Goal: Information Seeking & Learning: Learn about a topic

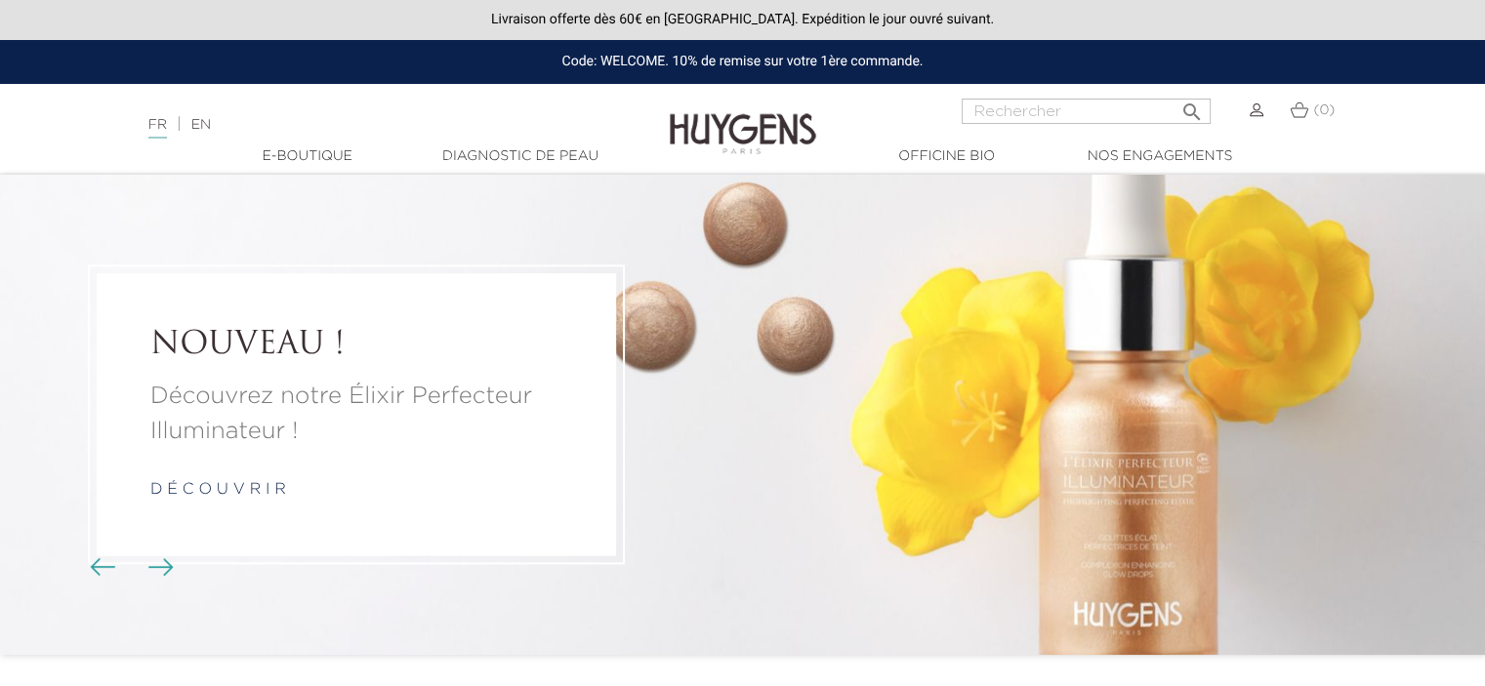
click at [157, 566] on img "Boutons du carrousel" at bounding box center [160, 567] width 25 height 18
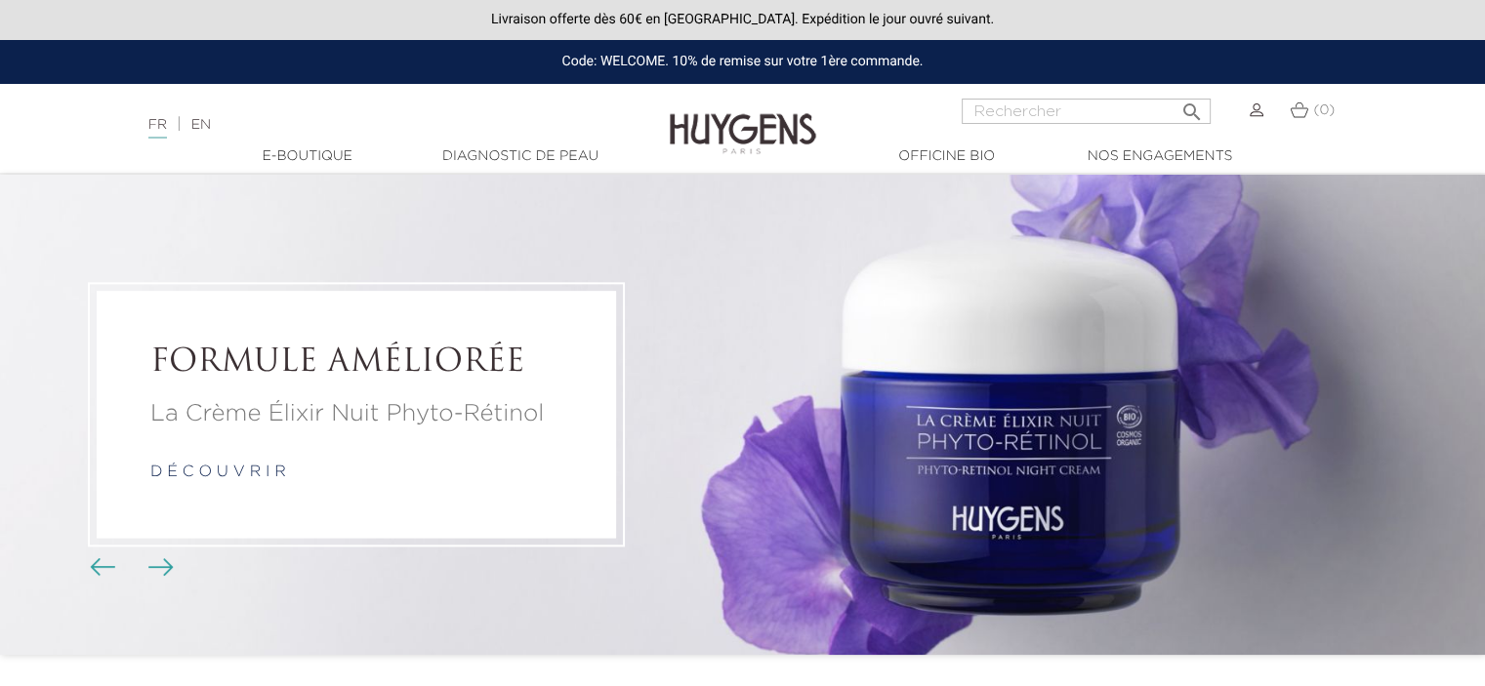
click at [113, 567] on img "Boutons du carrousel" at bounding box center [102, 567] width 25 height 18
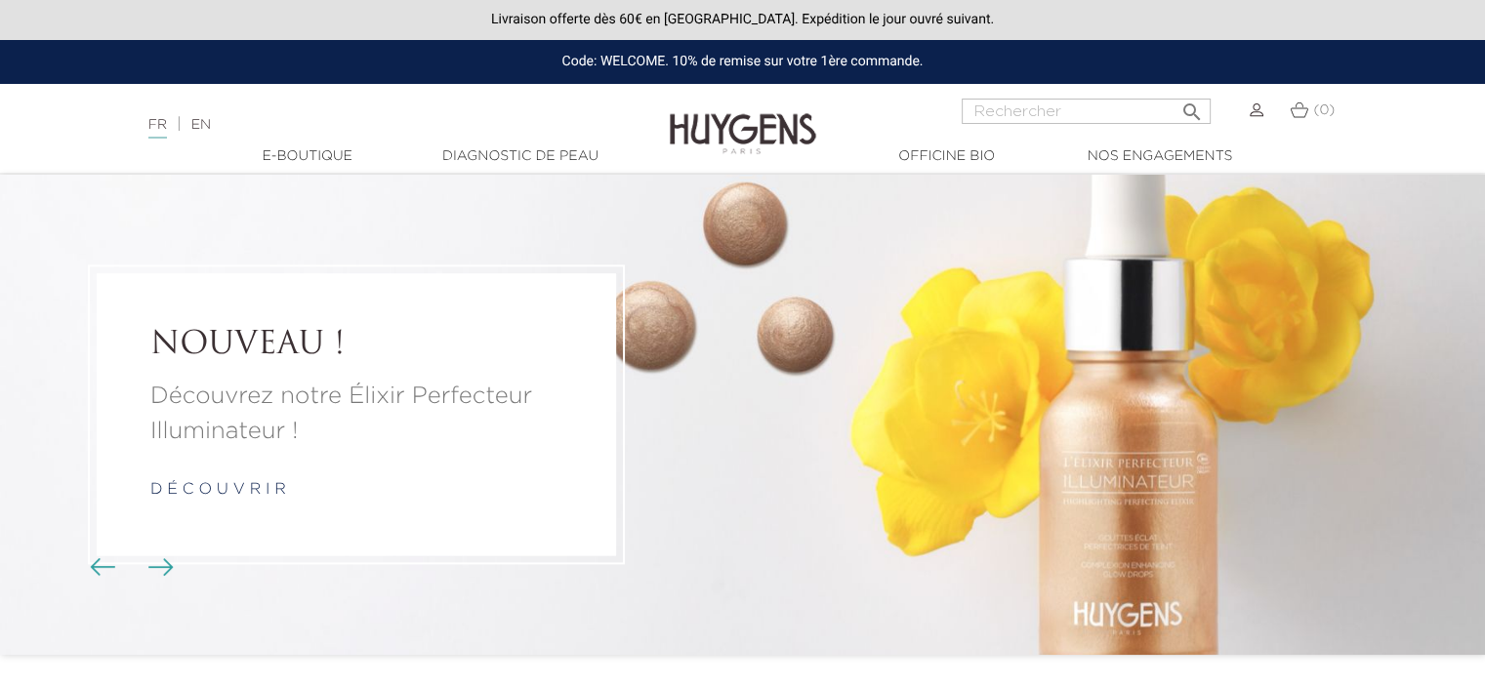
click at [33, 641] on li "NOUVEAU ! Découvrez notre Élixir Perfecteur Illuminateur ! d é c o u v r i r" at bounding box center [742, 415] width 1485 height 480
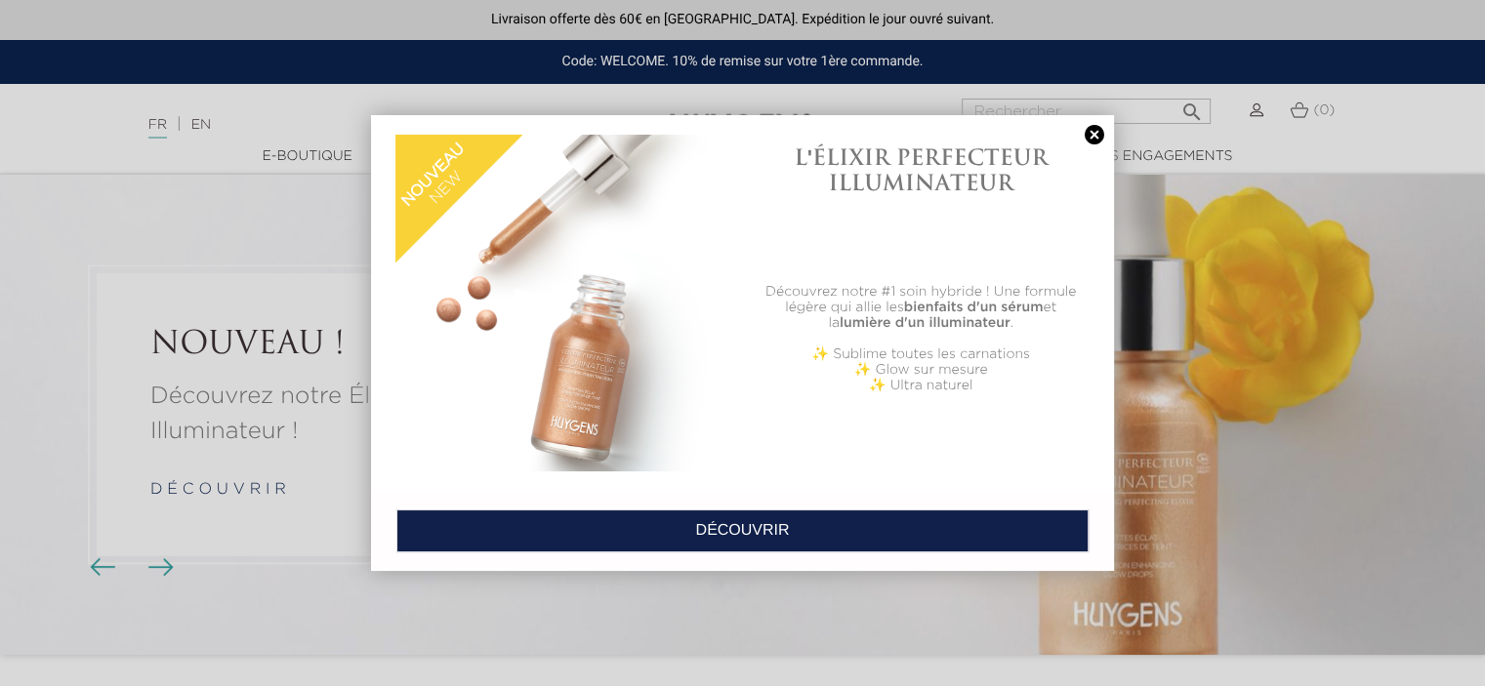
click at [1091, 136] on link at bounding box center [1094, 135] width 27 height 20
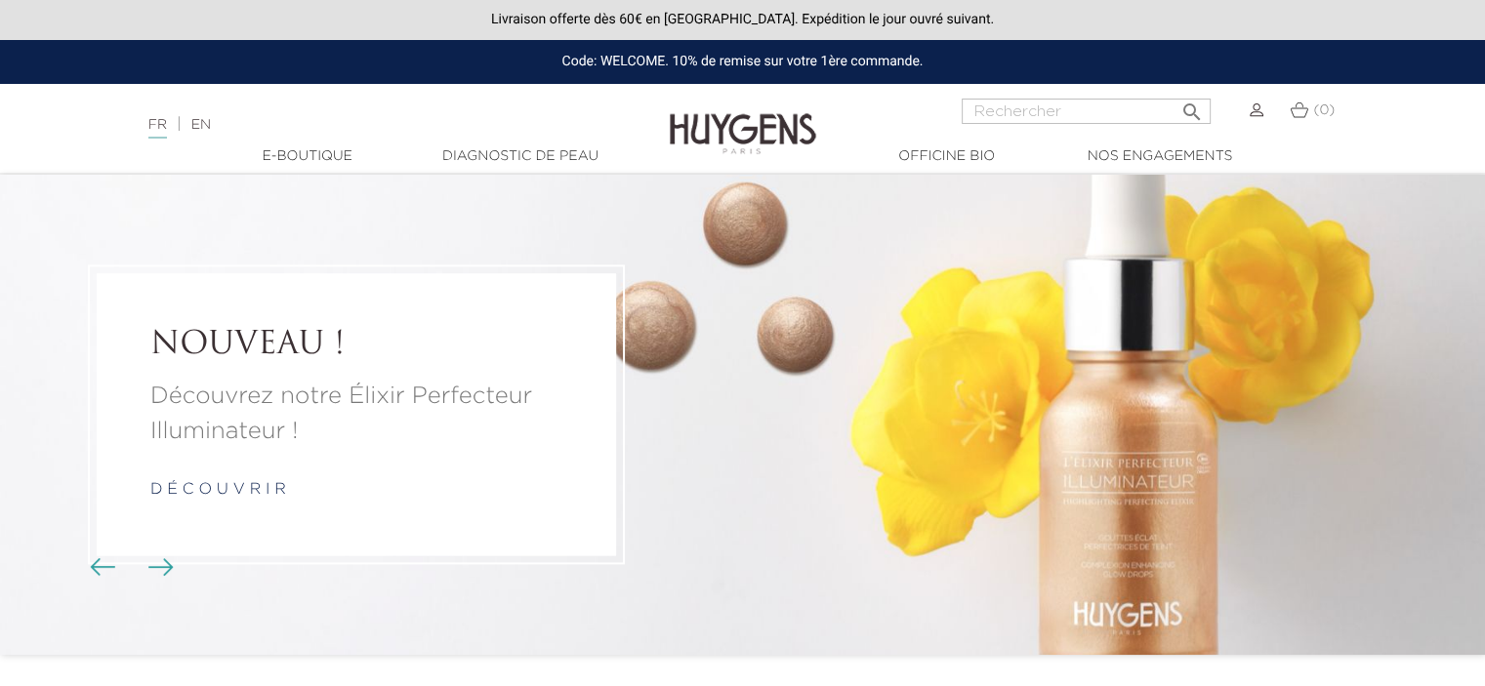
drag, startPoint x: 8, startPoint y: 183, endPoint x: 246, endPoint y: 215, distance: 240.3
click at [246, 215] on li "NOUVEAU ! Découvrez notre Élixir Perfecteur Illuminateur ! d é c o u v r i r" at bounding box center [742, 415] width 1485 height 480
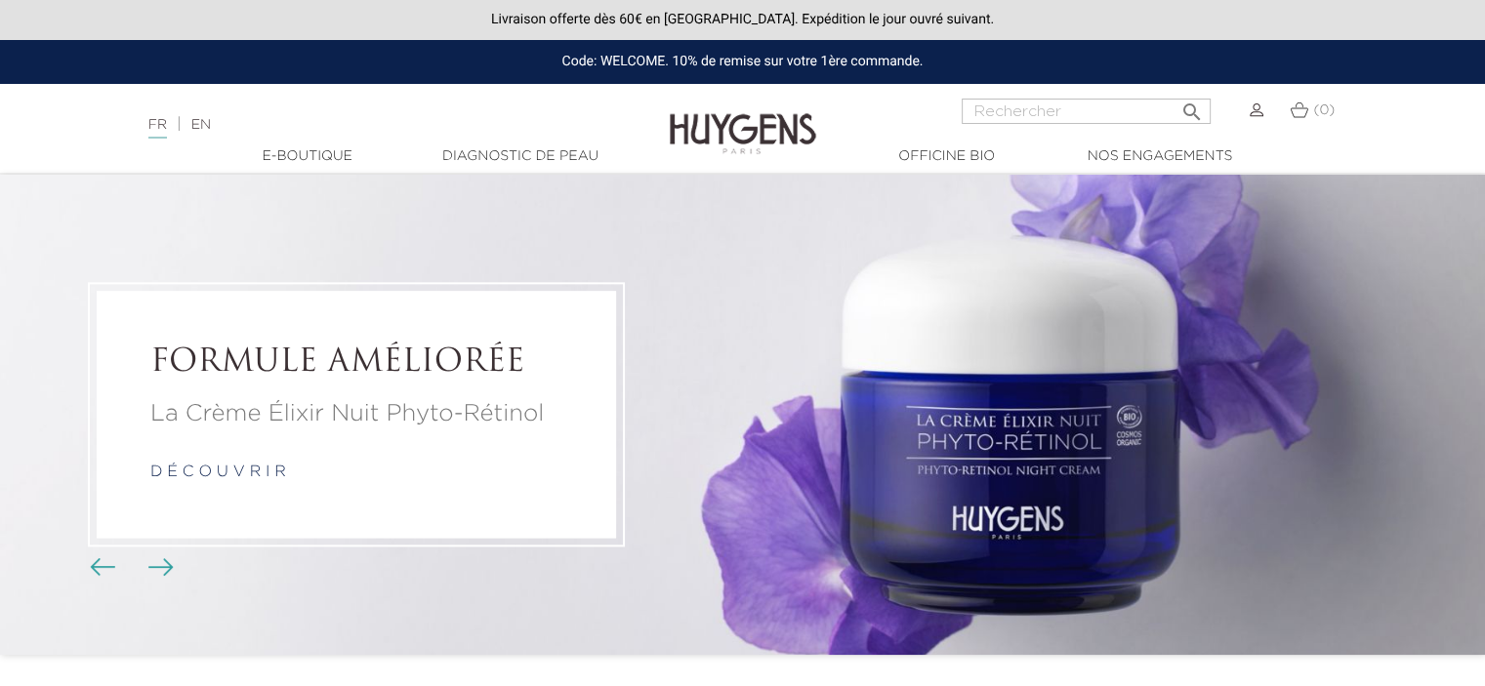
click at [81, 559] on li "FORMULE AMÉLIORÉE La Crème Élixir Nuit Phyto-Rétinol d é c o u v r i r" at bounding box center [742, 415] width 1485 height 480
click at [90, 567] on img "Boutons du carrousel" at bounding box center [102, 567] width 25 height 18
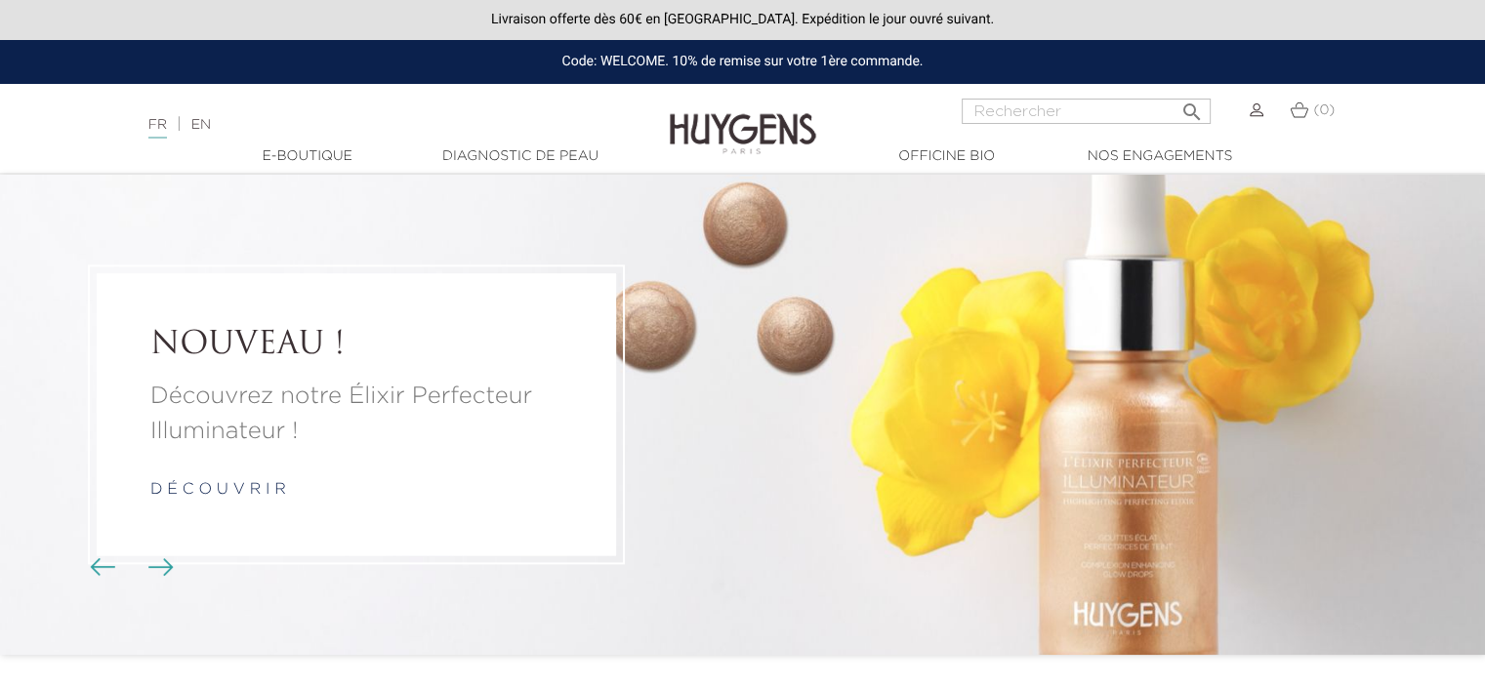
click at [156, 571] on img "Boutons du carrousel" at bounding box center [160, 567] width 25 height 18
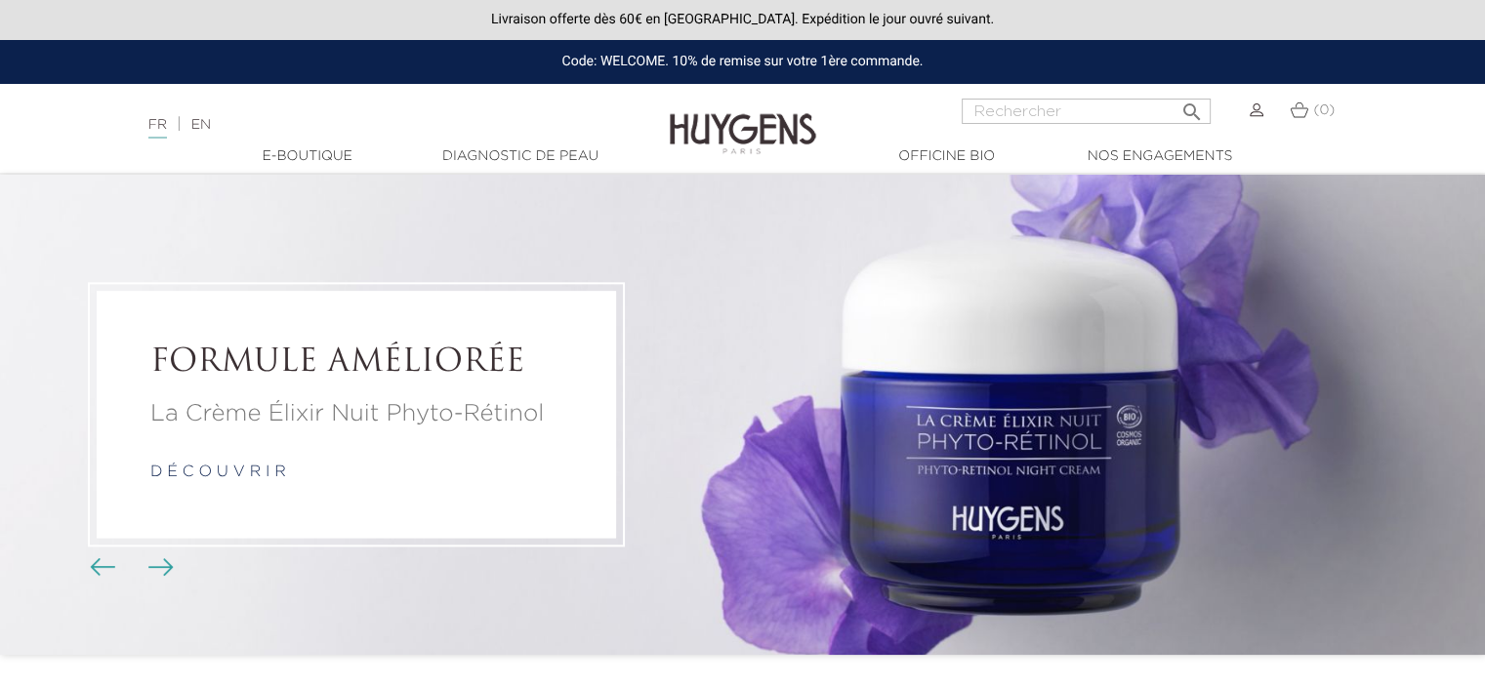
click at [165, 575] on img "Boutons du carrousel" at bounding box center [160, 567] width 25 height 18
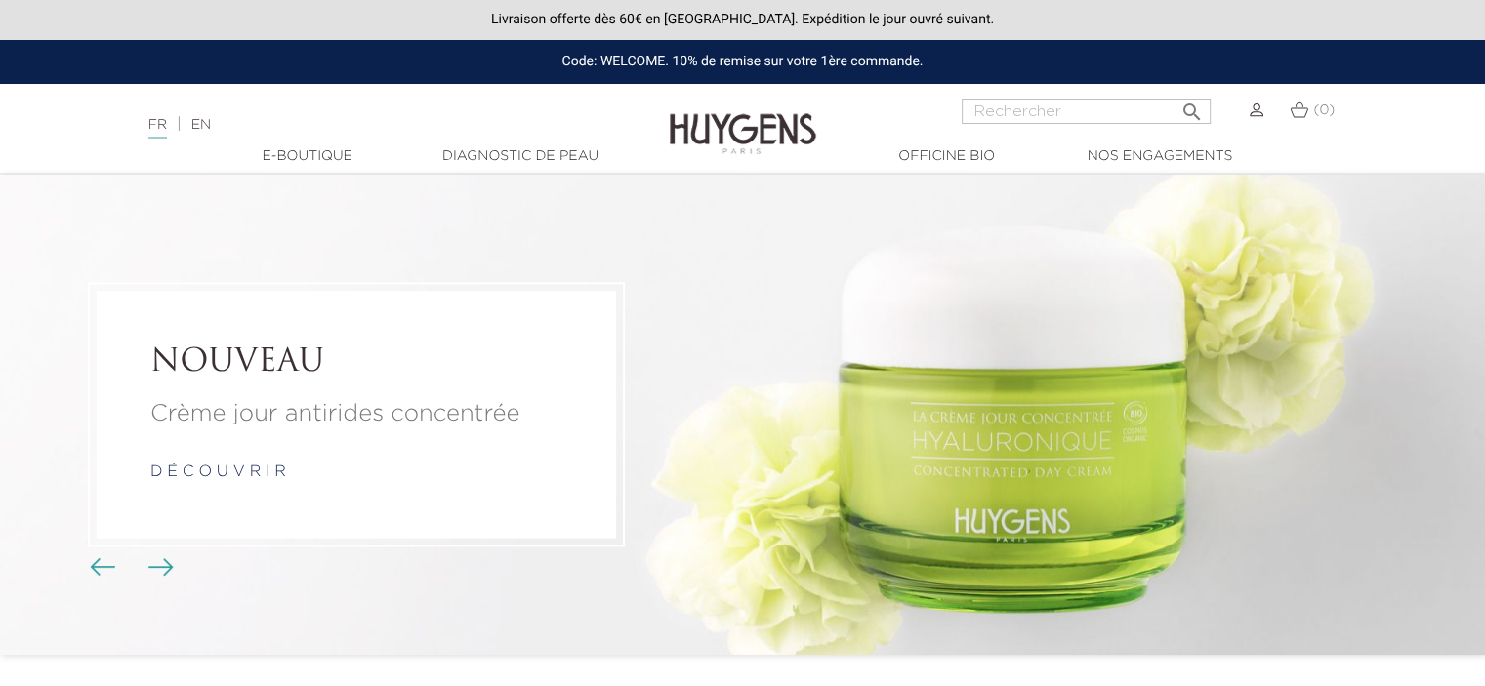
click at [165, 575] on img "Boutons du carrousel" at bounding box center [160, 567] width 25 height 18
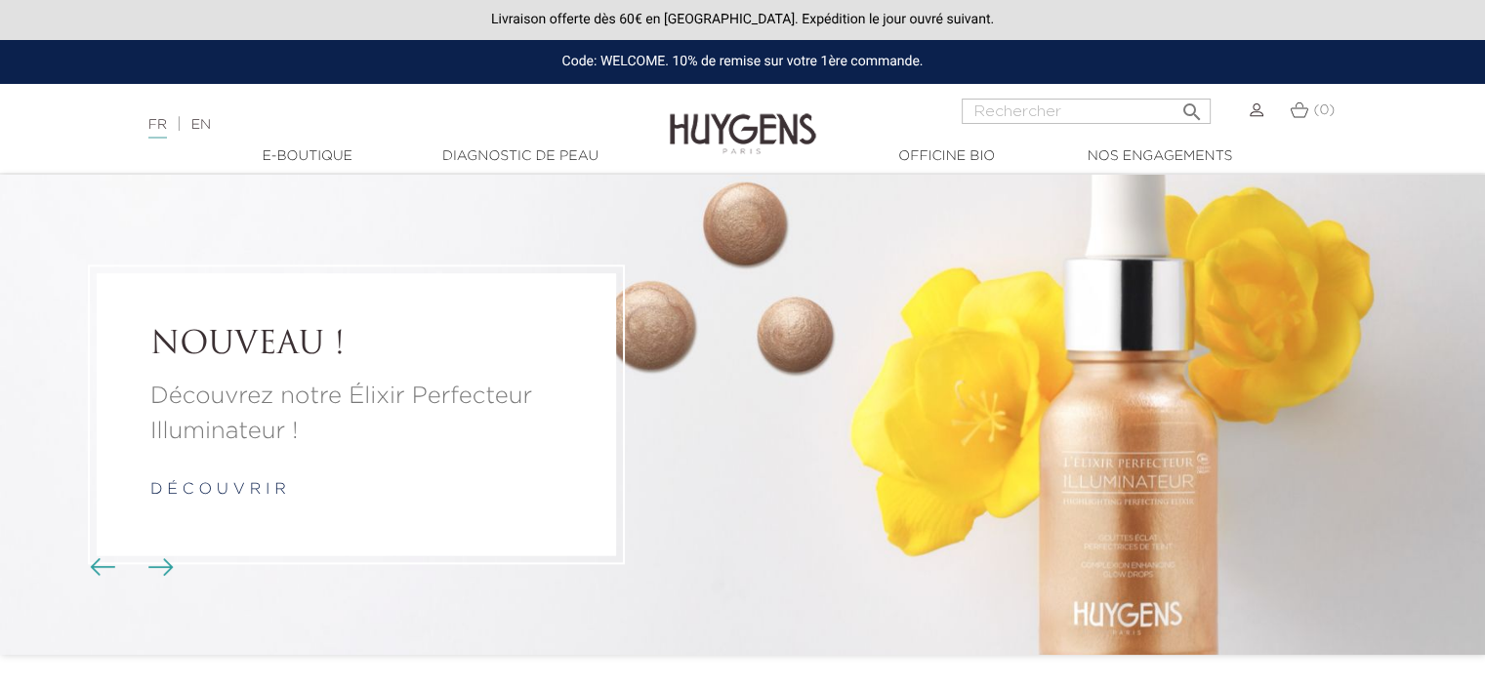
click at [90, 575] on img "Boutons du carrousel" at bounding box center [102, 567] width 25 height 18
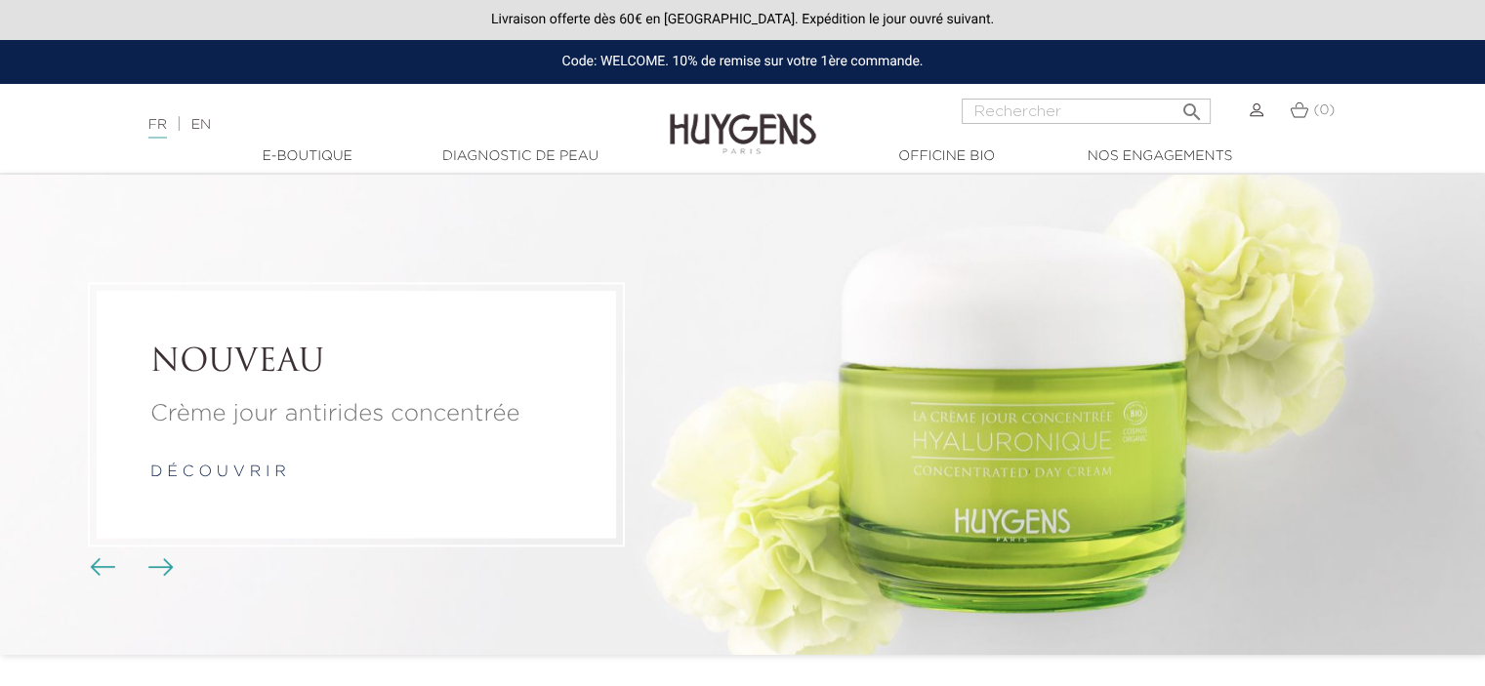
click at [456, 150] on link "Diagnostic de peau" at bounding box center [520, 156] width 195 height 20
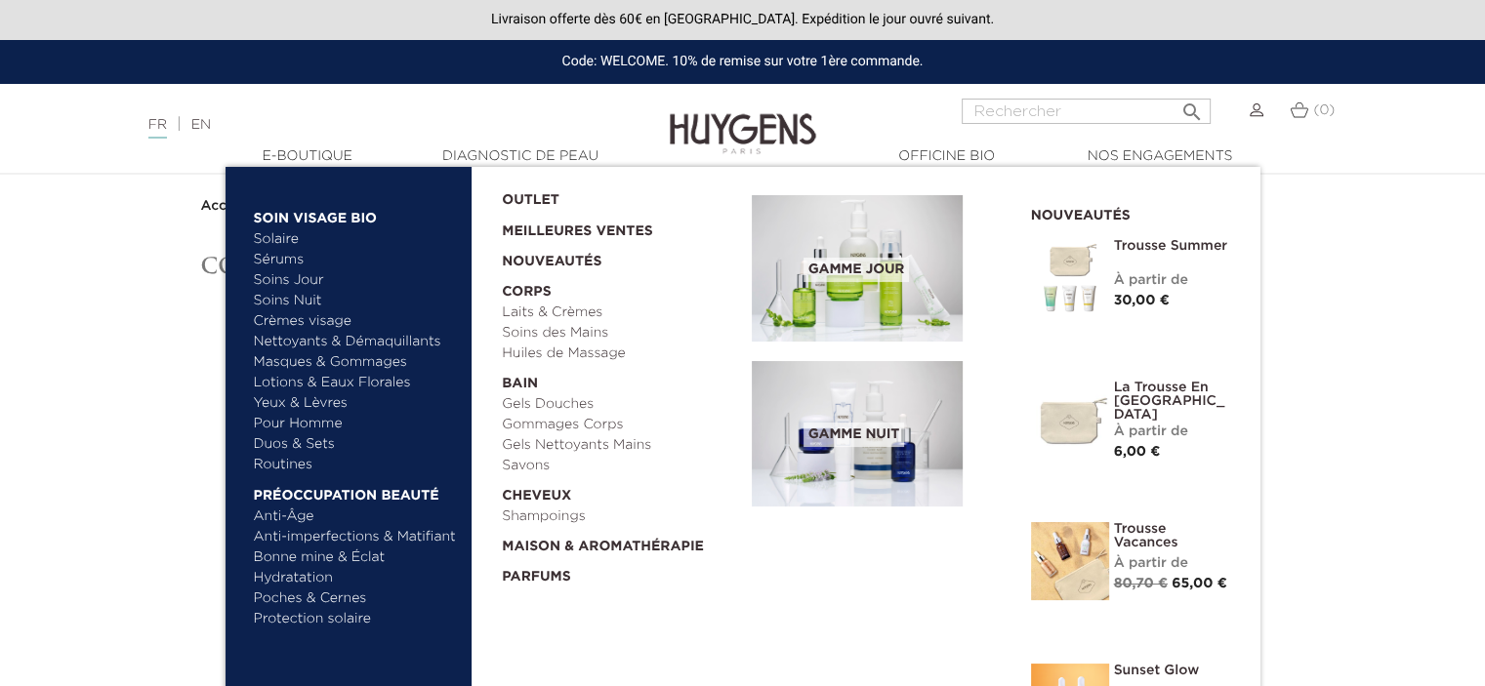
click at [324, 147] on link "  E-Boutique" at bounding box center [307, 156] width 195 height 20
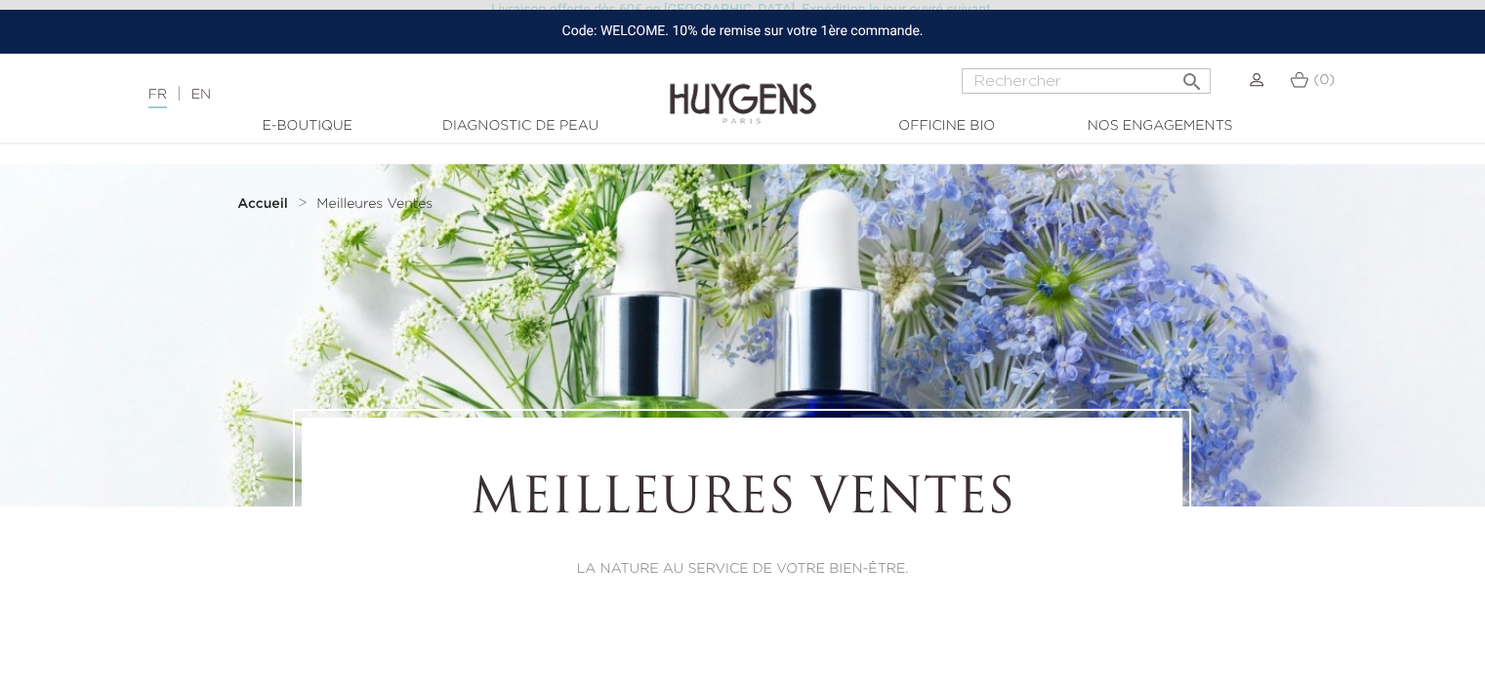
scroll to position [15, 0]
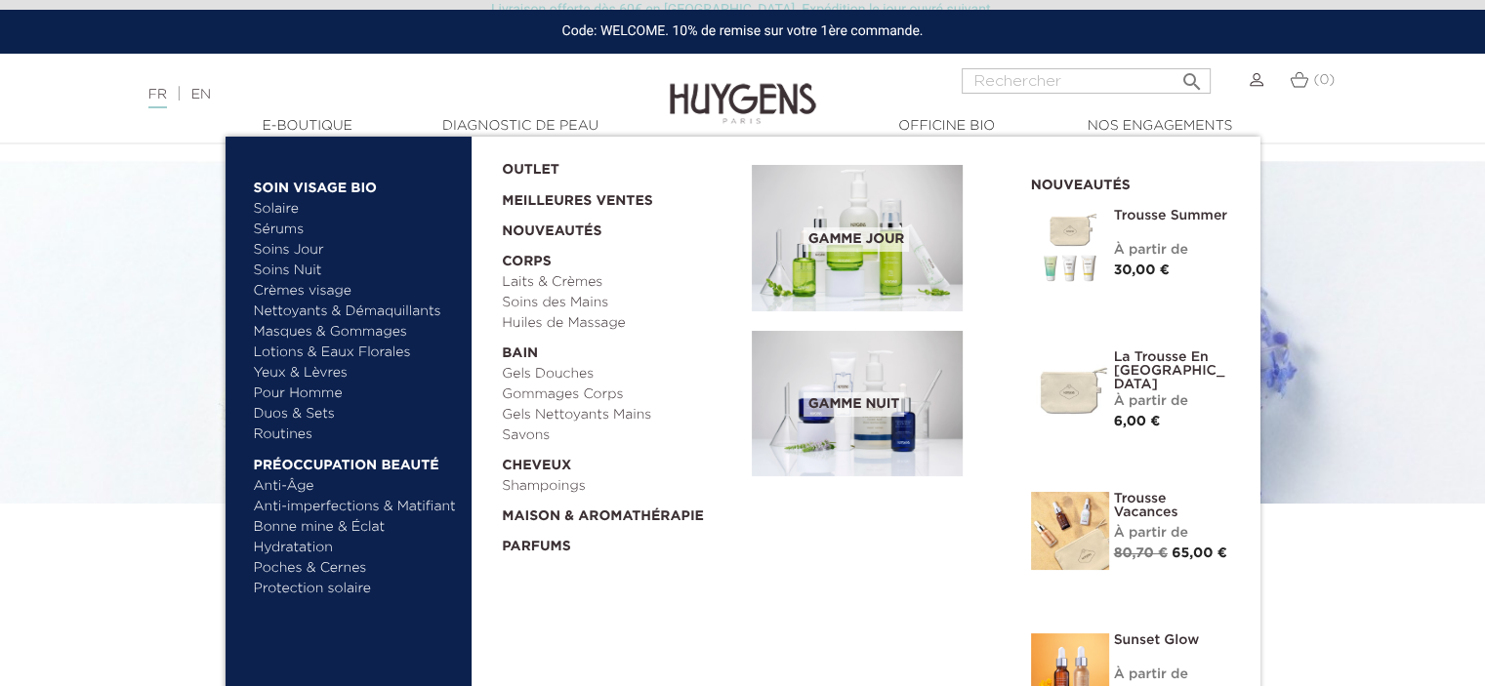
click at [307, 130] on link "  E-Boutique" at bounding box center [307, 126] width 195 height 20
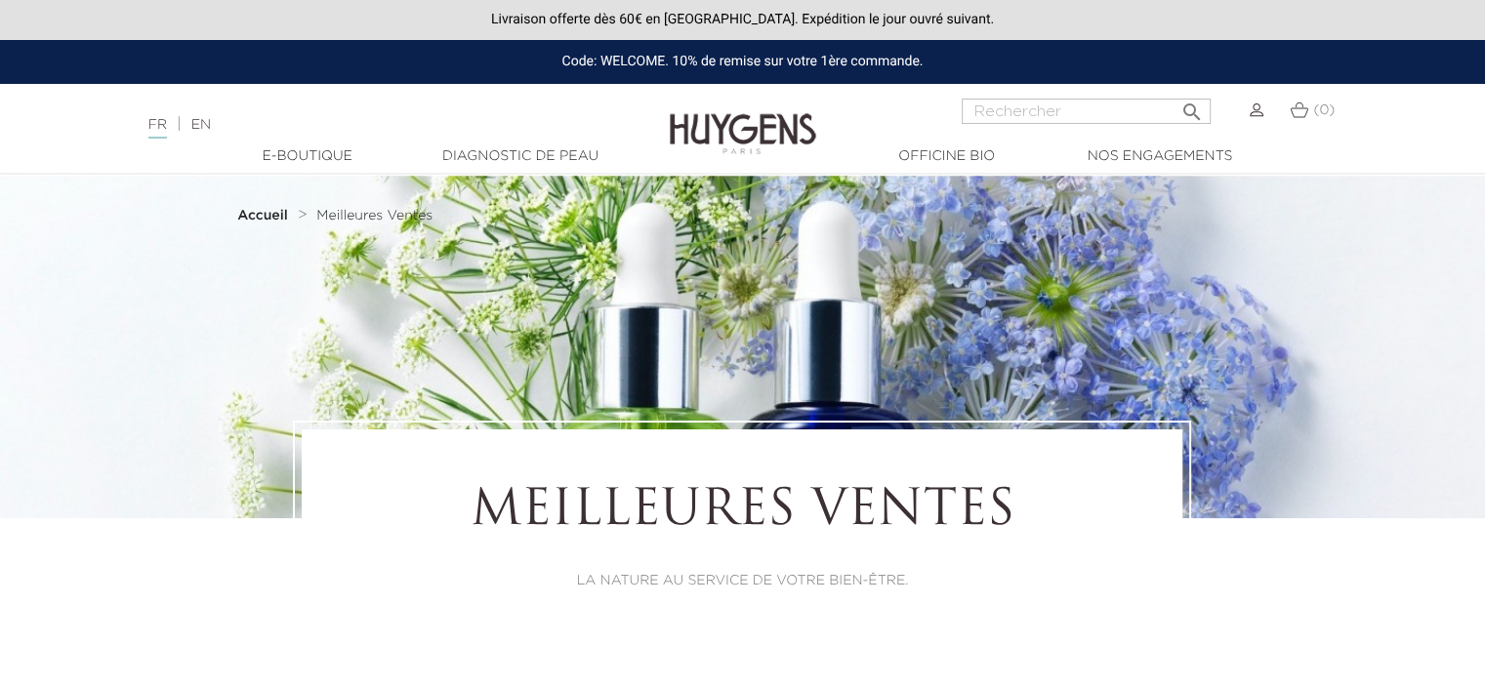
click at [474, 149] on link "Diagnostic de peau" at bounding box center [520, 156] width 195 height 20
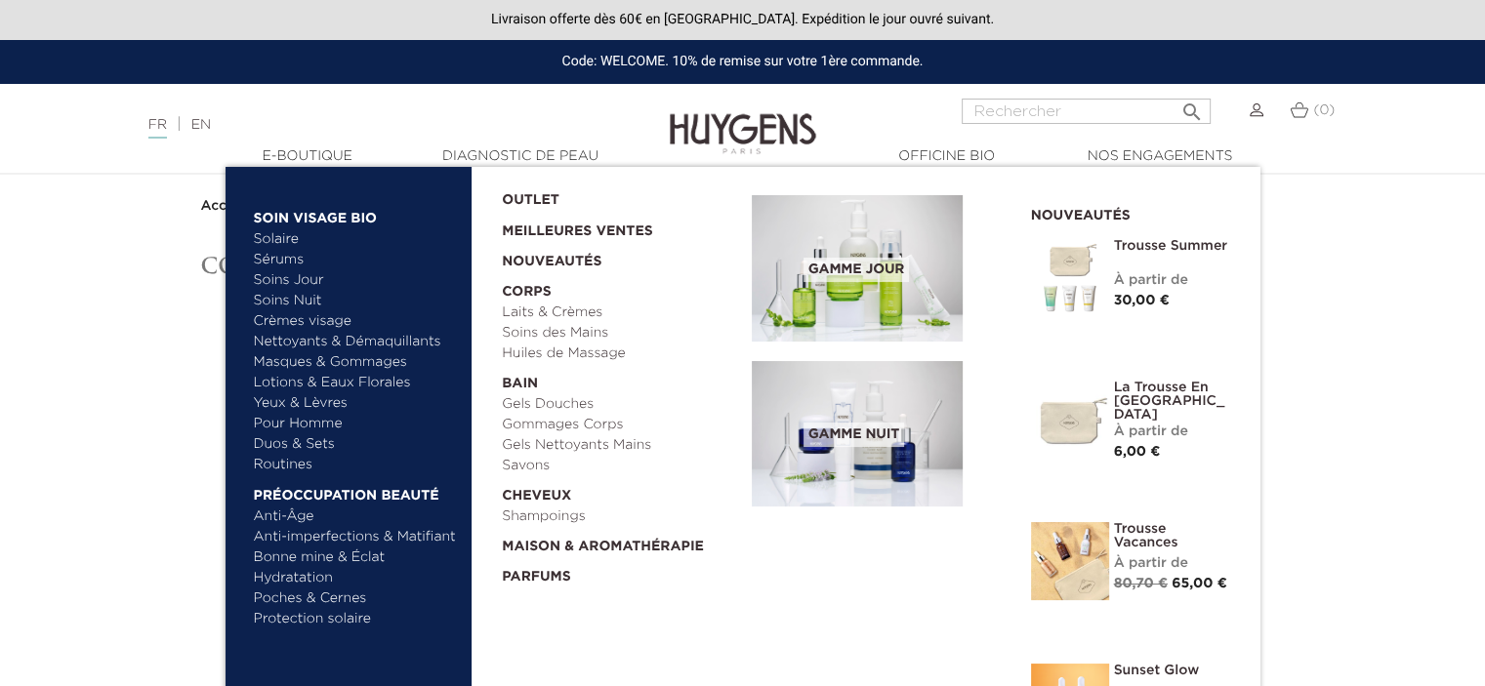
click at [306, 149] on link "  E-Boutique" at bounding box center [307, 156] width 195 height 20
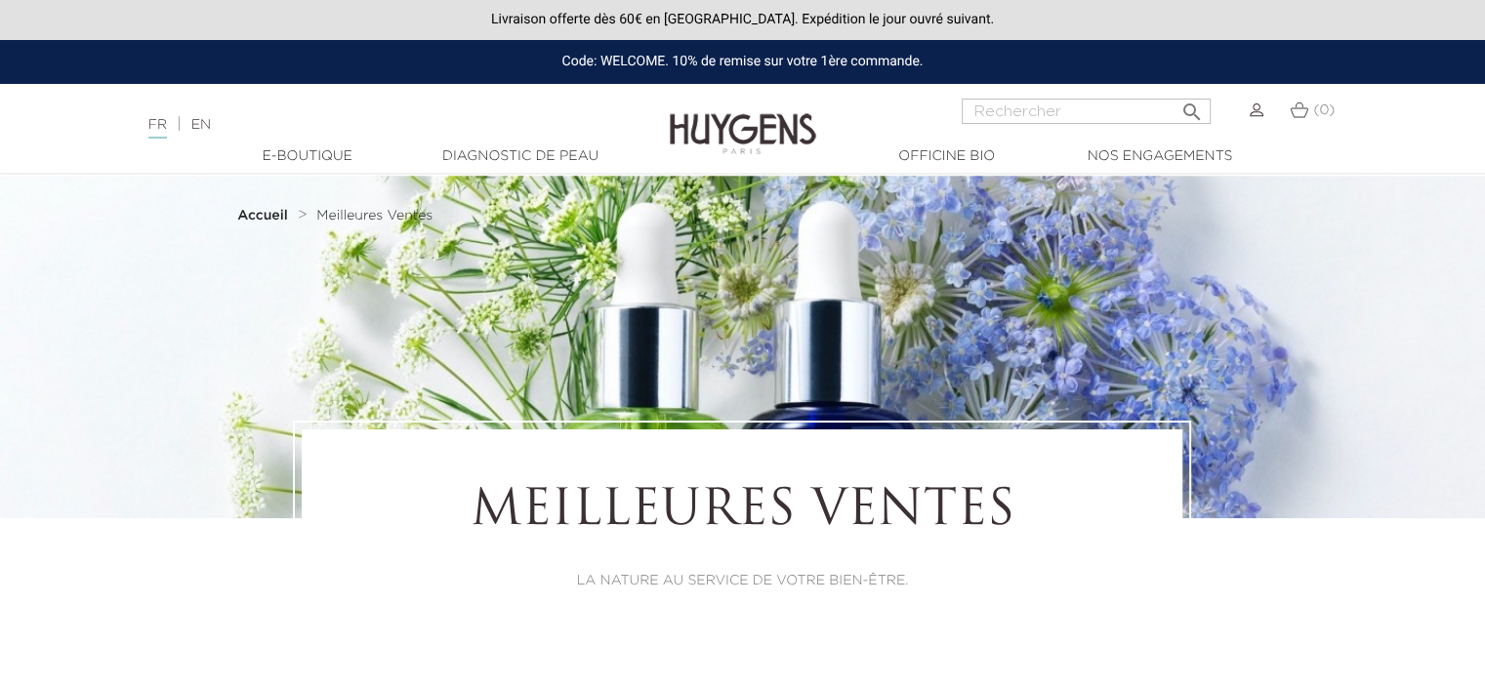
click at [277, 269] on div at bounding box center [742, 347] width 1485 height 344
click at [356, 216] on span "Meilleures Ventes" at bounding box center [374, 216] width 116 height 14
click at [528, 155] on link "Diagnostic de peau" at bounding box center [520, 156] width 195 height 20
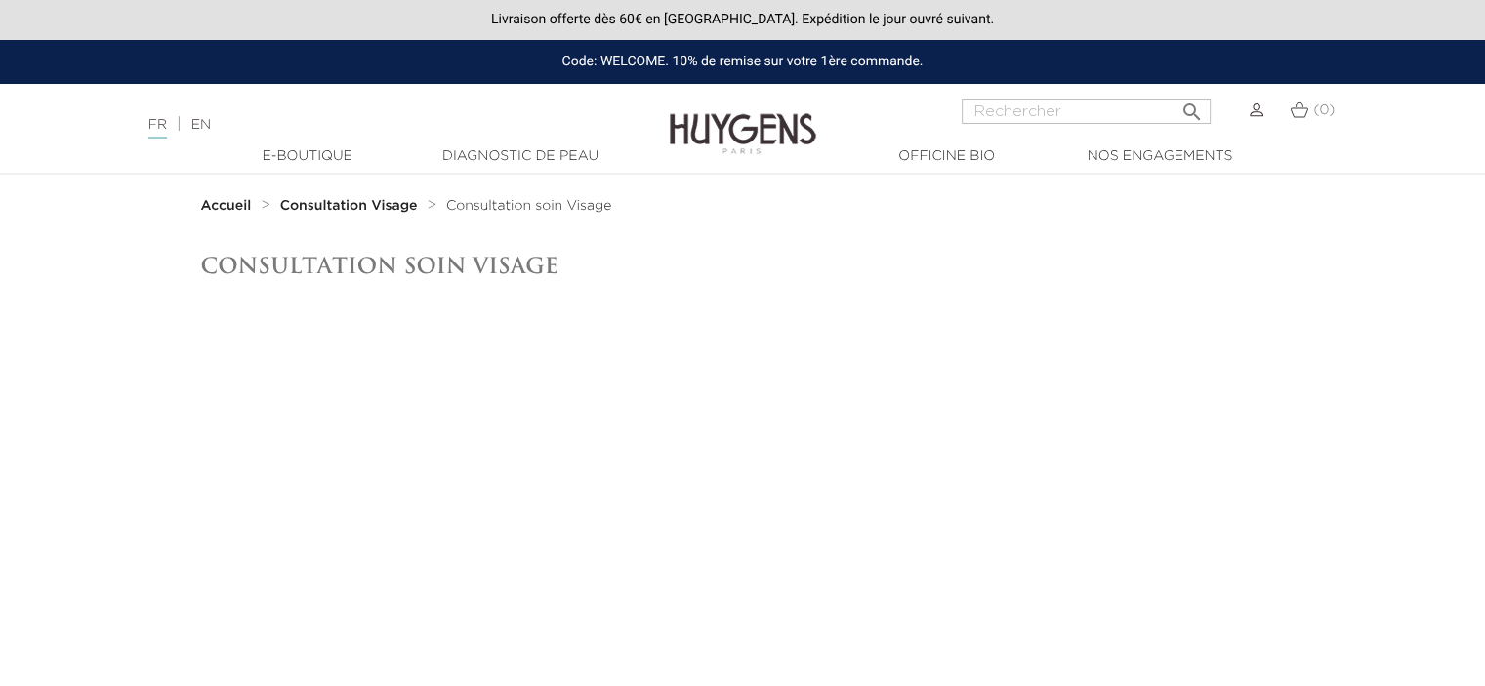
click at [935, 145] on div at bounding box center [742, 145] width 1485 height 1
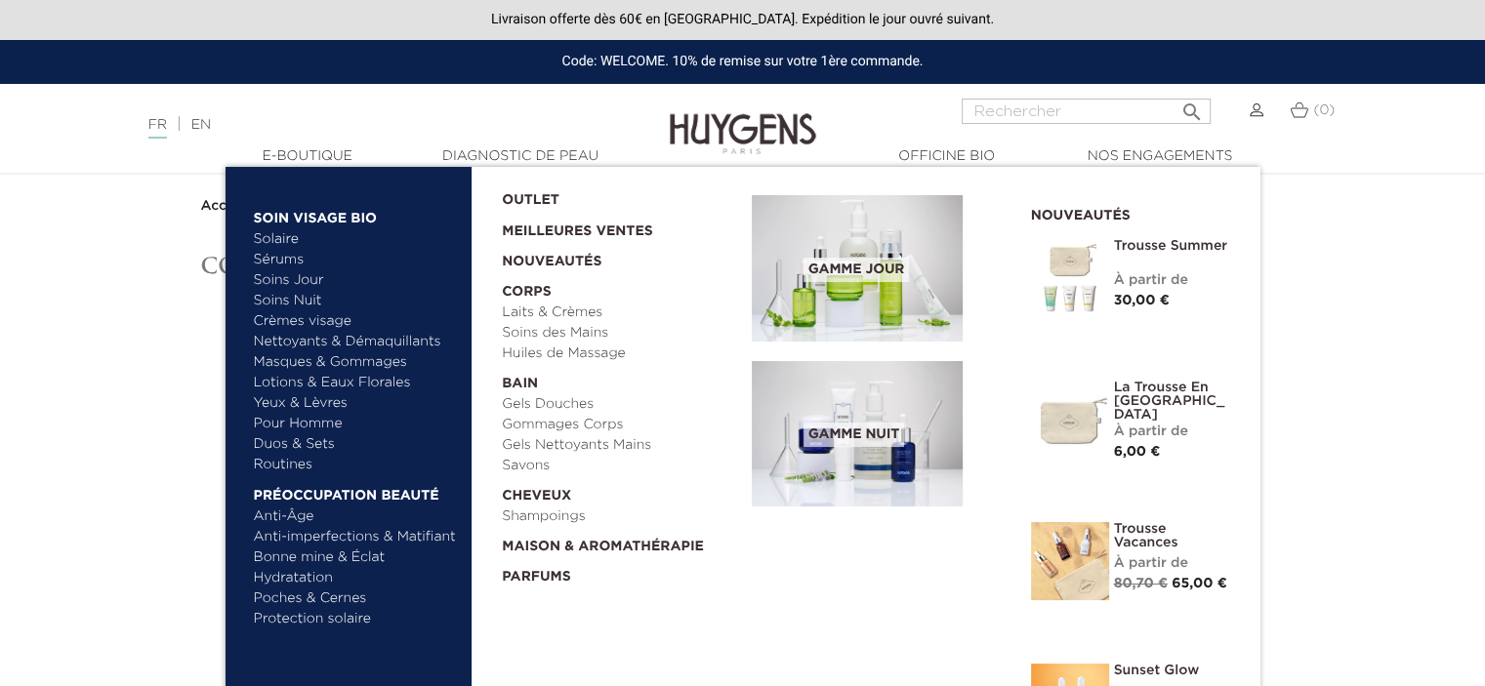
click at [288, 275] on link "Soins Jour" at bounding box center [356, 280] width 204 height 20
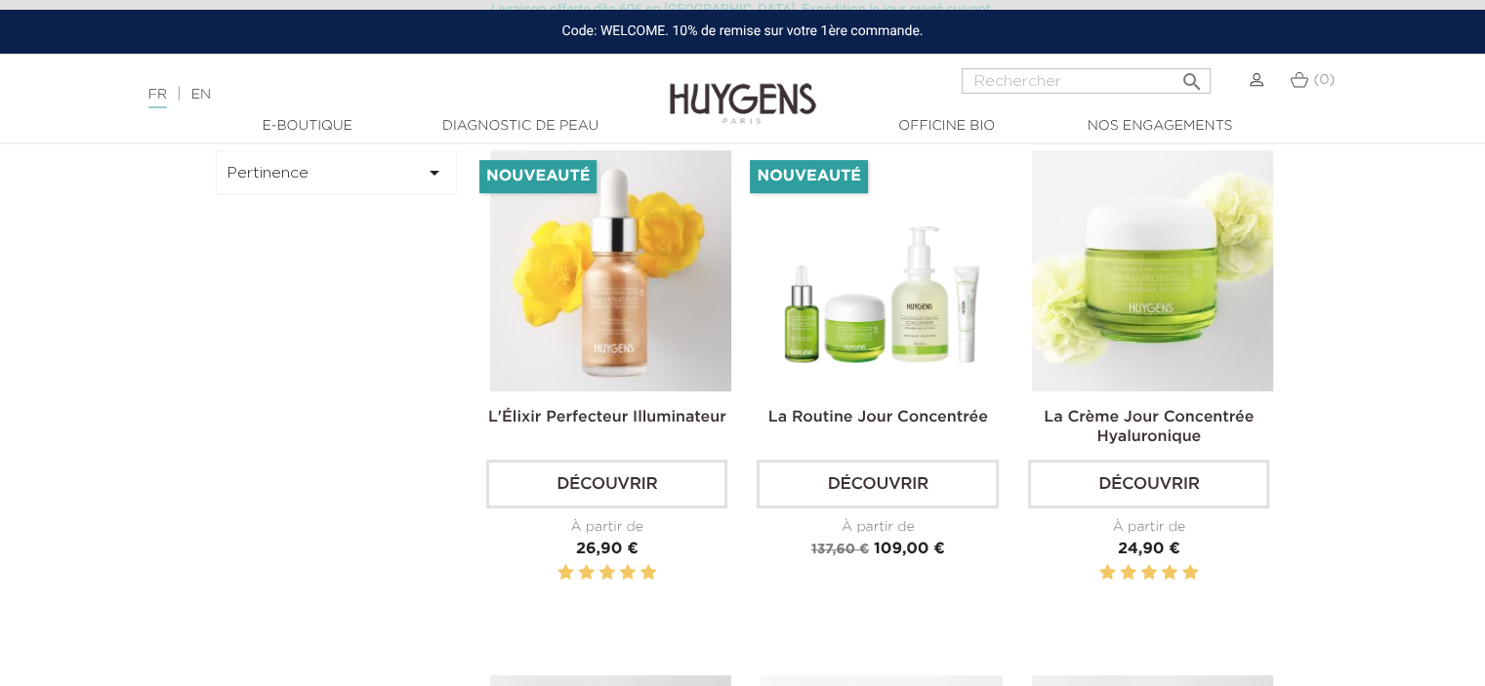
scroll to position [561, 0]
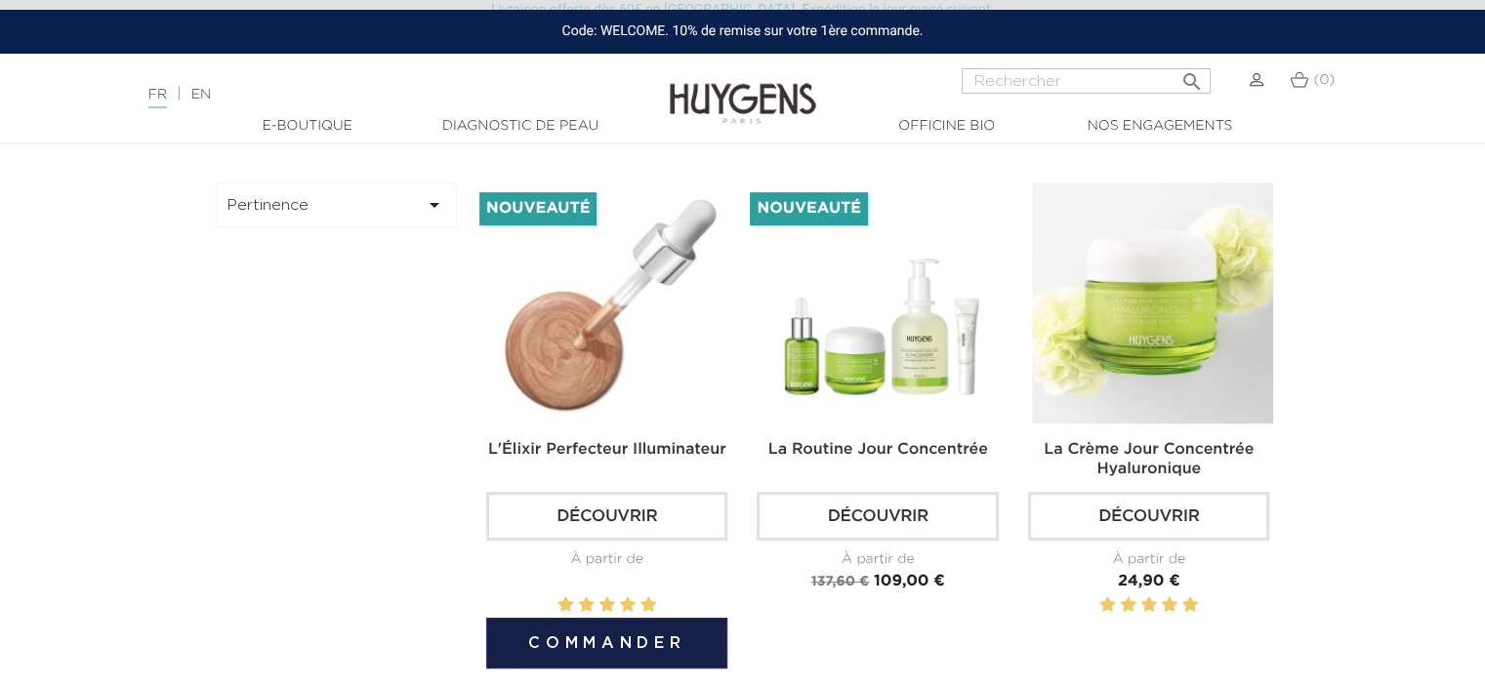
click at [533, 256] on img at bounding box center [610, 303] width 241 height 241
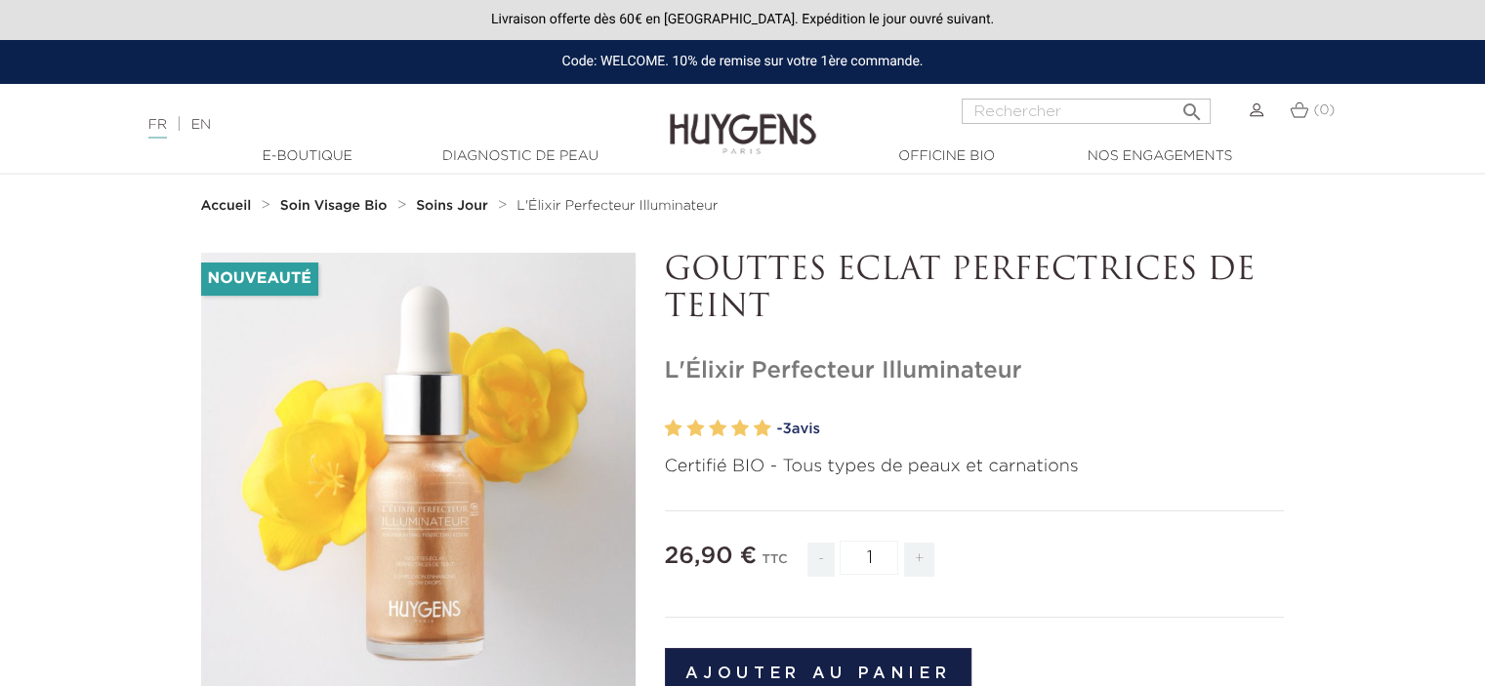
click at [418, 393] on div "" at bounding box center [418, 470] width 434 height 434
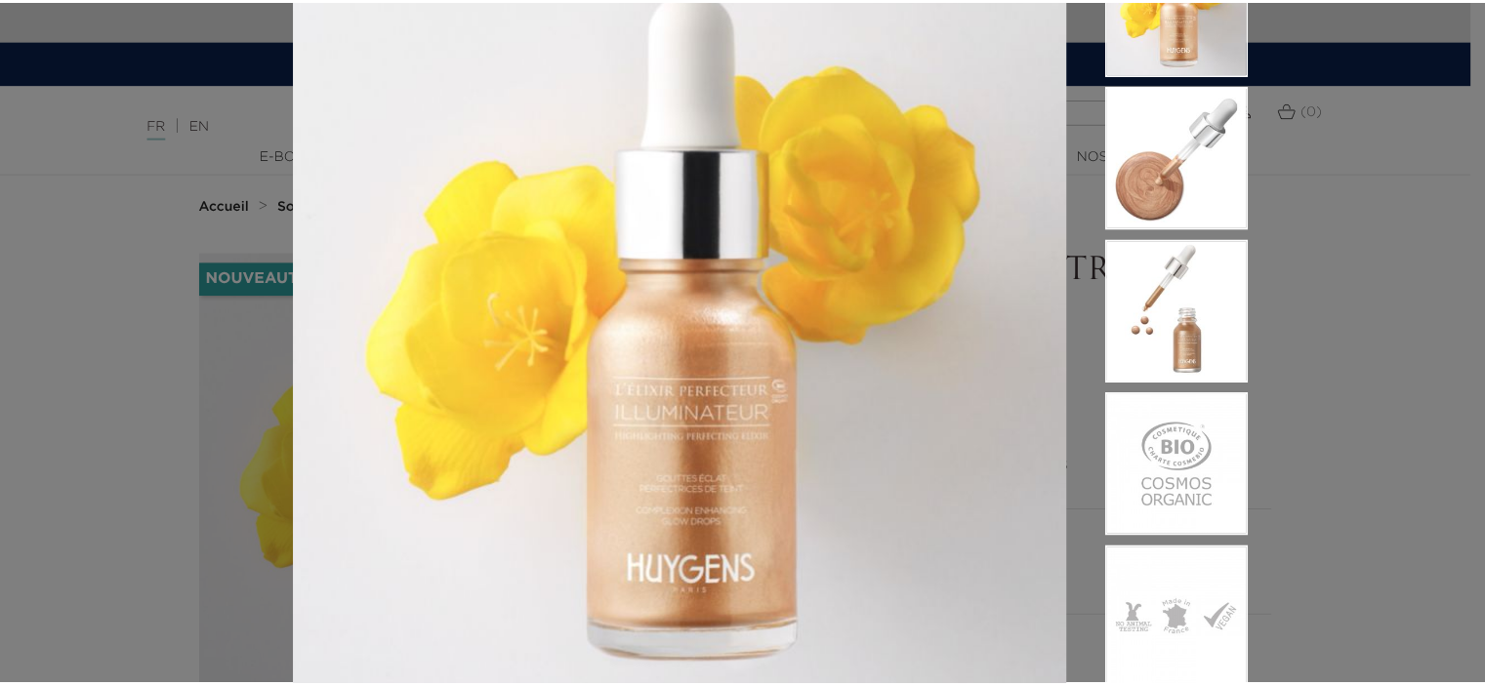
scroll to position [129, 0]
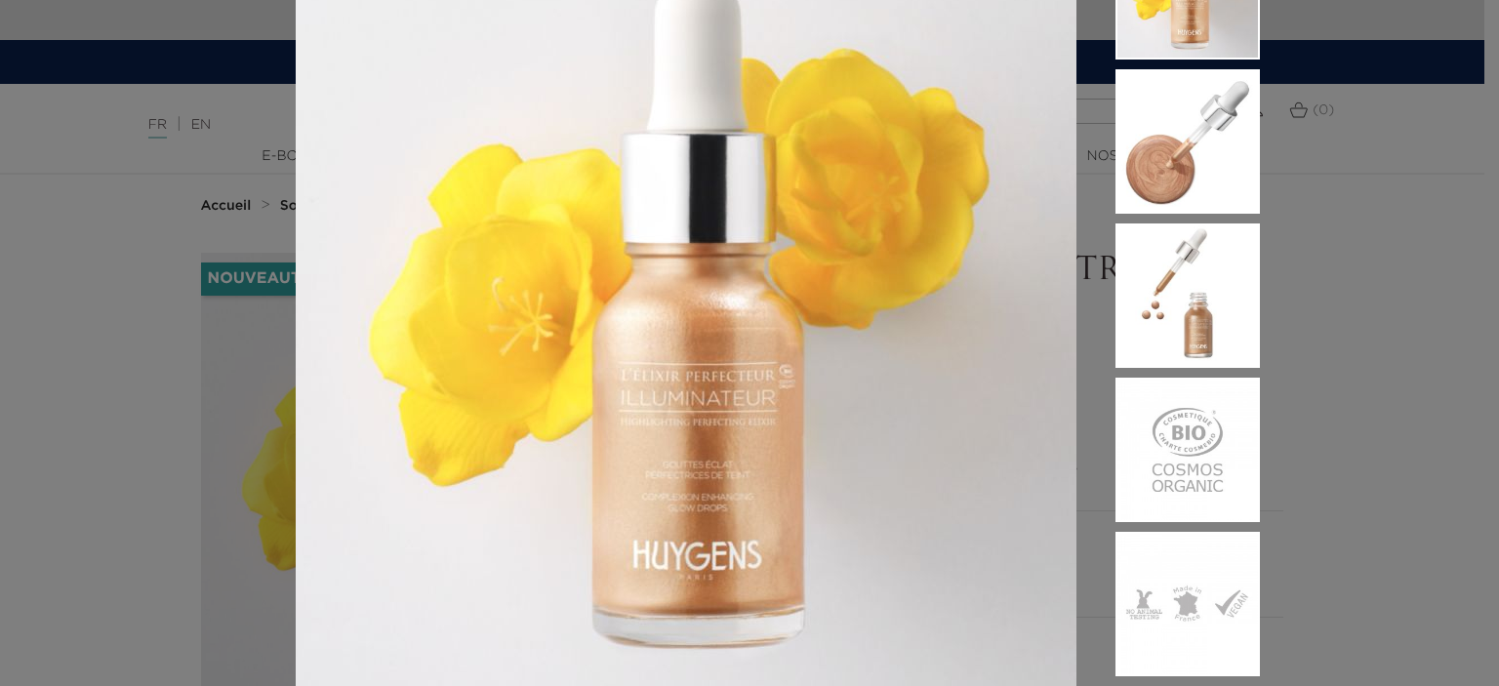
click at [1346, 393] on div "Certifié BIO - Tous types de peaux et carnations" at bounding box center [749, 343] width 1499 height 686
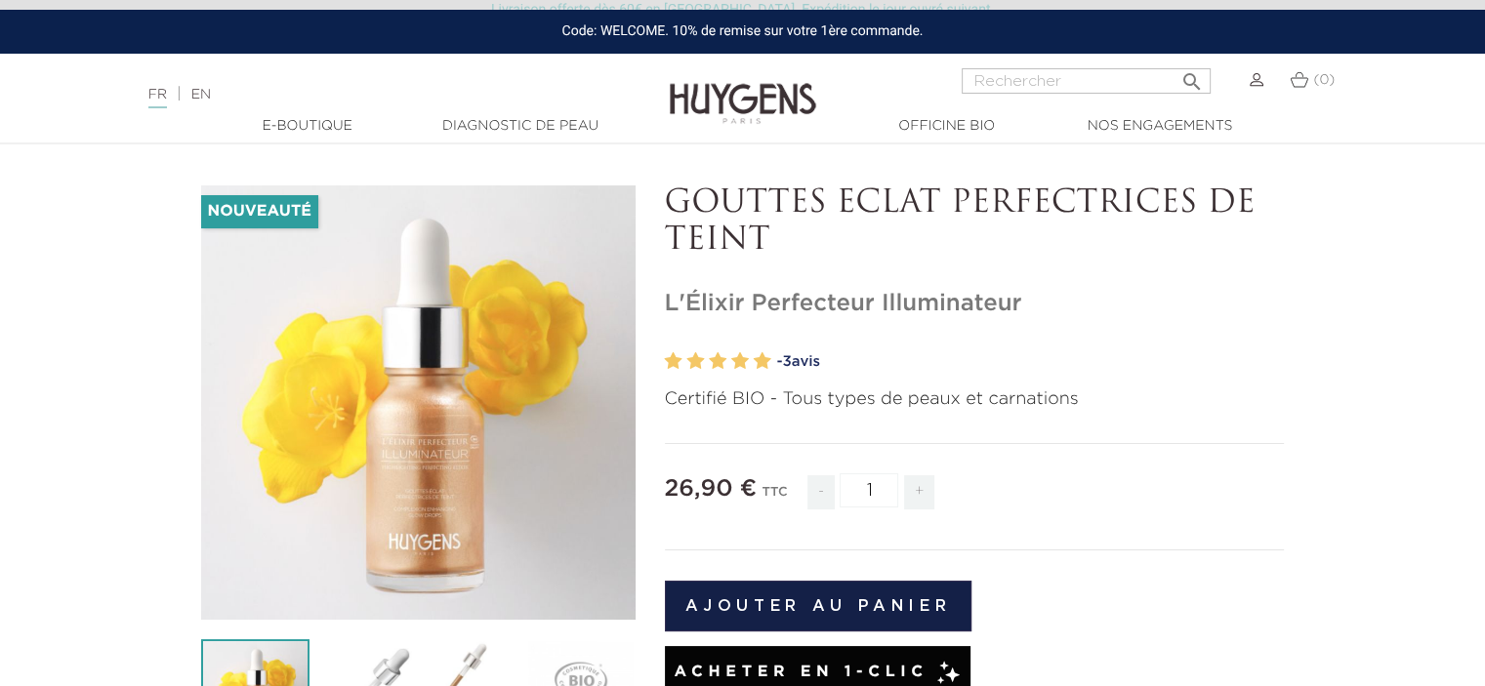
scroll to position [68, 0]
click at [935, 685] on div "Acheter en 1-clic" at bounding box center [818, 672] width 306 height 54
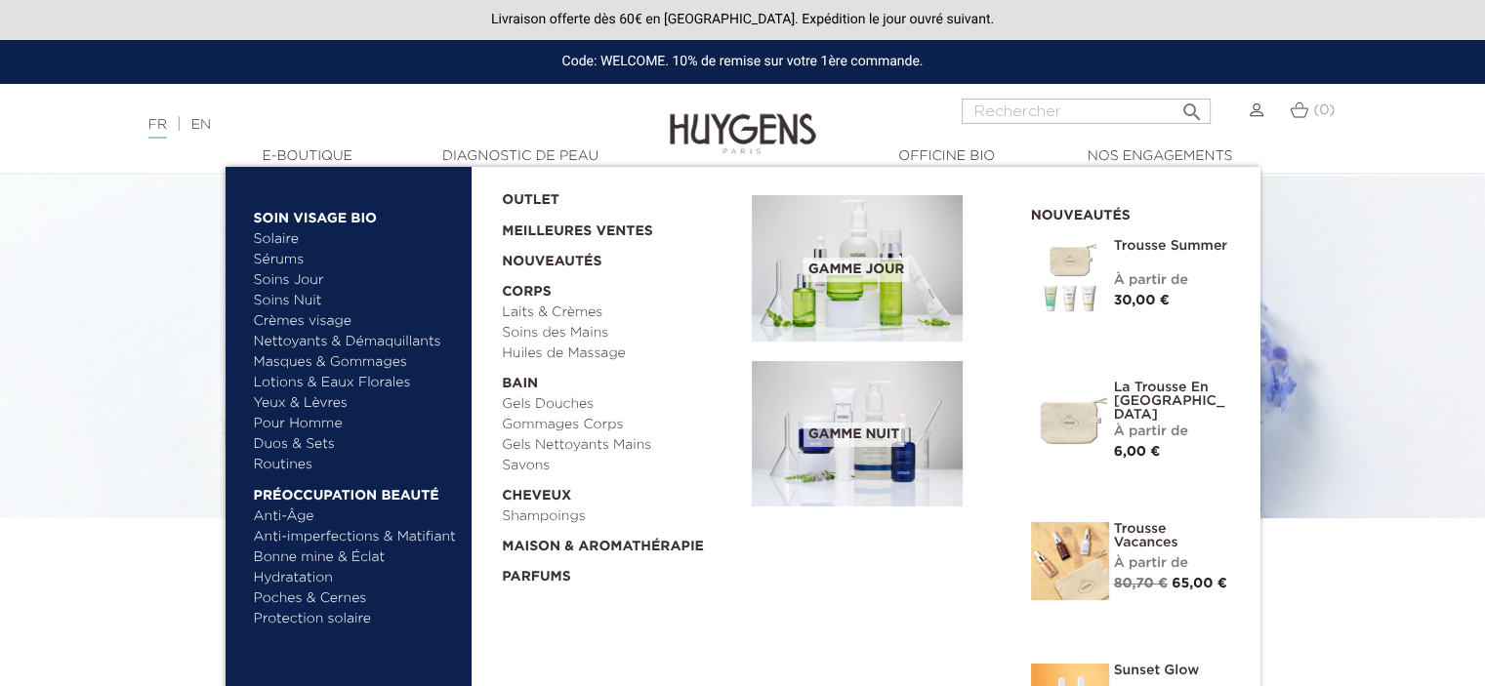
click at [306, 277] on link "Soins Jour" at bounding box center [356, 280] width 204 height 20
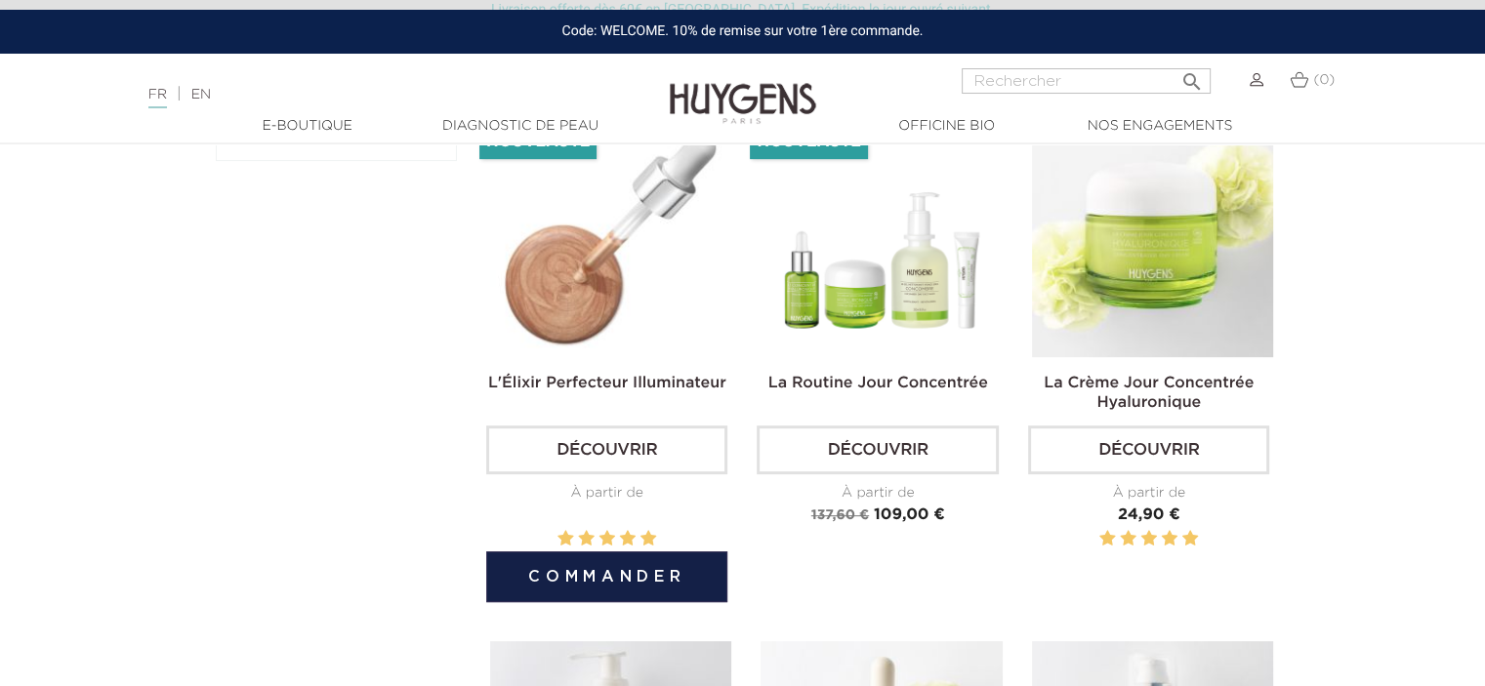
scroll to position [644, 0]
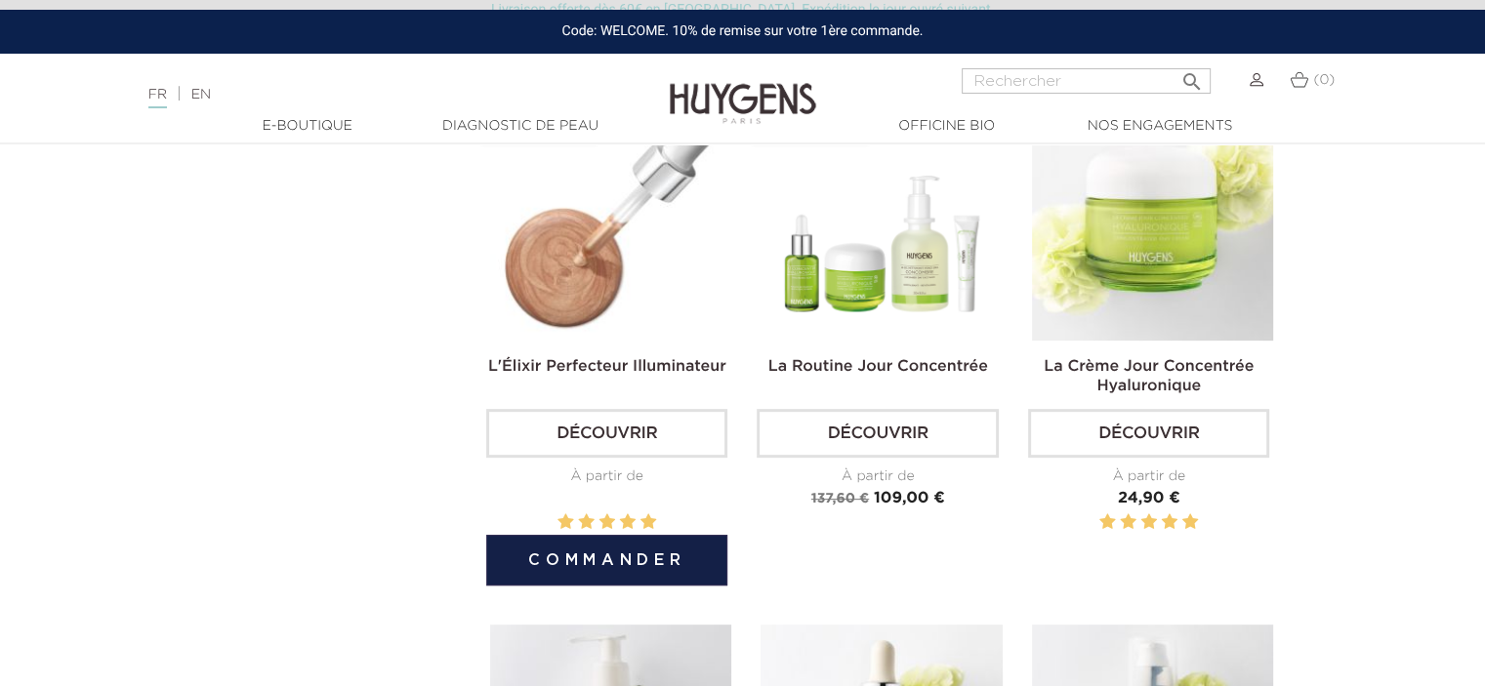
click at [566, 323] on img at bounding box center [610, 220] width 241 height 241
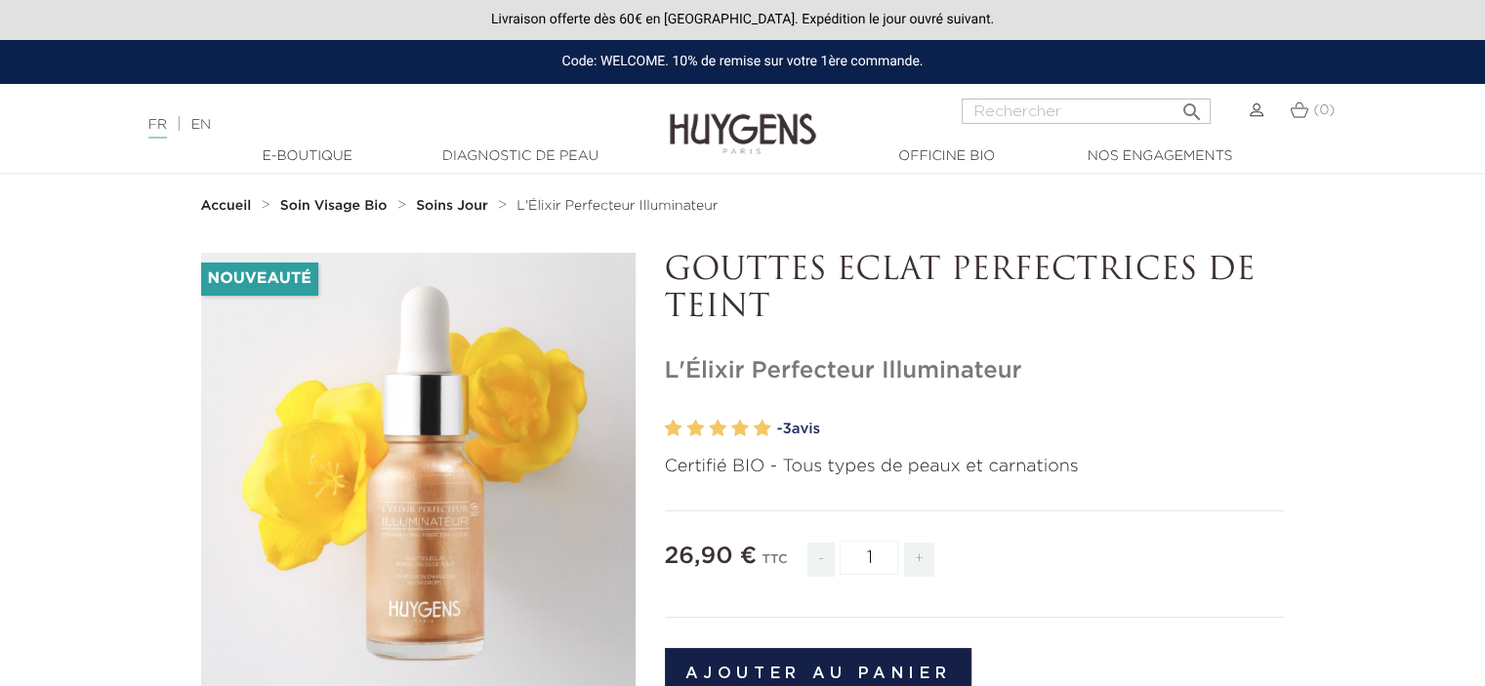
click at [1354, 7] on div "Livraison offerte dès 60€ en [GEOGRAPHIC_DATA]. Expédition le jour ouvré suivan…" at bounding box center [742, 20] width 1485 height 40
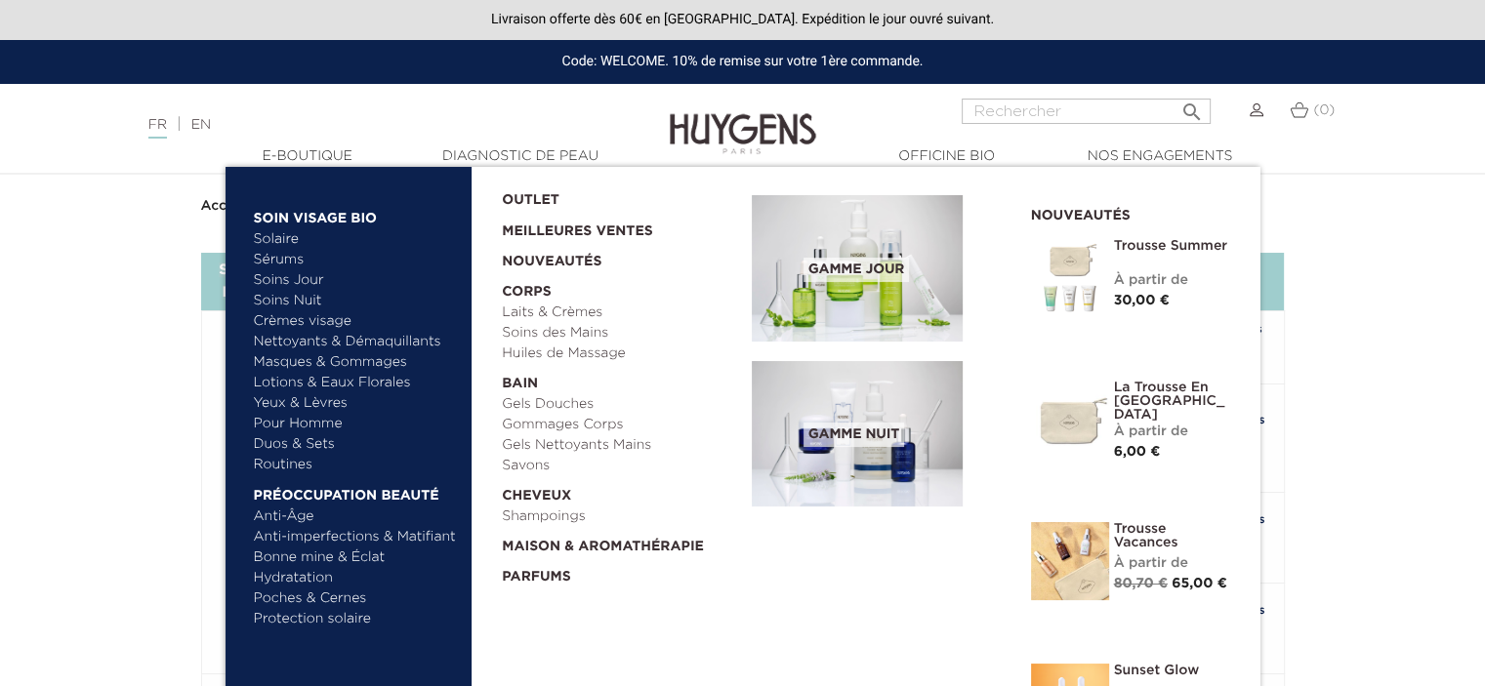
click at [290, 272] on link "Soins Jour" at bounding box center [356, 280] width 204 height 20
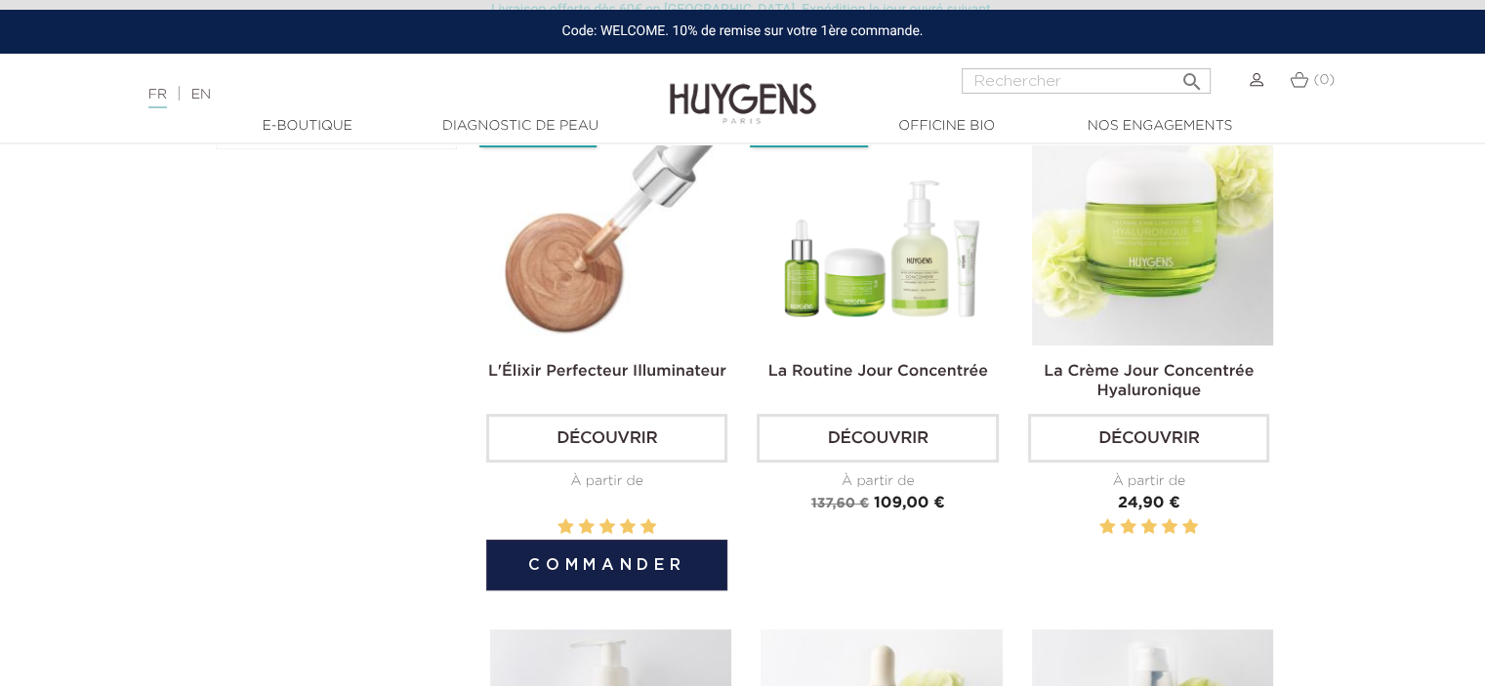
scroll to position [675, 0]
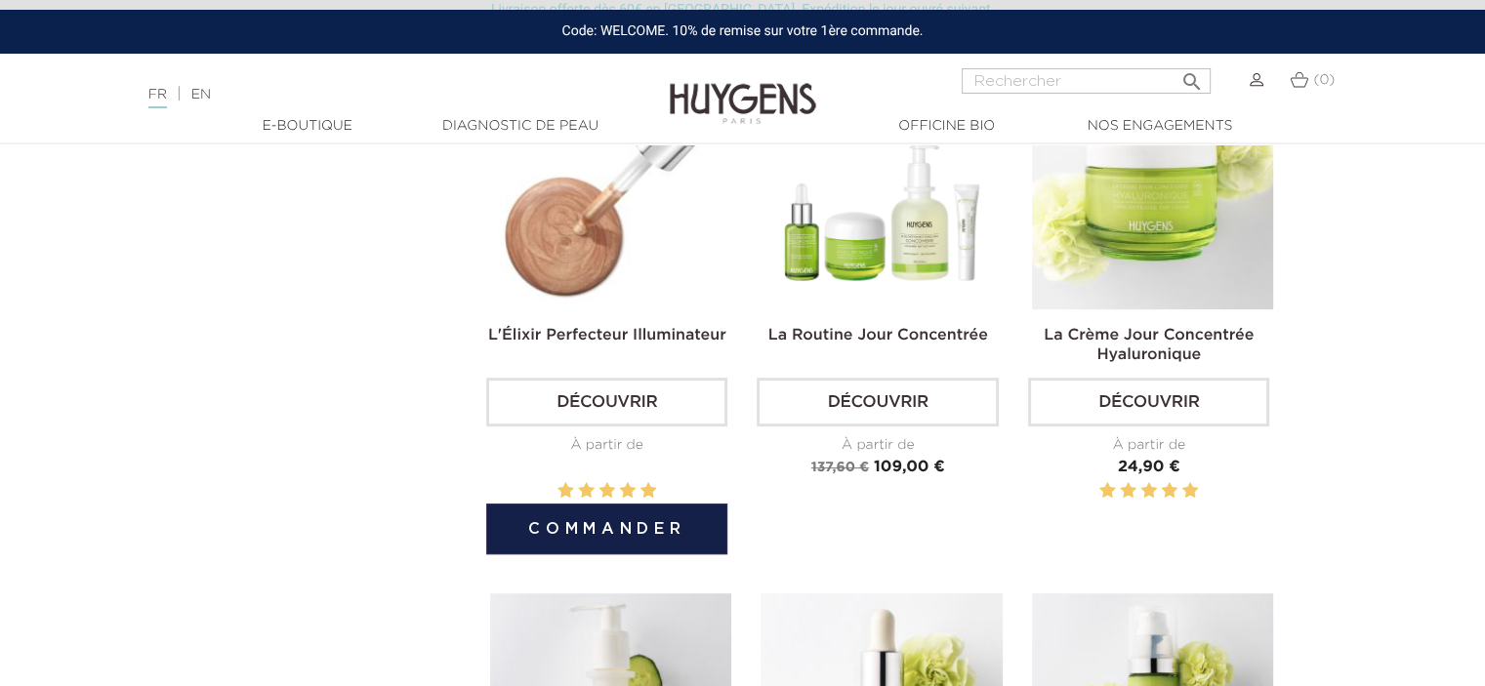
click at [578, 319] on div "L'Élixir Perfecteur Illuminateur Découvrir À partir de Prix 26,90 €" at bounding box center [606, 306] width 241 height 476
click at [602, 407] on link "Découvrir" at bounding box center [606, 402] width 241 height 49
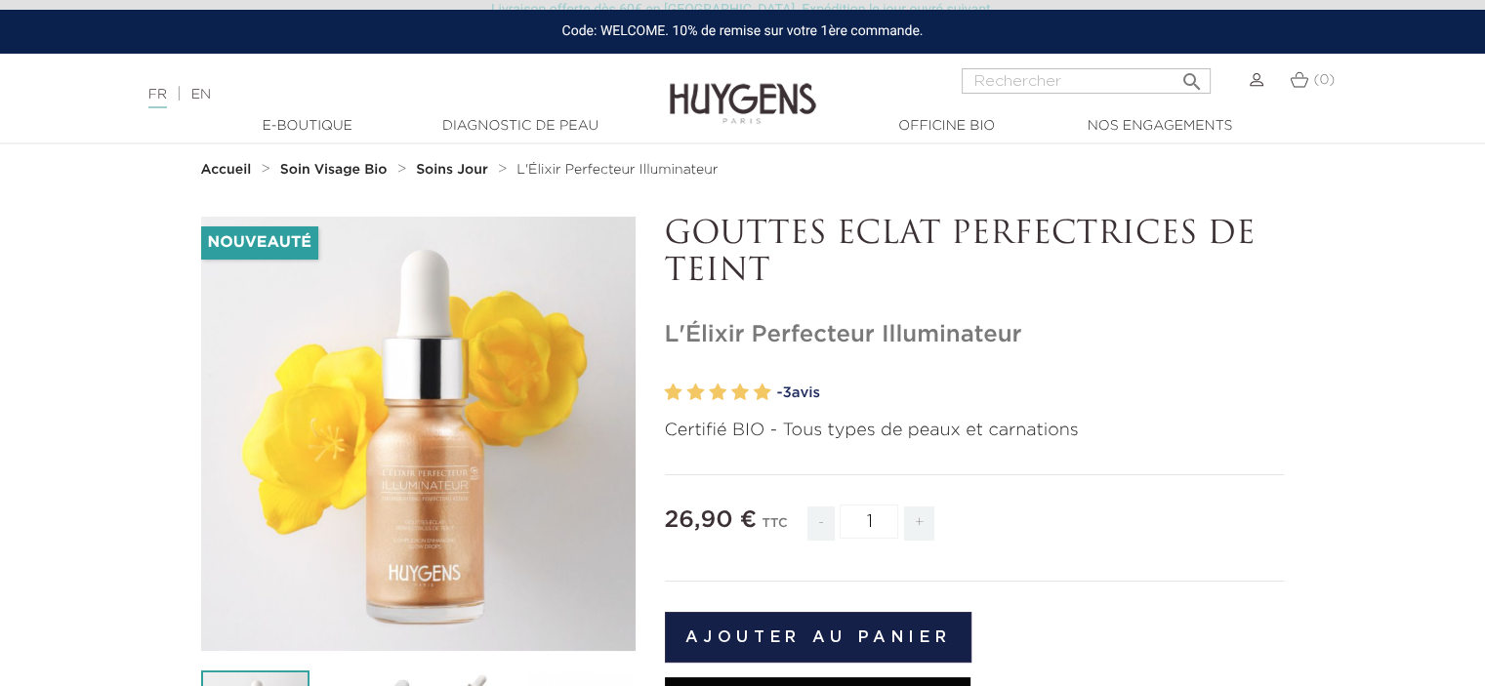
scroll to position [91, 0]
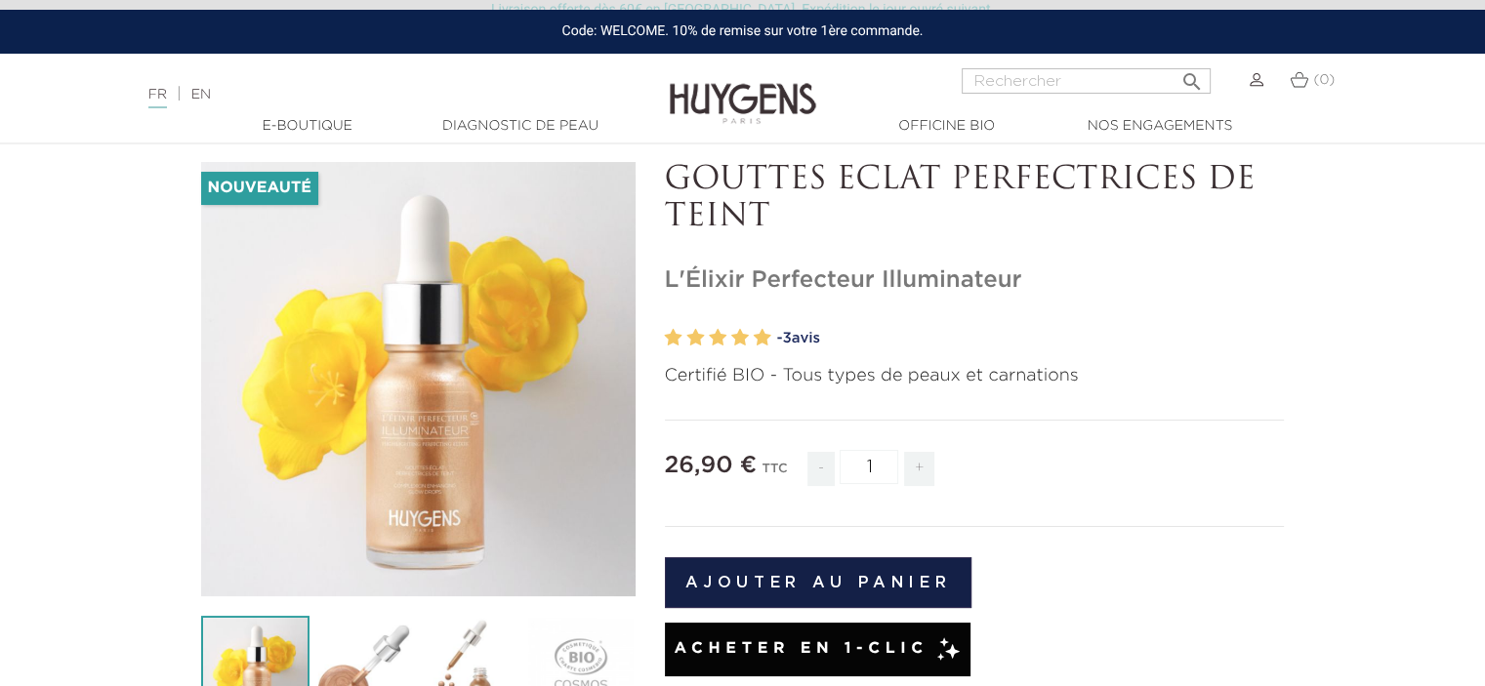
click at [381, 632] on img at bounding box center [363, 670] width 108 height 108
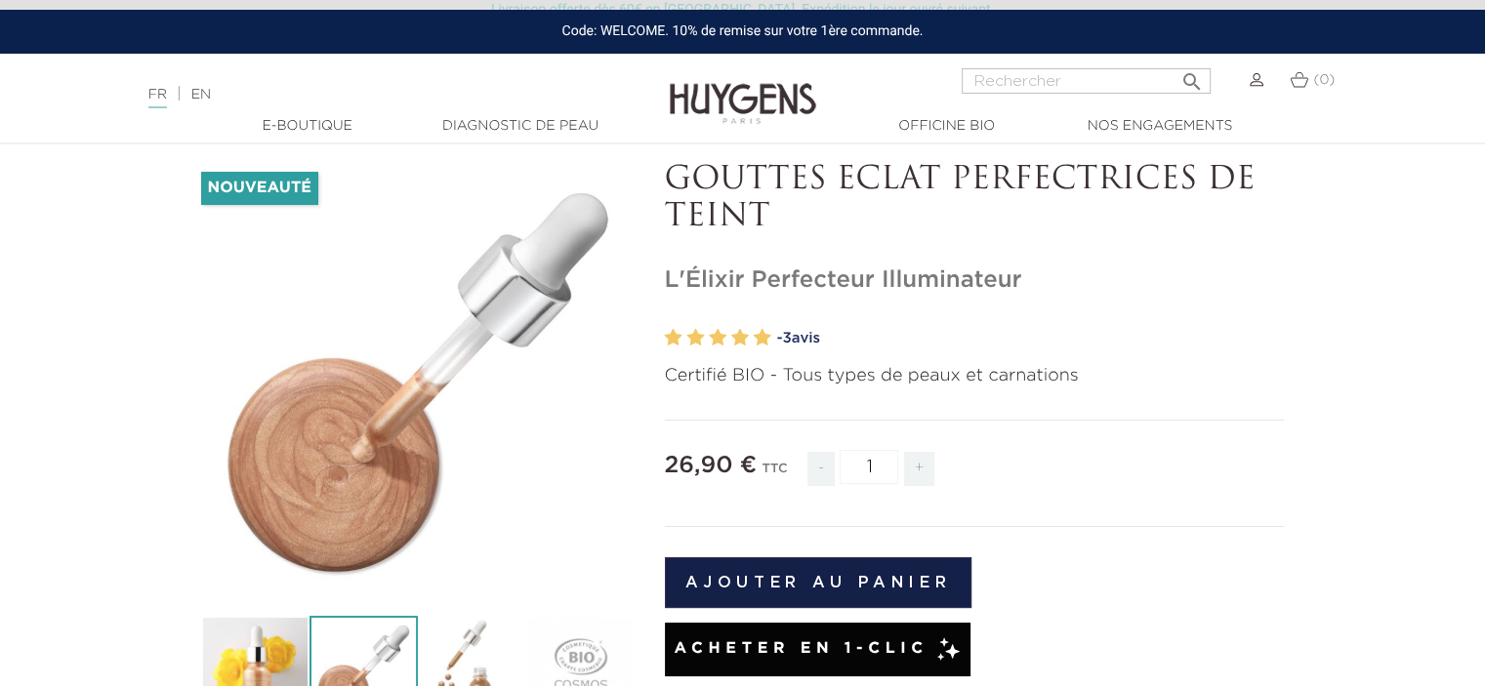
click at [483, 618] on img at bounding box center [472, 670] width 108 height 108
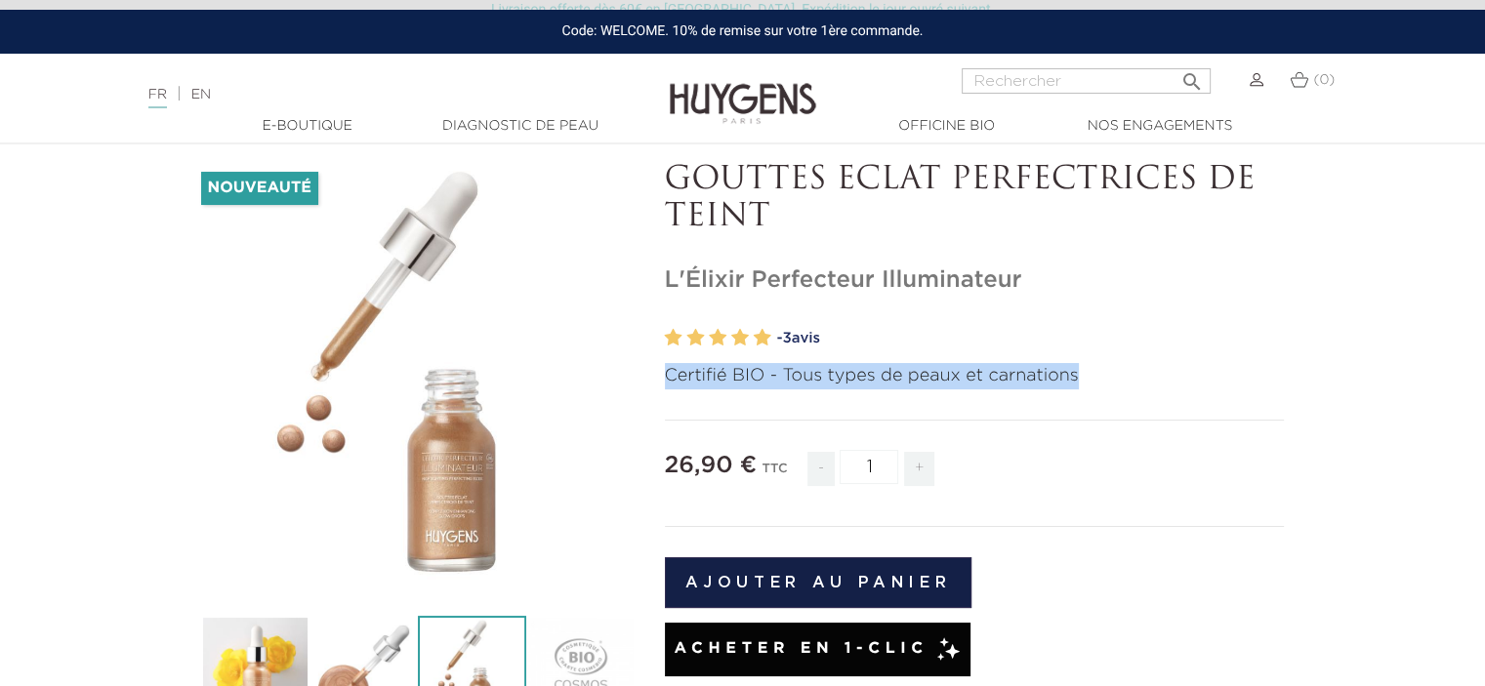
drag, startPoint x: 668, startPoint y: 373, endPoint x: 1085, endPoint y: 397, distance: 418.5
click at [1085, 397] on h2 "Certifié BIO - Tous types de peaux et carnations" at bounding box center [975, 383] width 620 height 41
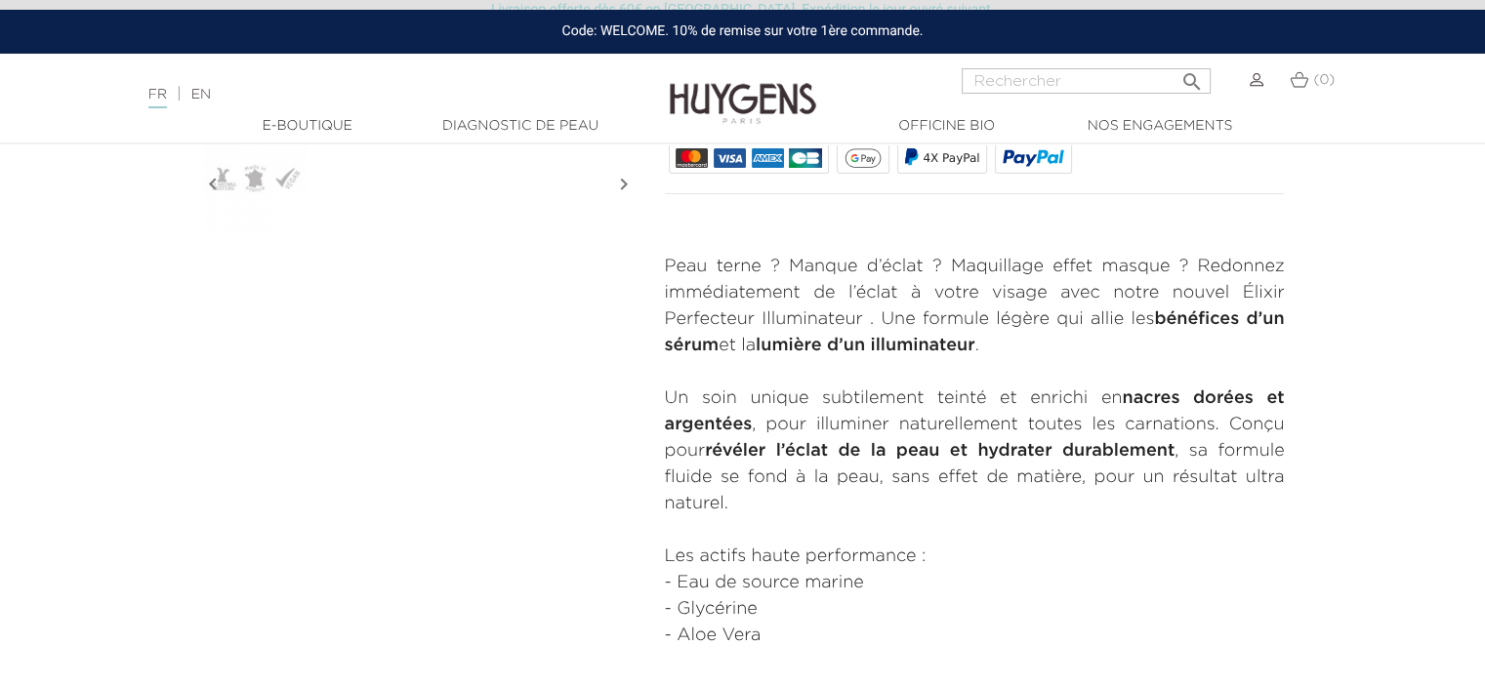
scroll to position [630, 0]
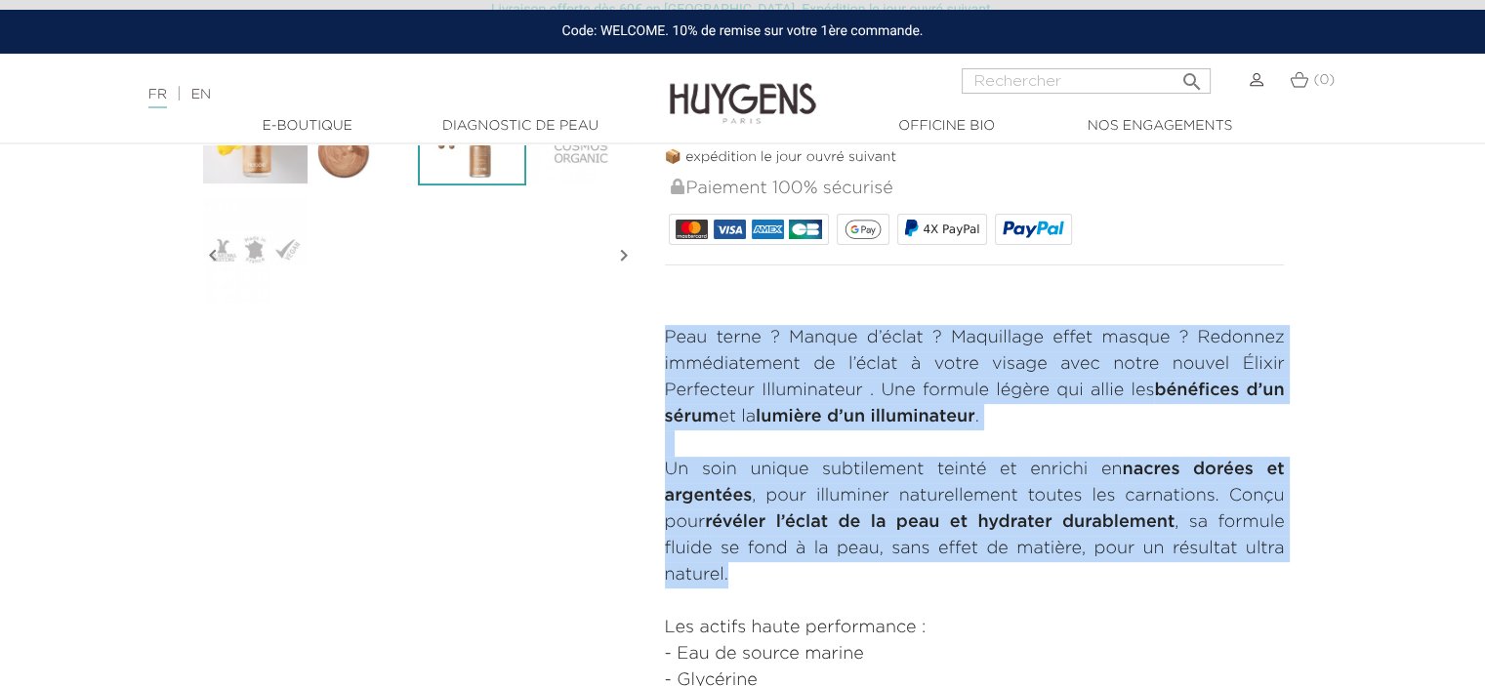
drag, startPoint x: 666, startPoint y: 346, endPoint x: 814, endPoint y: 565, distance: 265.0
click at [814, 565] on div "Peau terne ? Manque d’éclat ? Maquillage effet masque ? Redonnez immédiatement …" at bounding box center [975, 536] width 620 height 422
copy div "Peau terne ? Manque d’éclat ? Maquillage effet masque ? Redonnez immédiatement …"
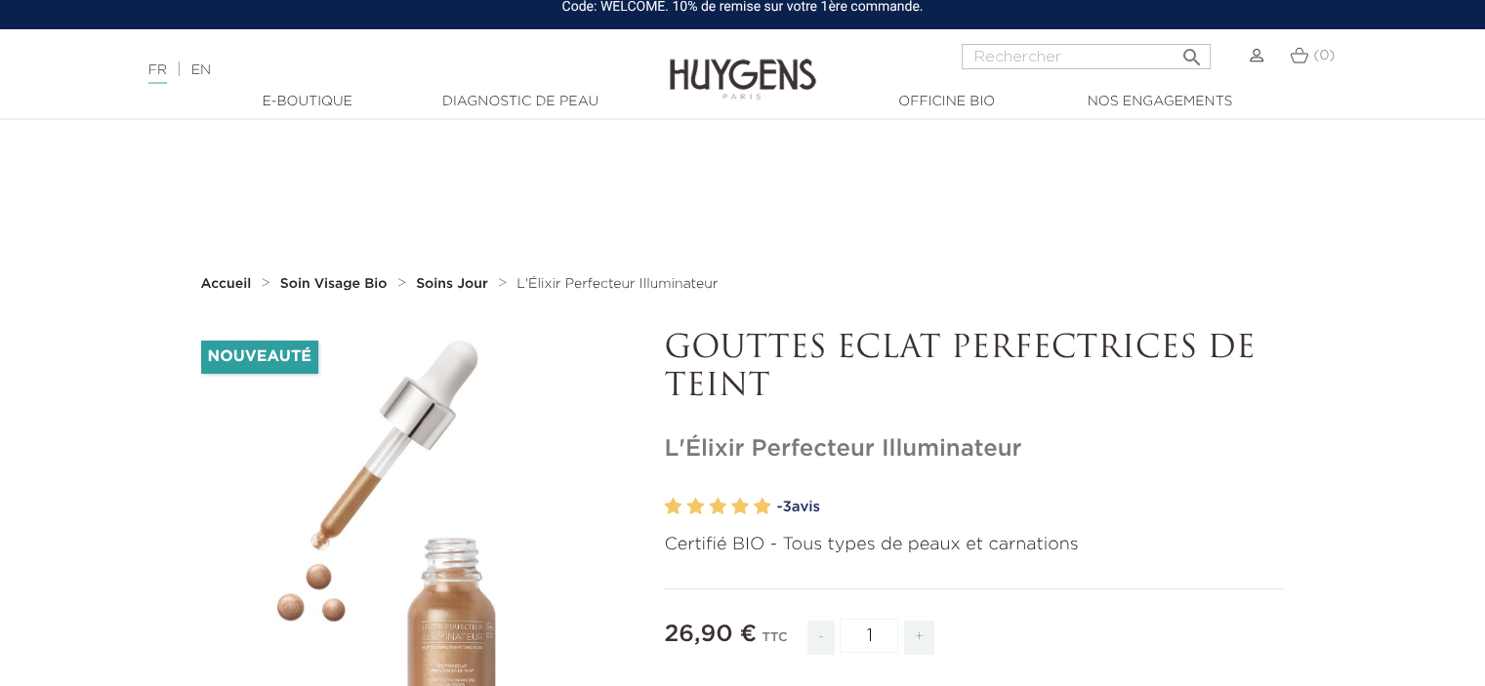
scroll to position [0, 0]
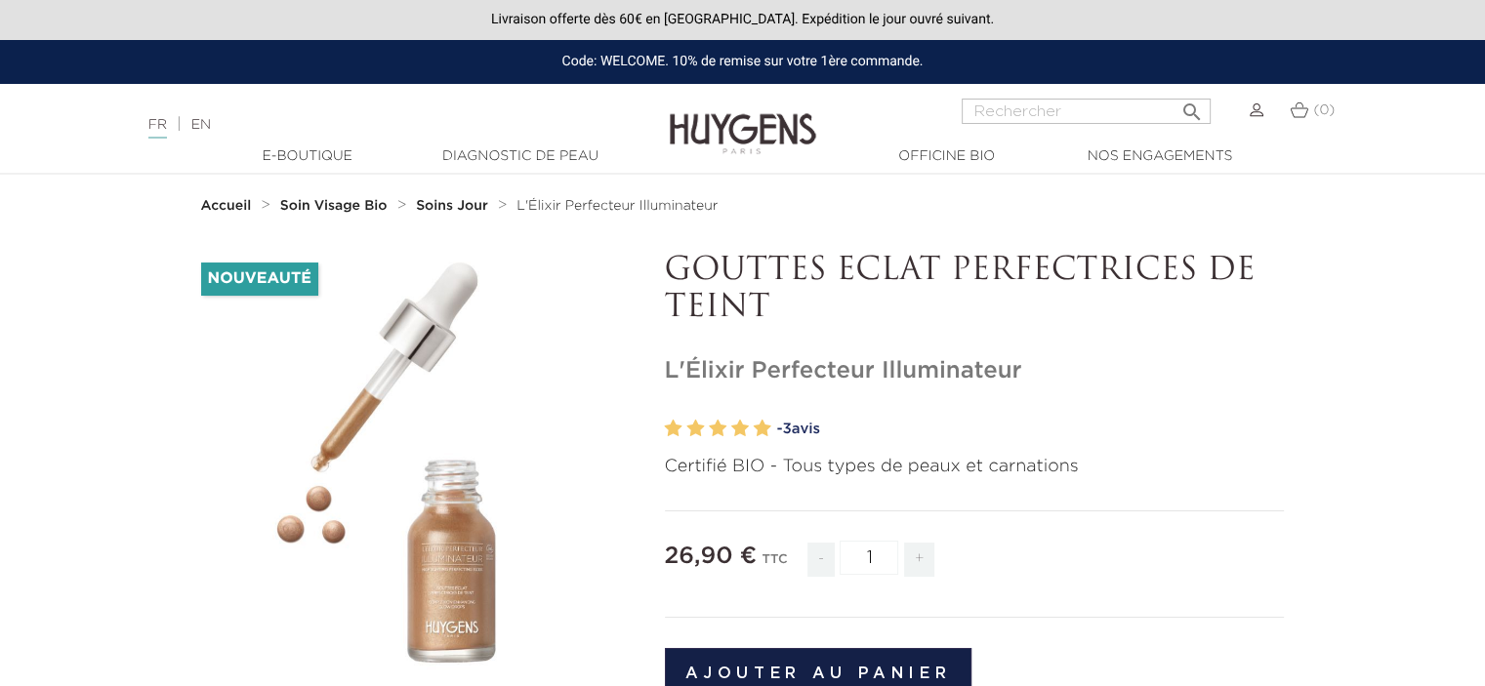
drag, startPoint x: 774, startPoint y: 307, endPoint x: 666, endPoint y: 253, distance: 120.9
click at [666, 253] on p "GOUTTES ECLAT PERFECTRICES DE TEINT" at bounding box center [975, 290] width 620 height 75
copy p "GOUTTES ECLAT PERFECTRICES DE TEINT"
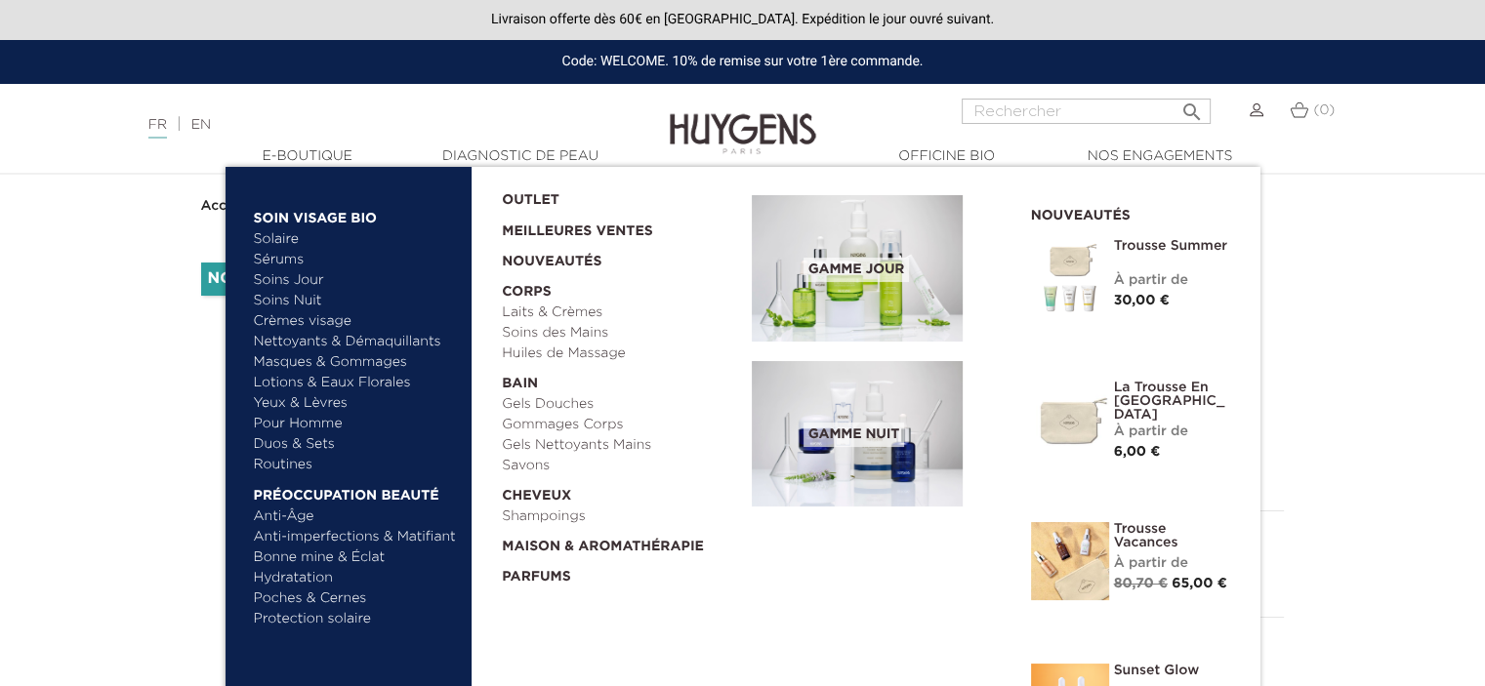
click at [293, 304] on link "Soins Nuit" at bounding box center [347, 301] width 186 height 20
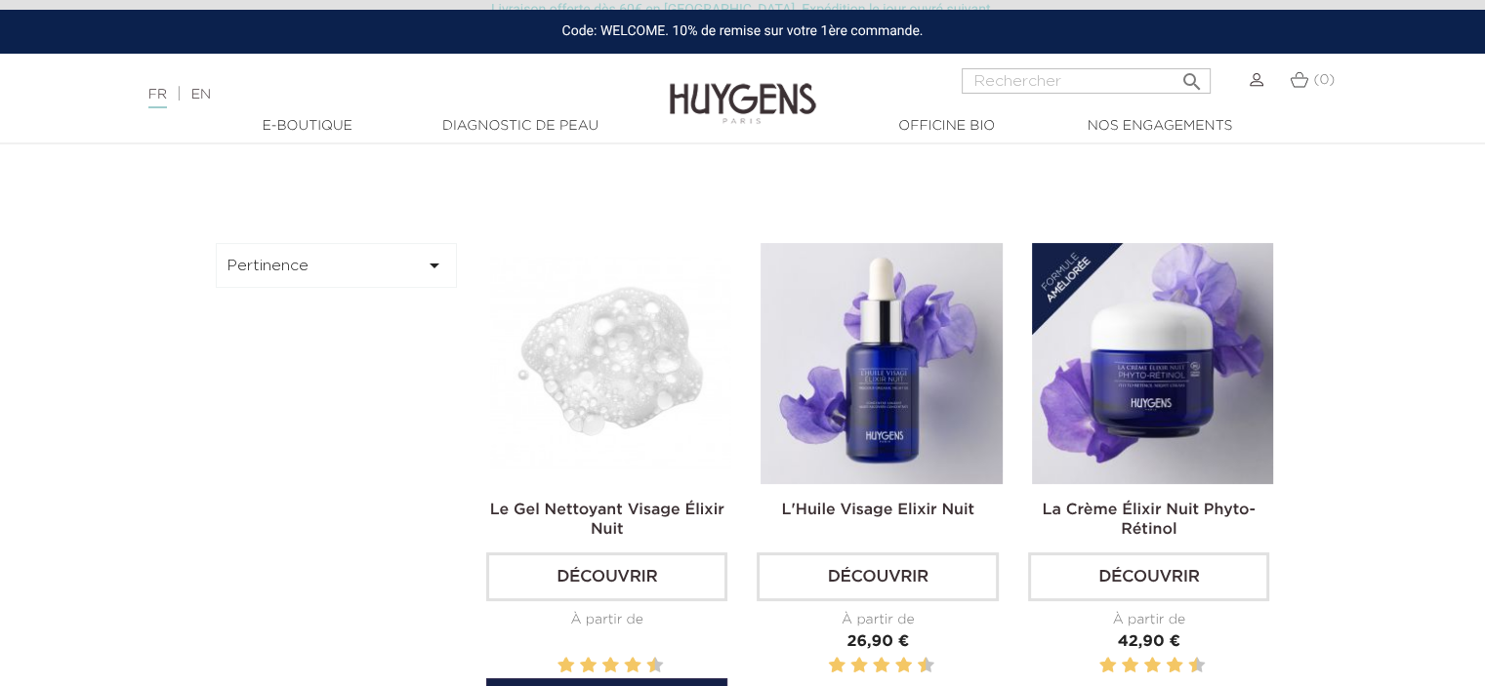
click at [560, 398] on img at bounding box center [610, 363] width 241 height 241
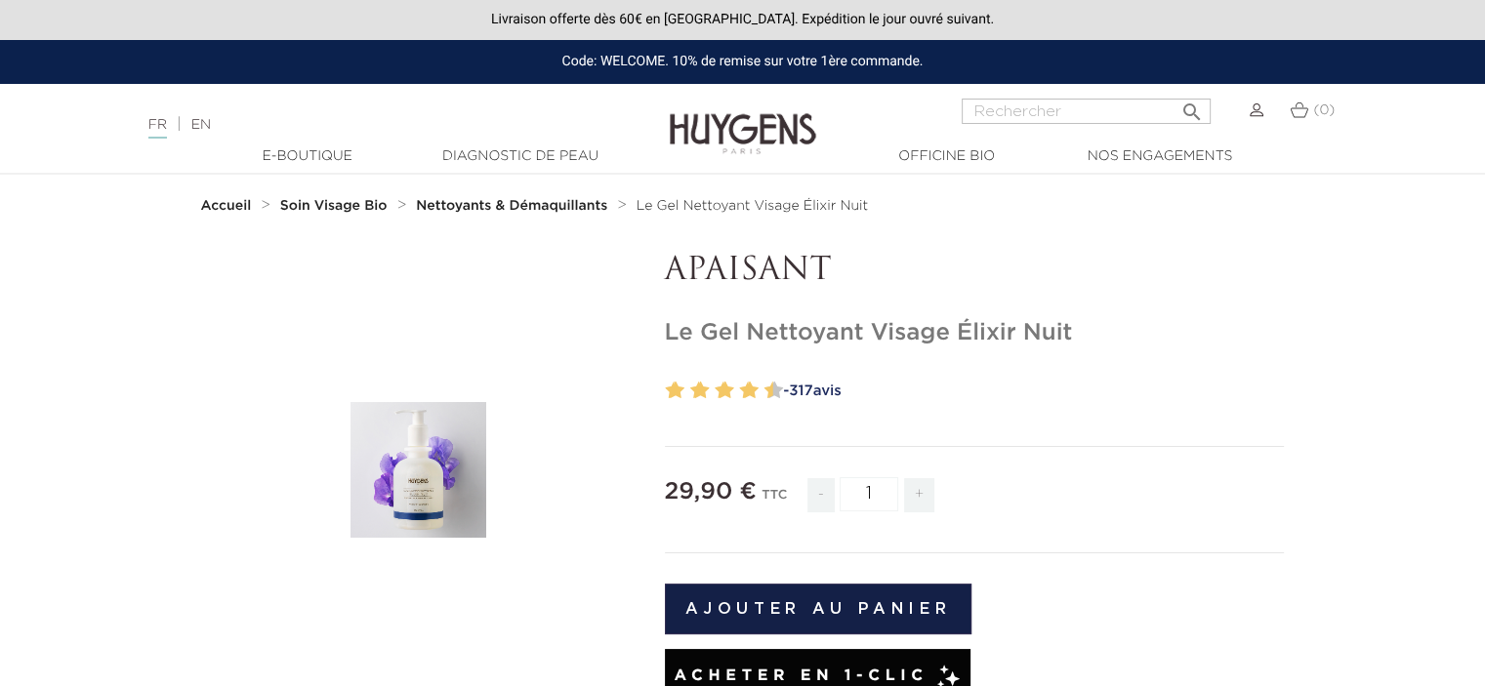
click at [719, 319] on h1 "Le Gel Nettoyant Visage Élixir Nuit" at bounding box center [975, 333] width 620 height 28
copy div "Le Gel Nettoyant Visage Élixir Nuit"
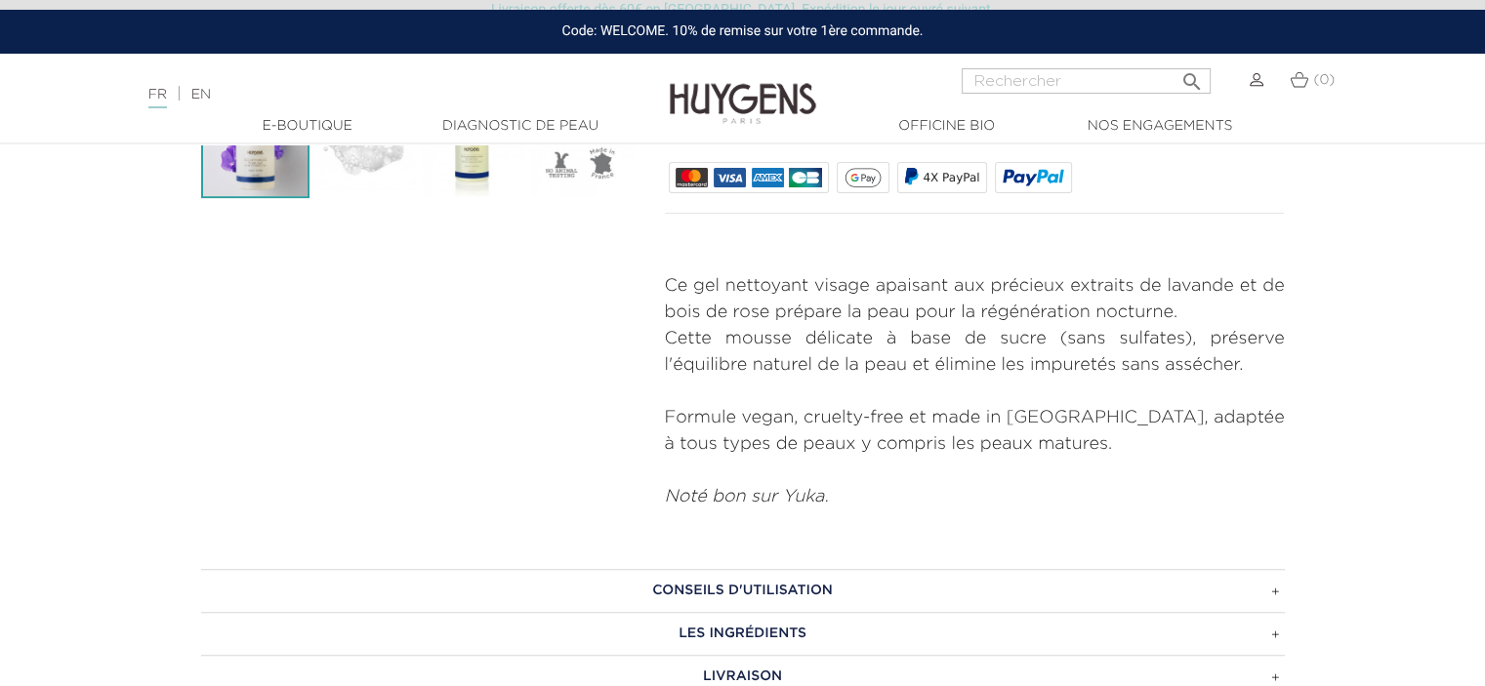
scroll to position [615, 0]
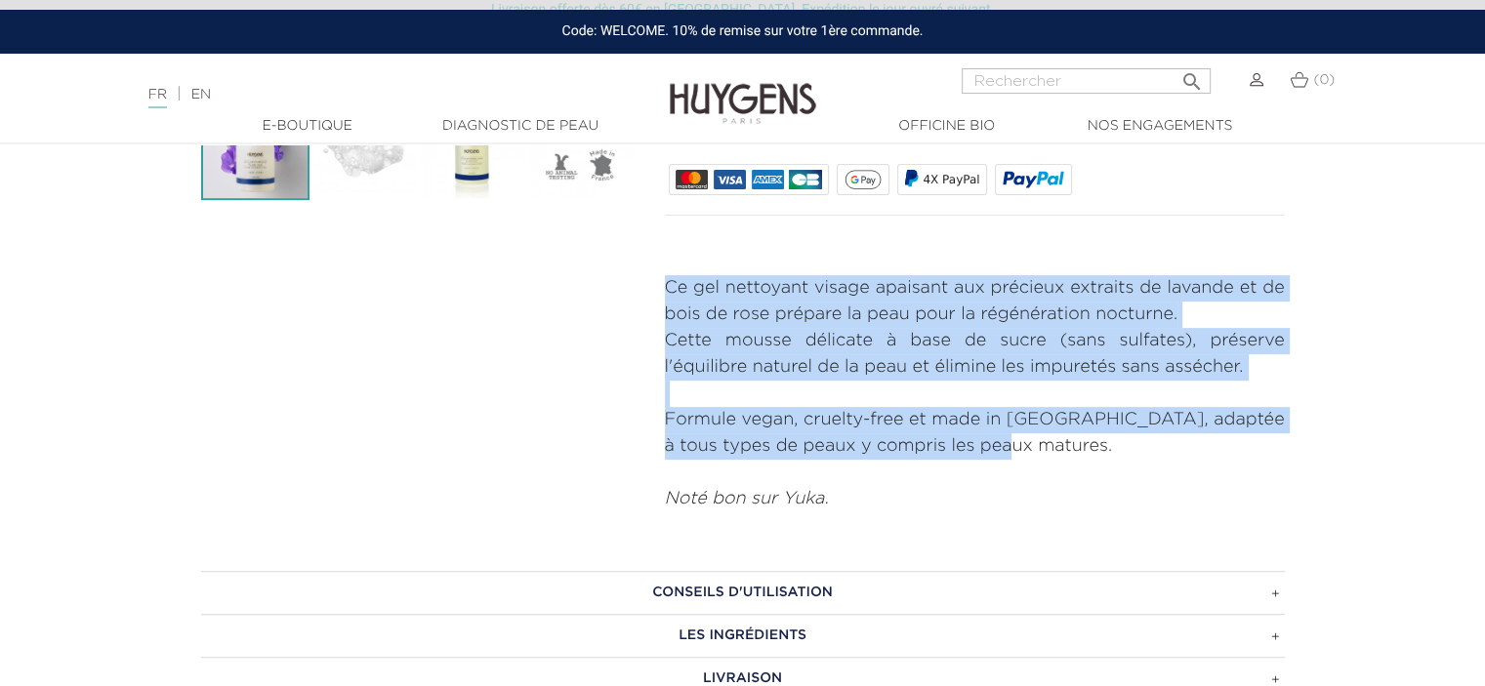
drag, startPoint x: 669, startPoint y: 292, endPoint x: 1002, endPoint y: 445, distance: 366.4
click at [1002, 445] on div "Ce gel nettoyant visage apaisant aux précieux extraits de lavande et de bois de…" at bounding box center [975, 393] width 620 height 237
copy div "Ce gel nettoyant visage apaisant aux précieux extraits de lavande et de bois de…"
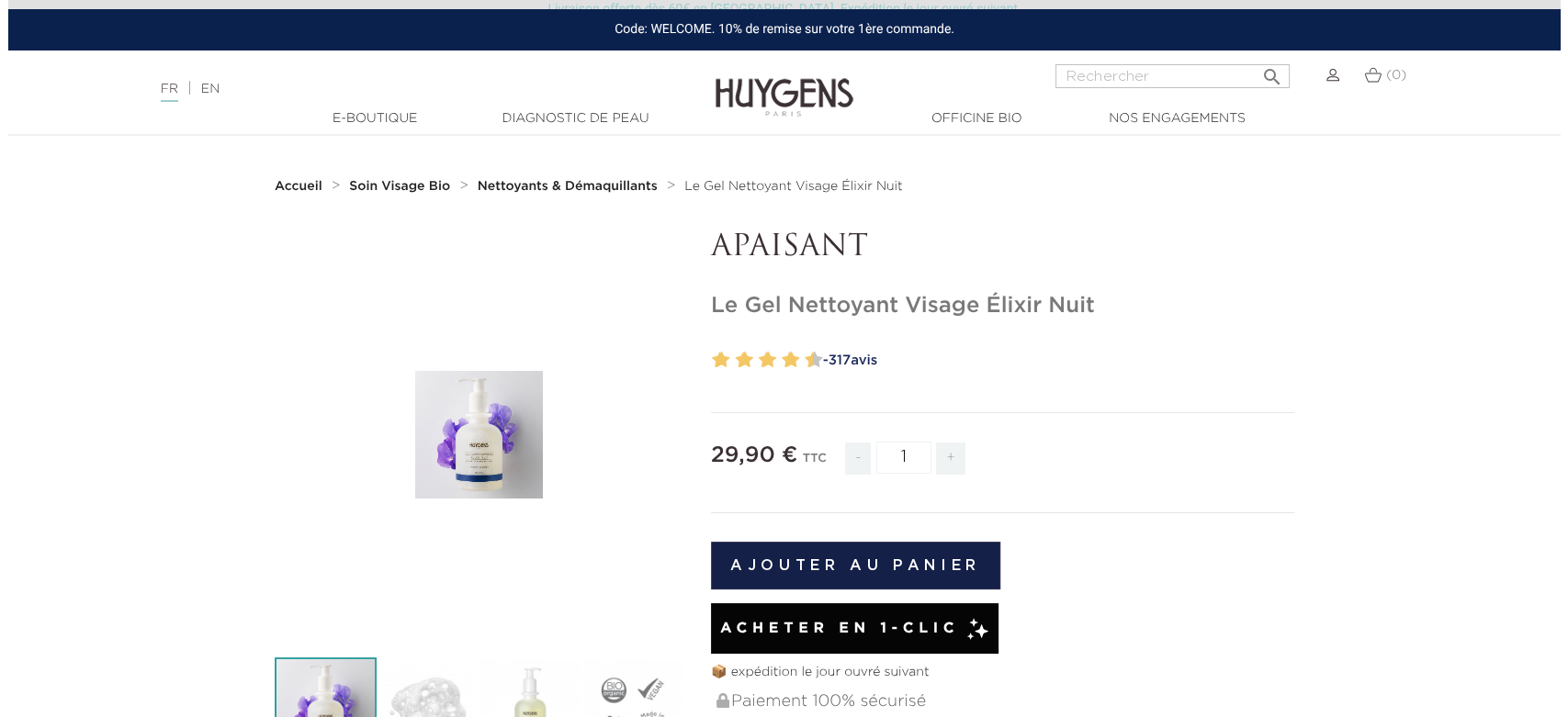
scroll to position [110, 0]
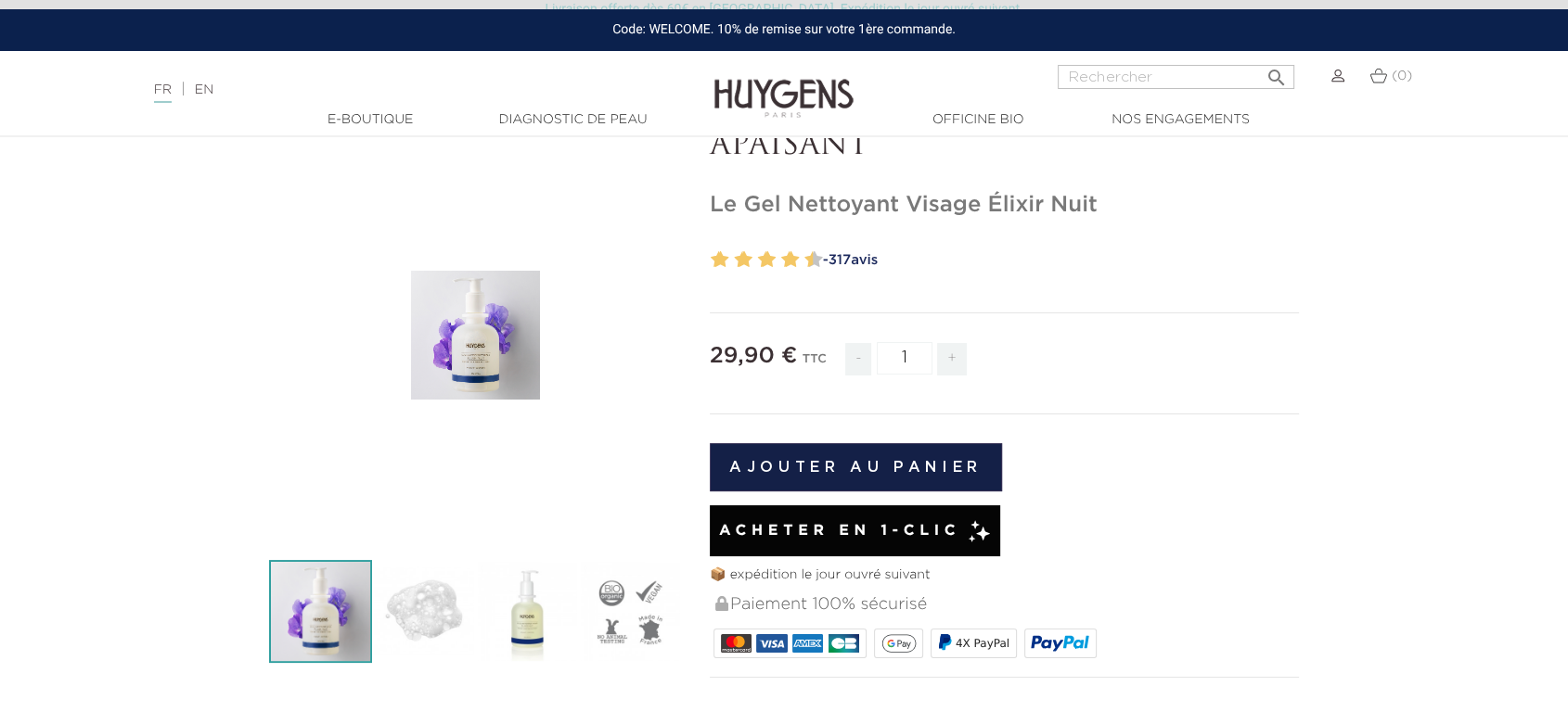
click at [335, 581] on img at bounding box center [320, 612] width 103 height 103
click at [434, 370] on icon "" at bounding box center [476, 336] width 93 height 93
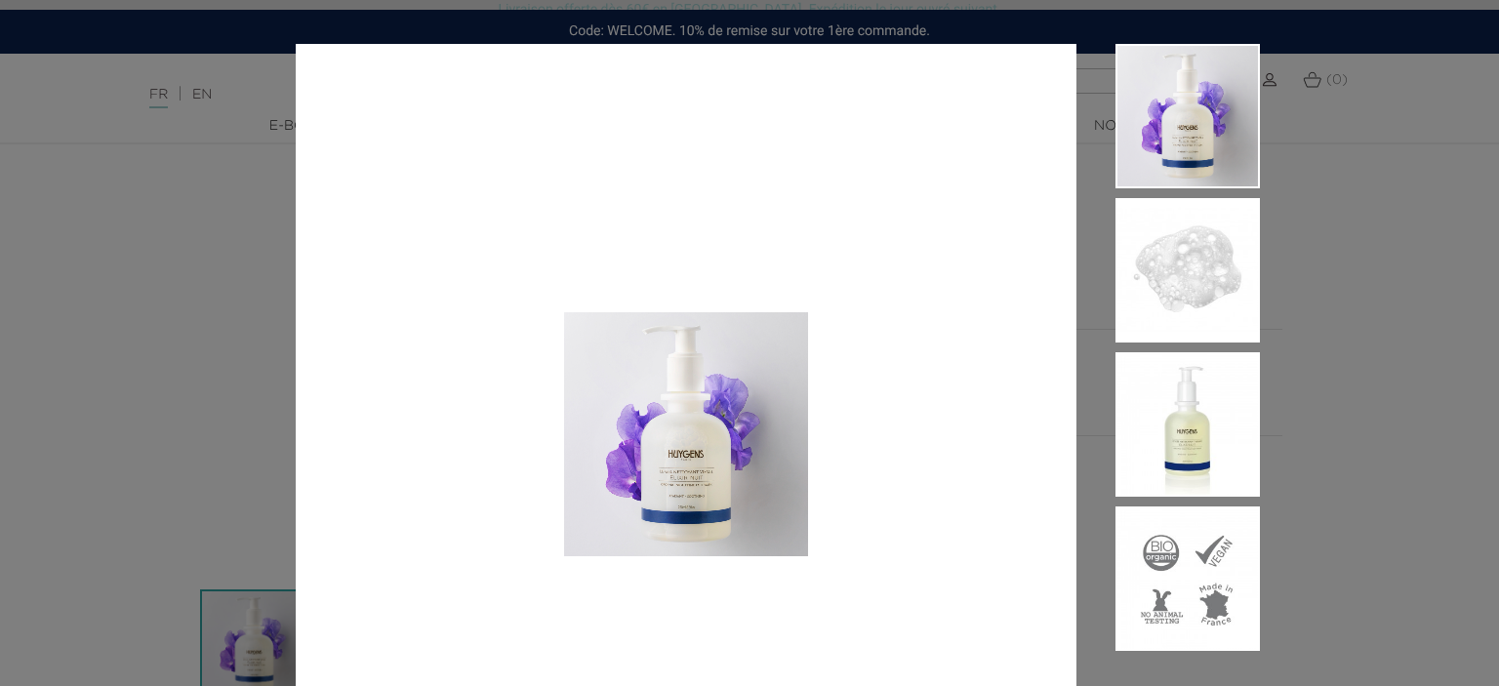
click at [1171, 391] on img at bounding box center [1188, 424] width 144 height 144
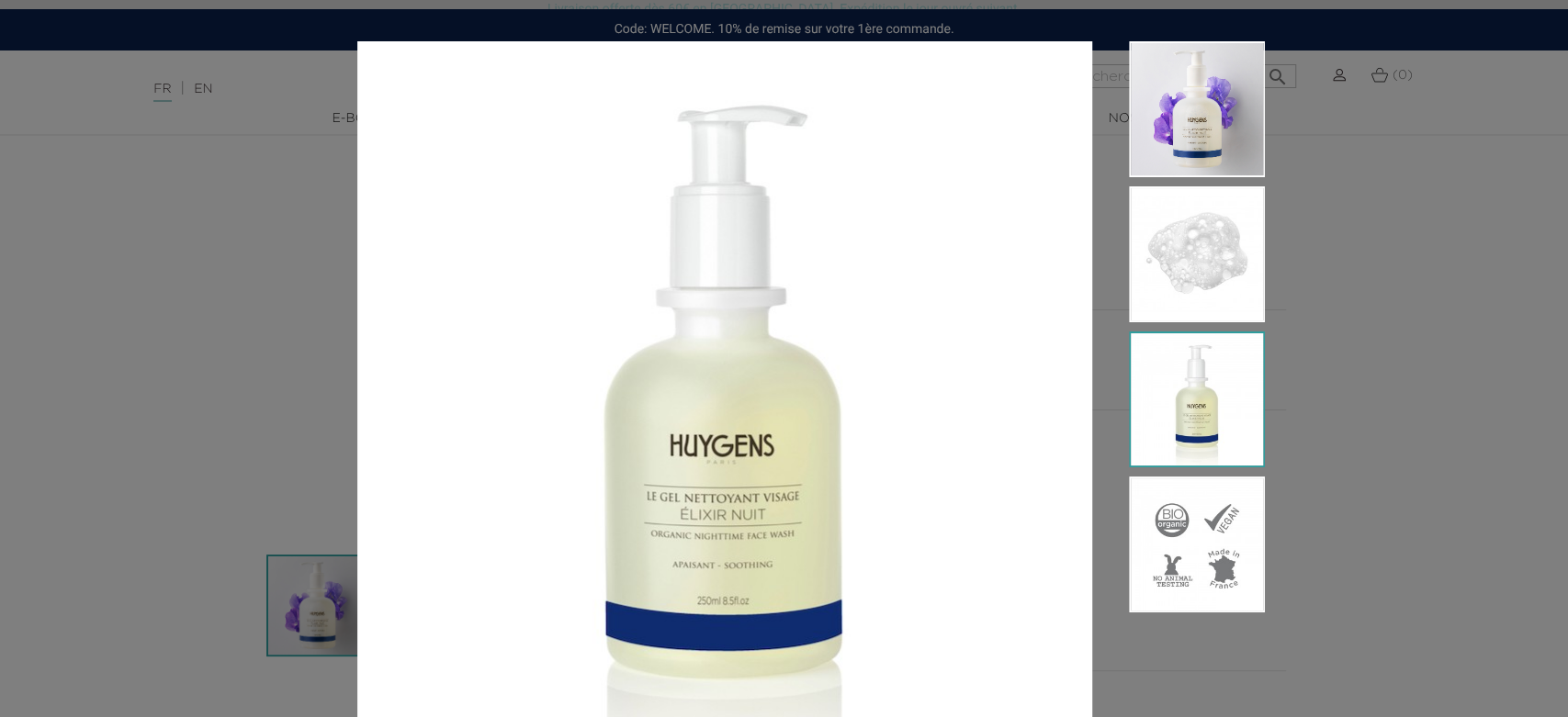
click at [1188, 272] on img at bounding box center [1197, 254] width 136 height 135
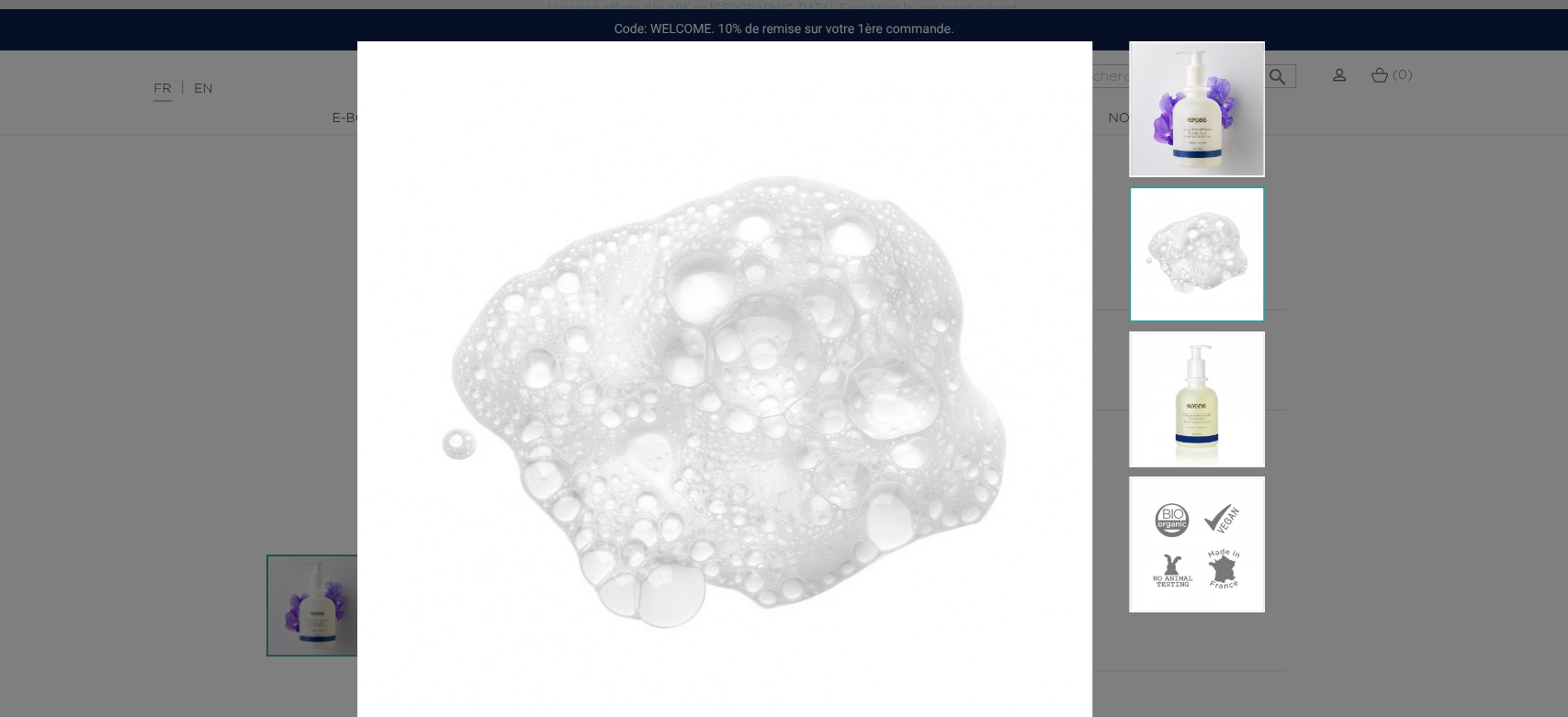
click at [1313, 387] on div at bounding box center [784, 358] width 1568 height 717
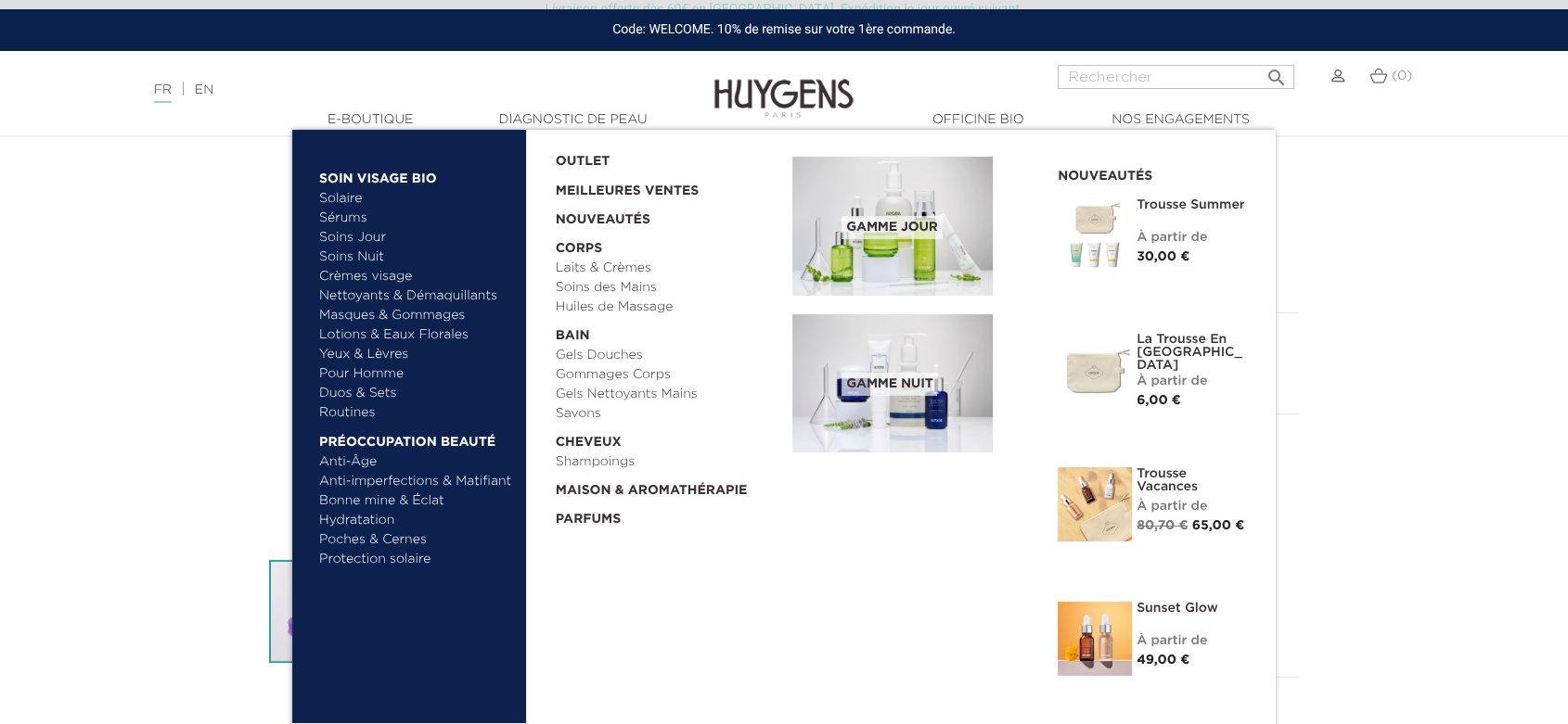
click at [364, 255] on link "Soins Nuit" at bounding box center [408, 257] width 177 height 19
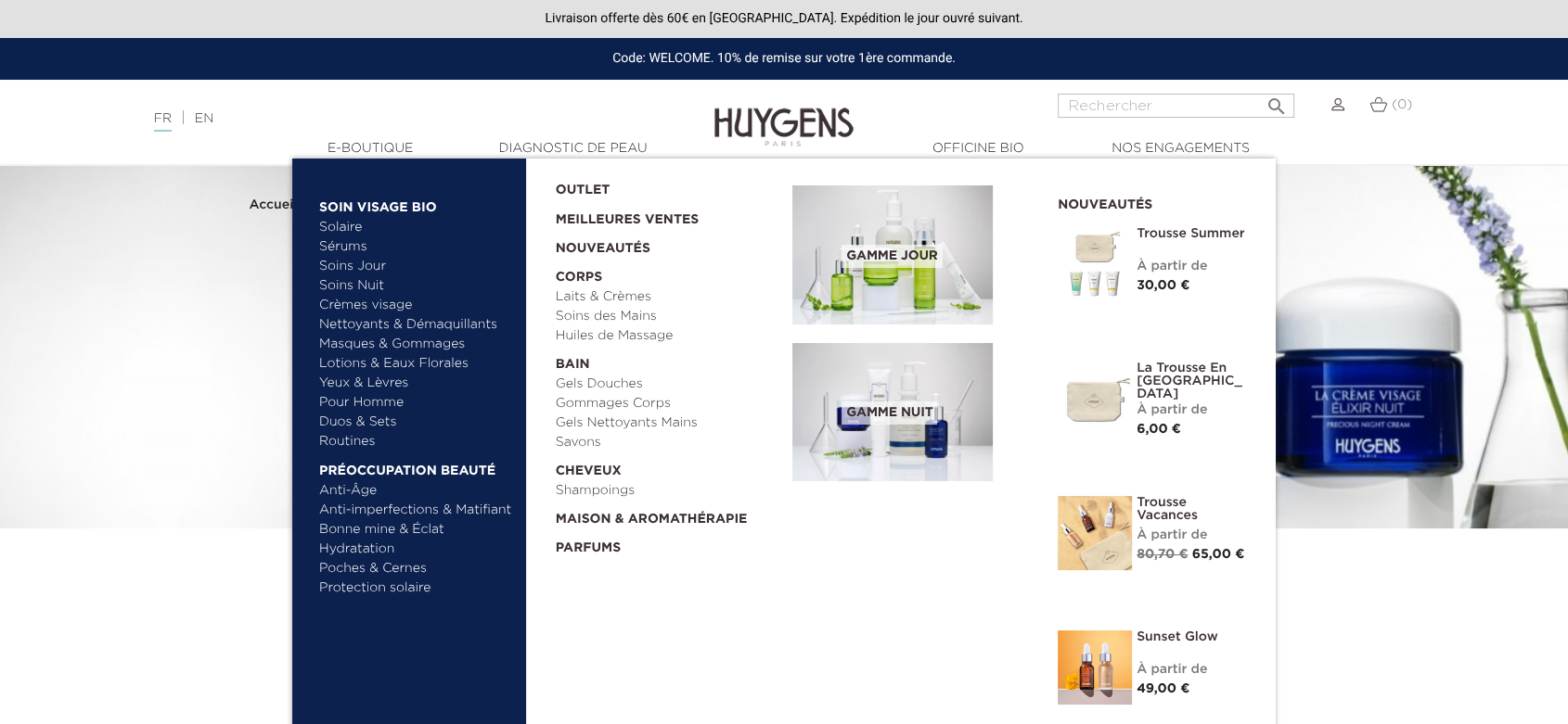
click at [374, 299] on link "Crèmes visage" at bounding box center [416, 305] width 194 height 19
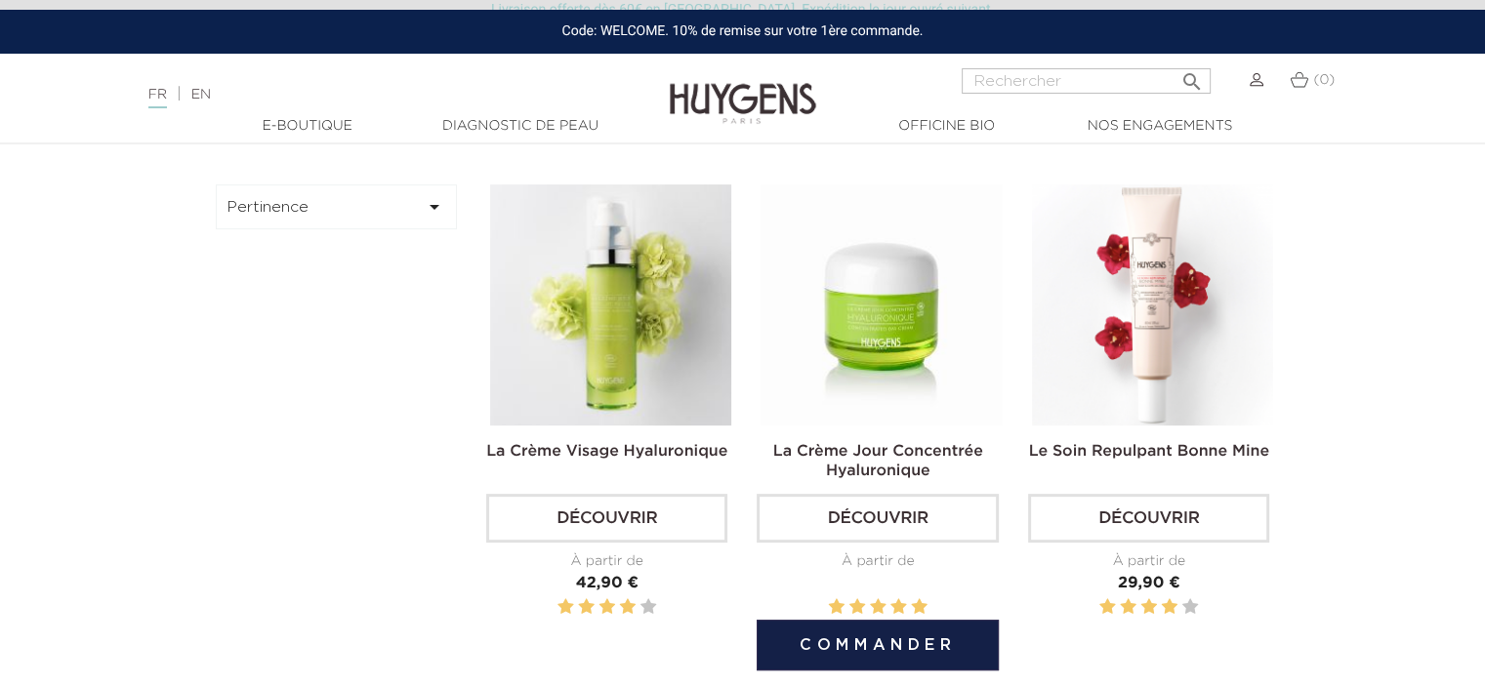
scroll to position [585, 0]
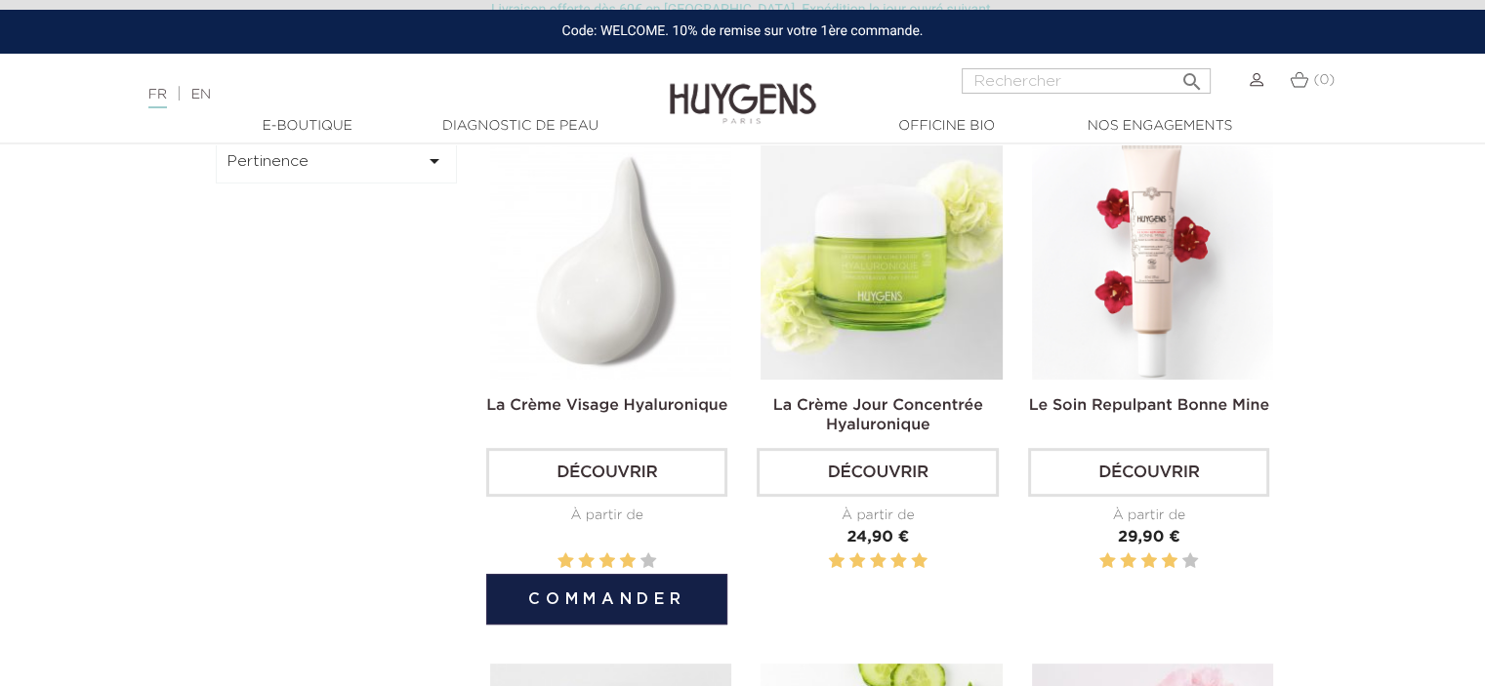
click at [637, 348] on img at bounding box center [610, 259] width 241 height 241
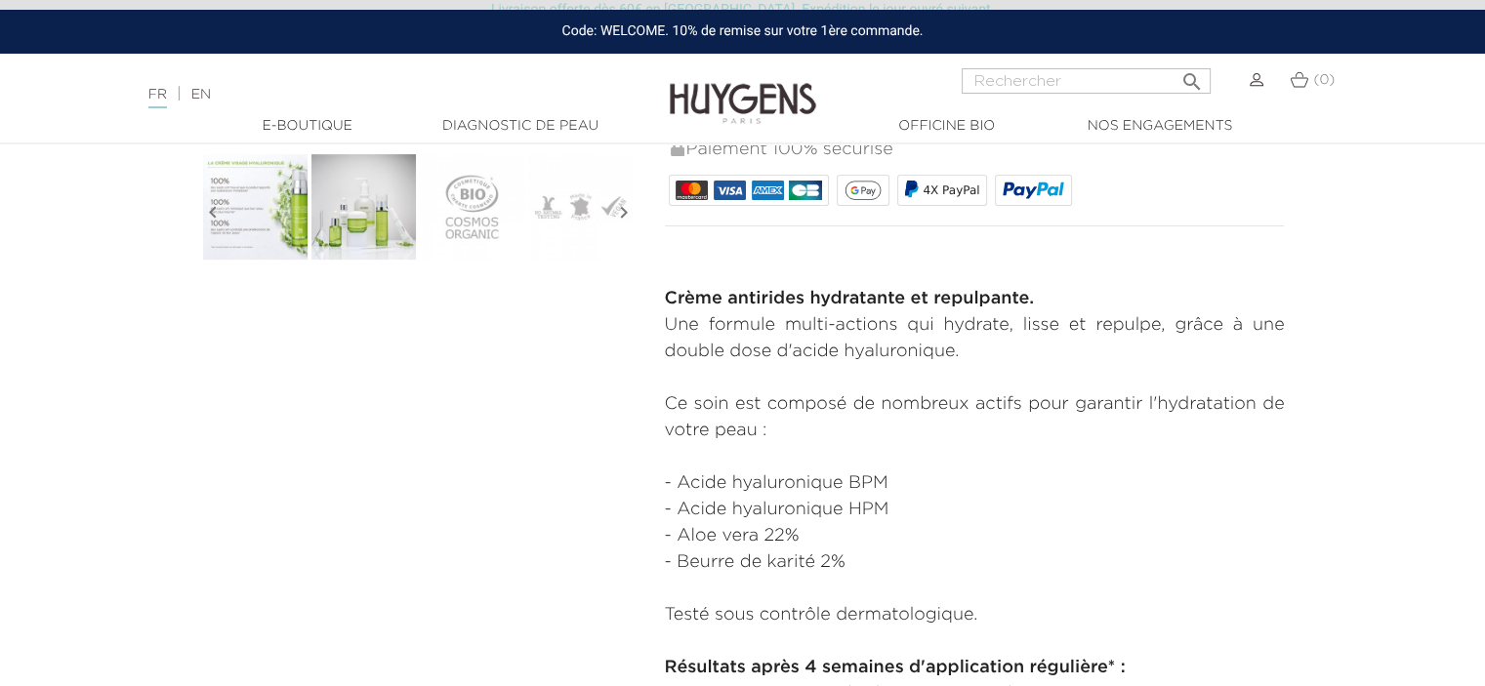
scroll to position [668, 0]
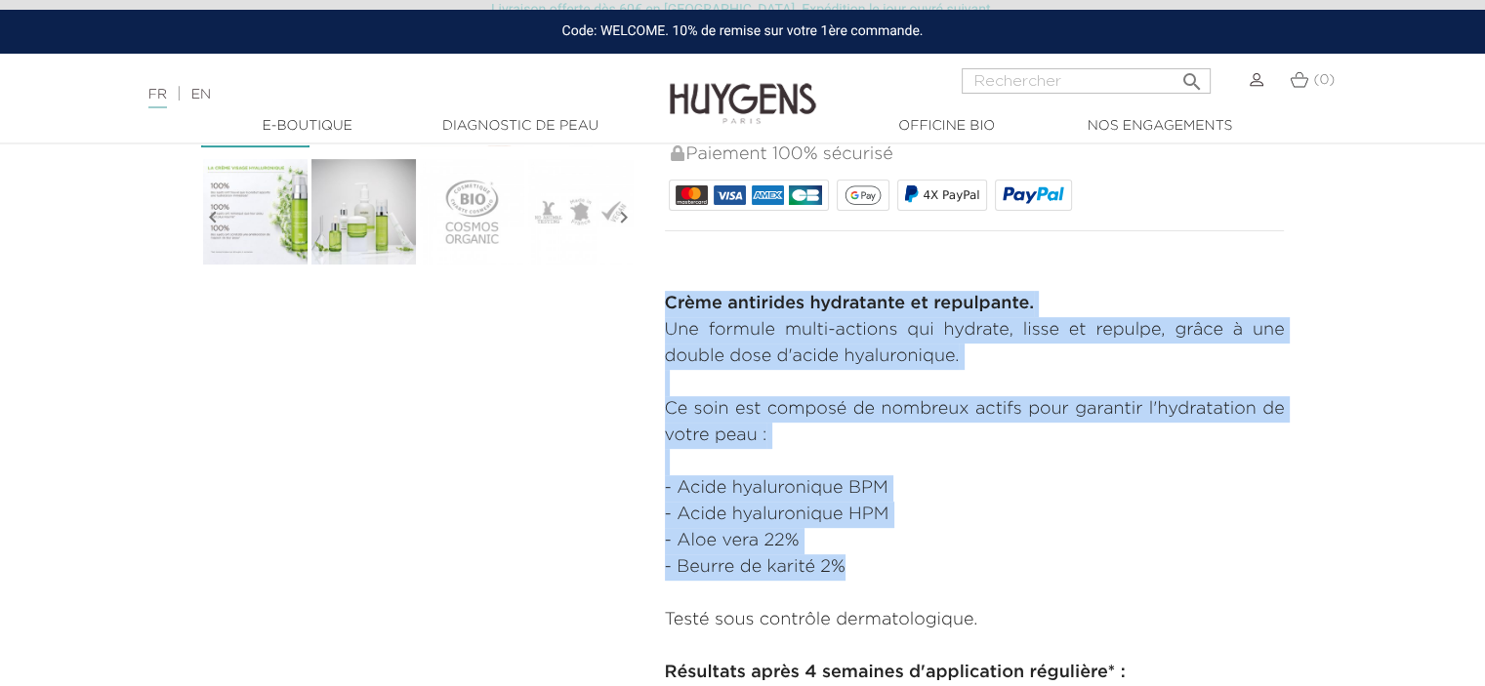
drag, startPoint x: 668, startPoint y: 293, endPoint x: 871, endPoint y: 565, distance: 339.7
click at [871, 565] on div "Crème antirides hydratante et repulpante. Une formule multi-actions qui hydrate…" at bounding box center [975, 581] width 620 height 580
copy div "Crème antirides hydratante et repulpante. Une formule multi-actions qui hydrate…"
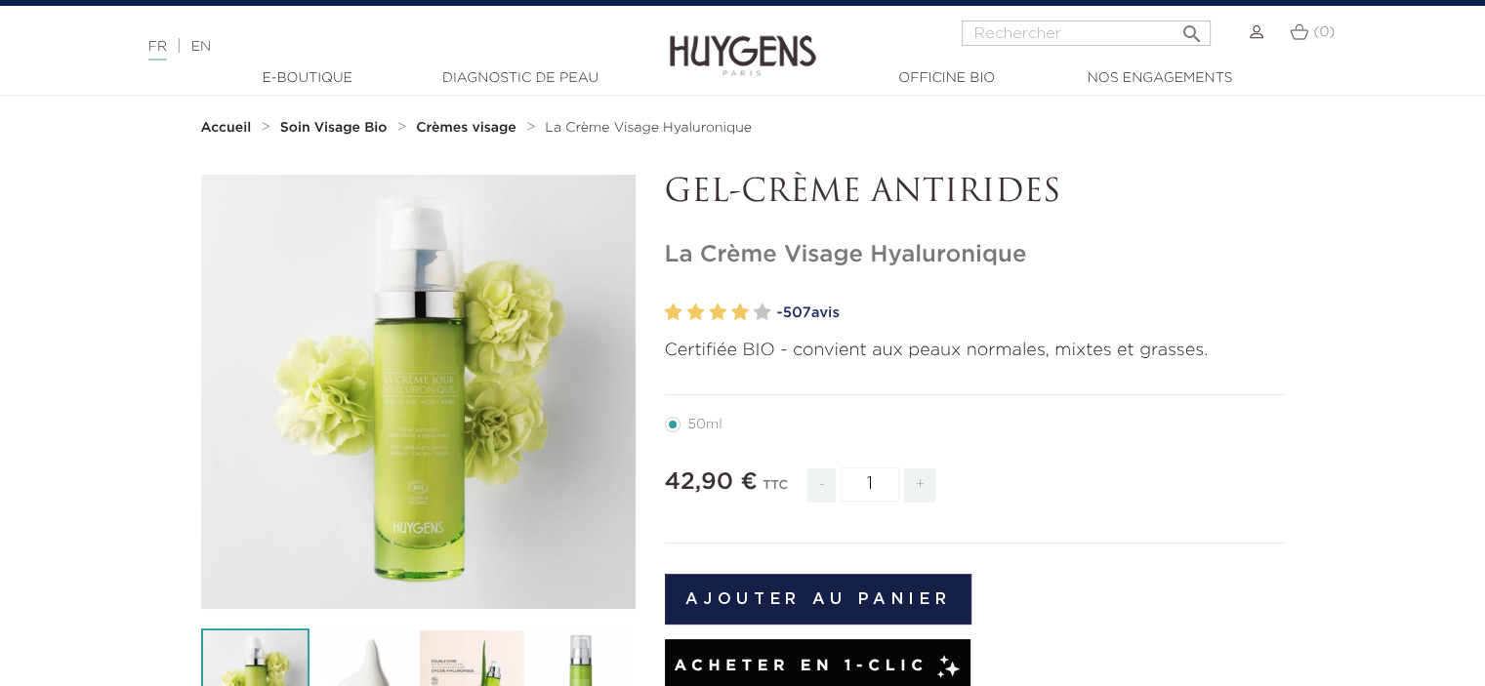
scroll to position [0, 0]
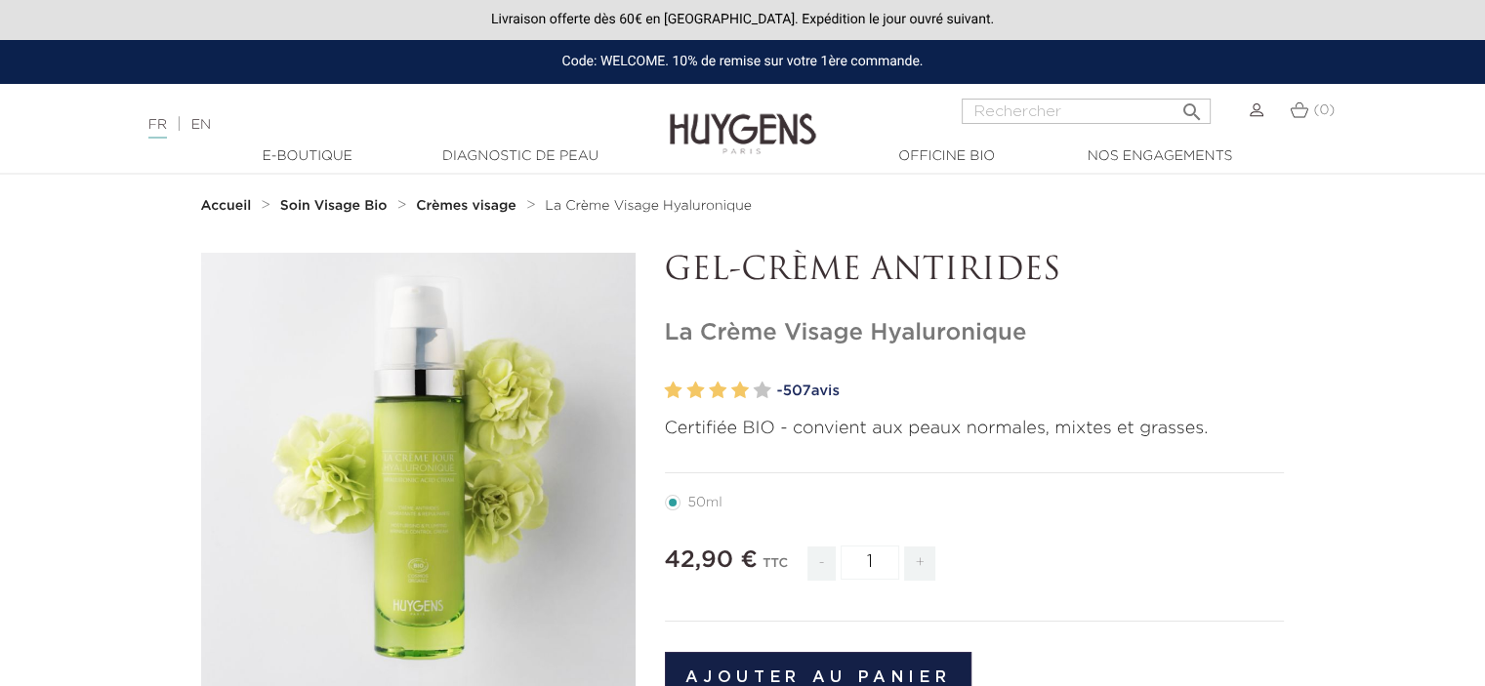
drag, startPoint x: 1076, startPoint y: 260, endPoint x: 671, endPoint y: 264, distance: 405.1
click at [671, 264] on p "GEL-CRÈME ANTIRIDES" at bounding box center [975, 271] width 620 height 37
copy p "GEL-CRÈME ANTIRIDES"
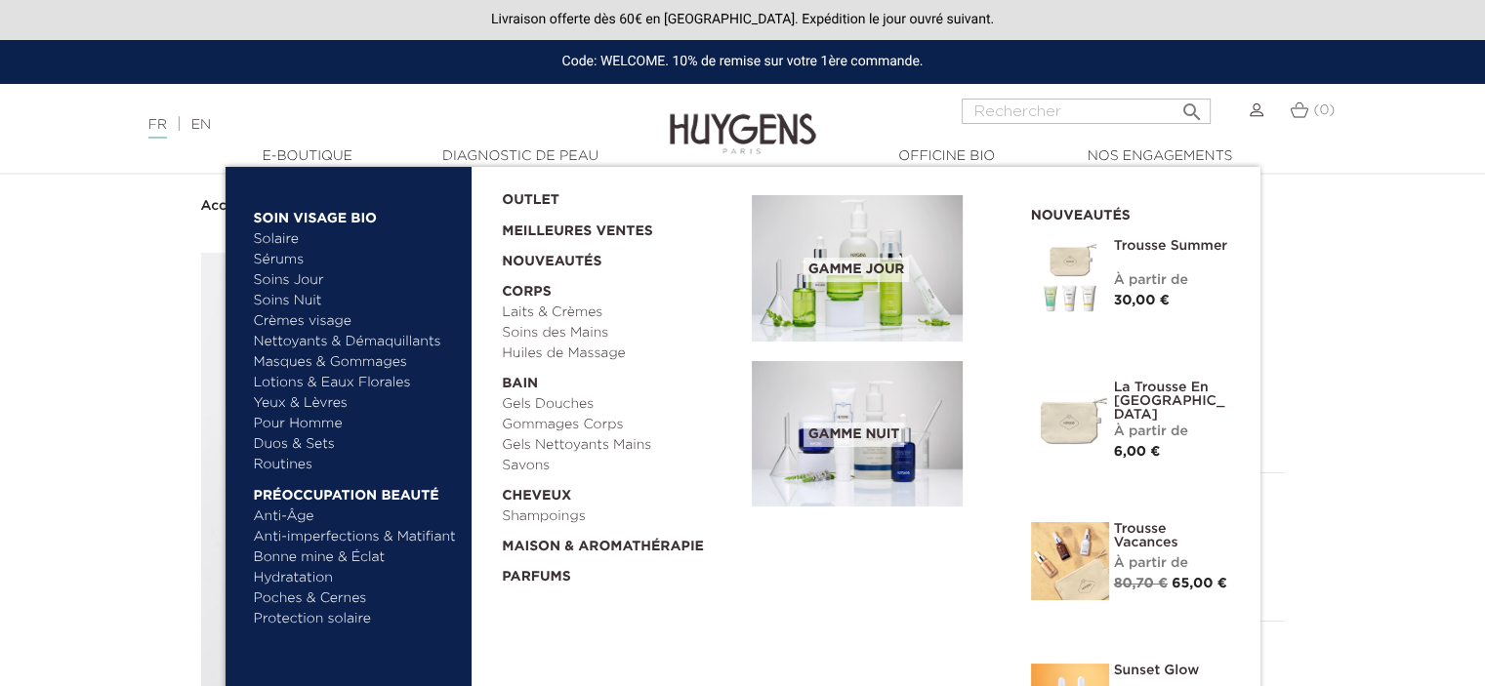
click at [312, 151] on link "  E-Boutique" at bounding box center [307, 156] width 195 height 20
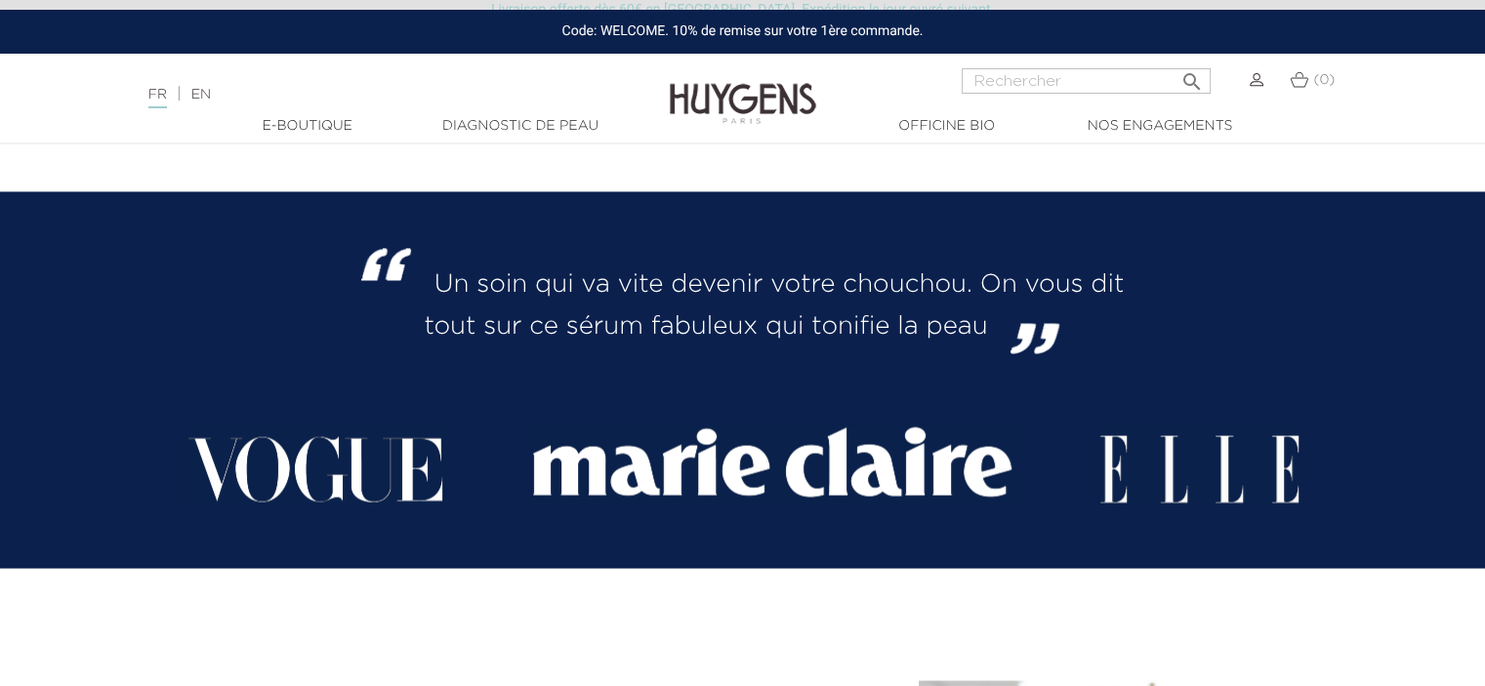
scroll to position [3395, 0]
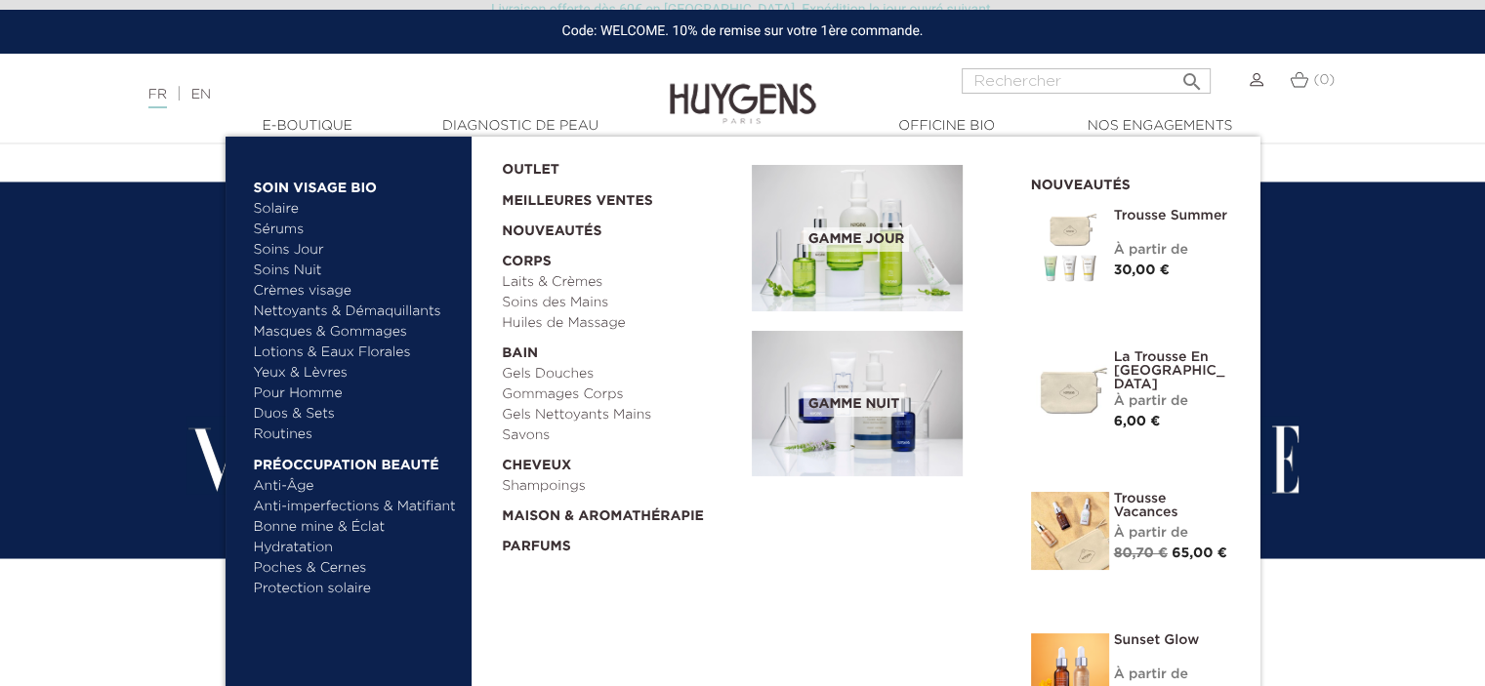
click at [289, 480] on link "Anti-Âge" at bounding box center [356, 486] width 204 height 20
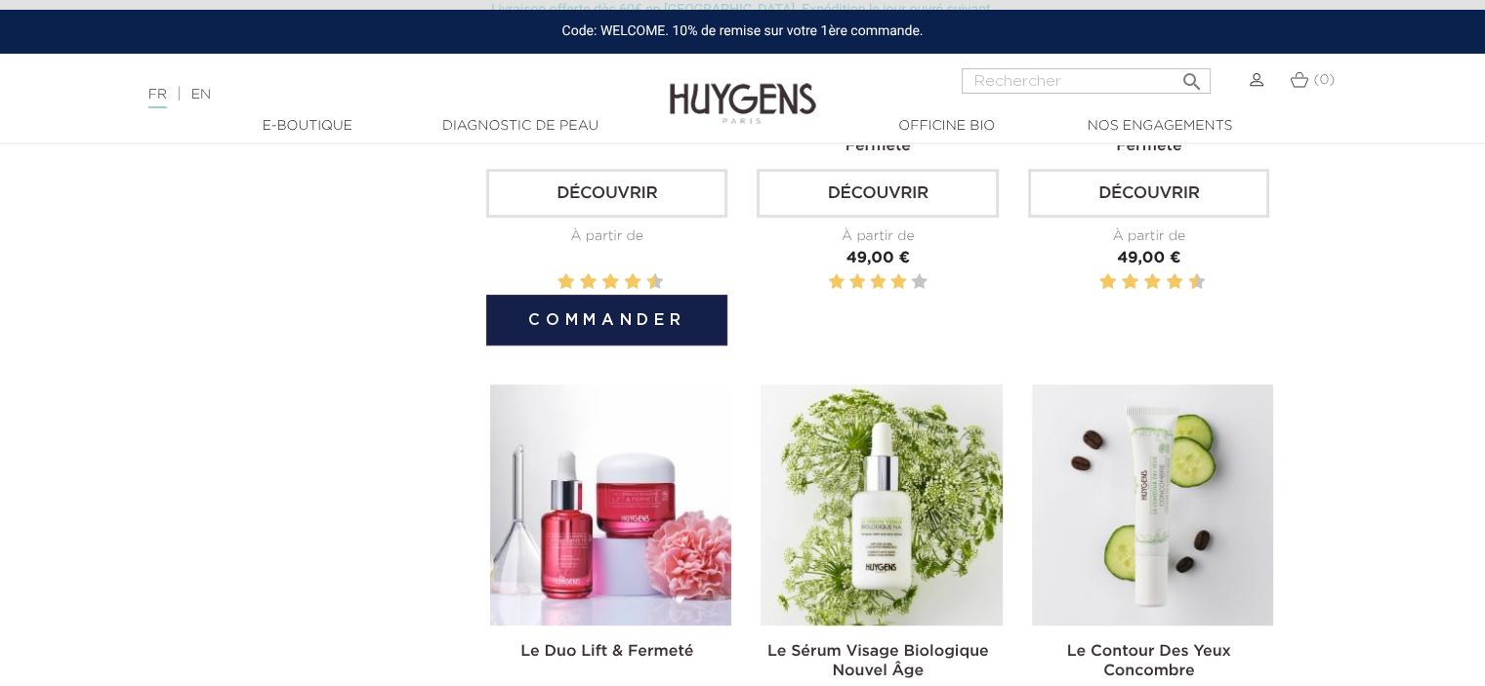
scroll to position [387, 0]
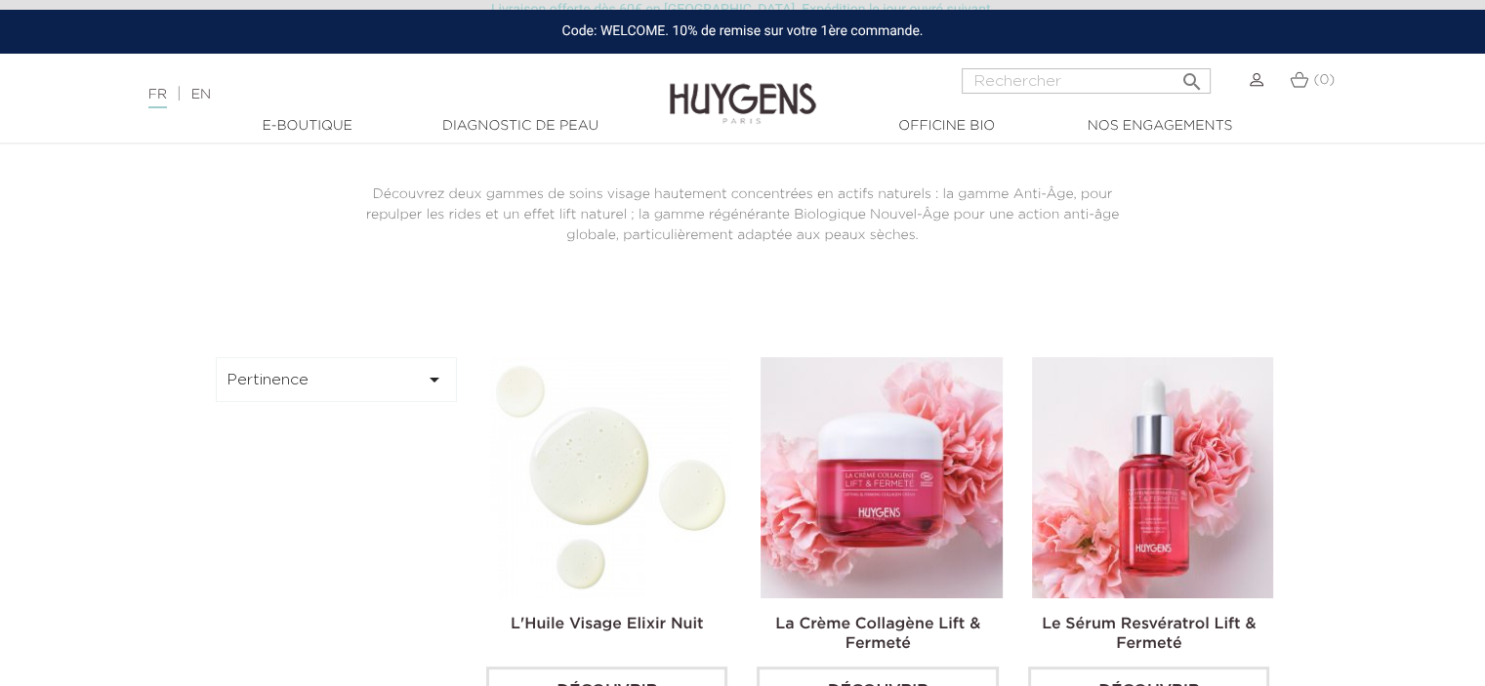
click at [584, 501] on img at bounding box center [610, 477] width 241 height 241
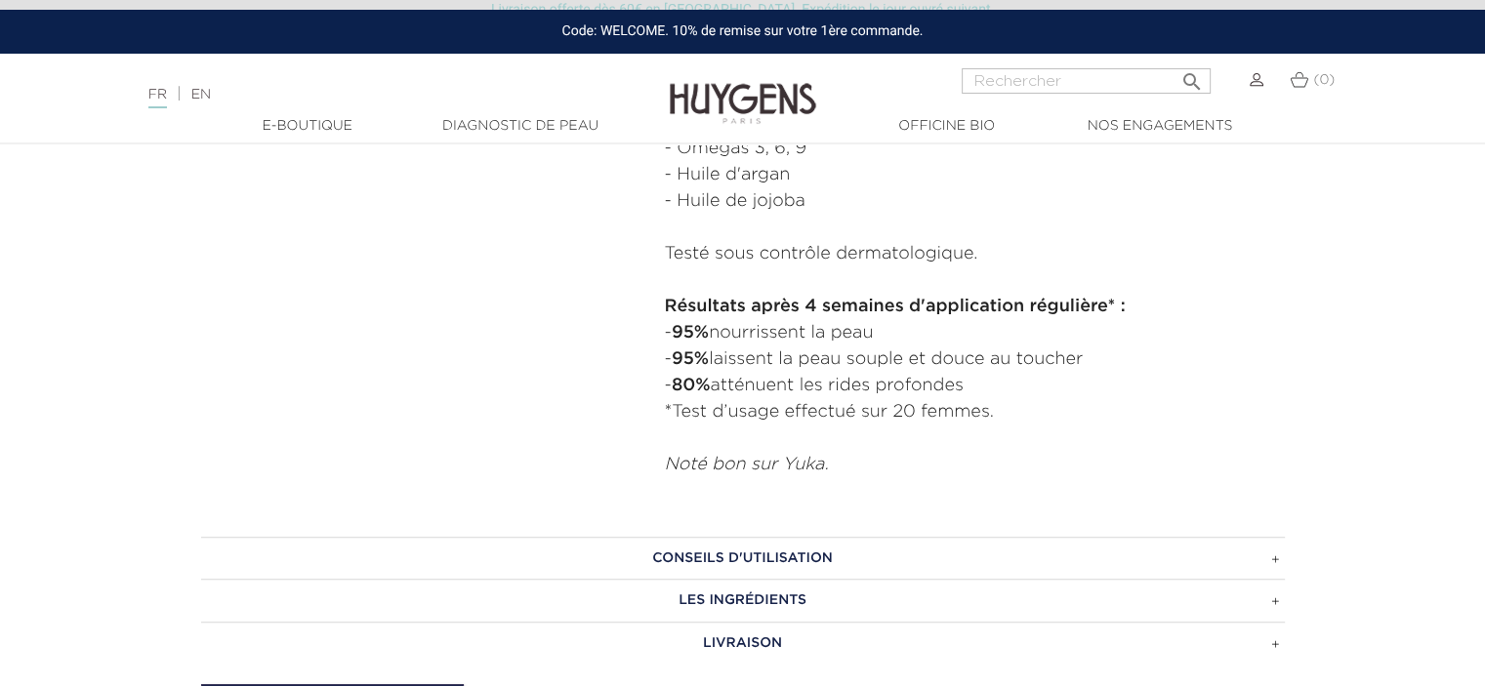
scroll to position [1154, 0]
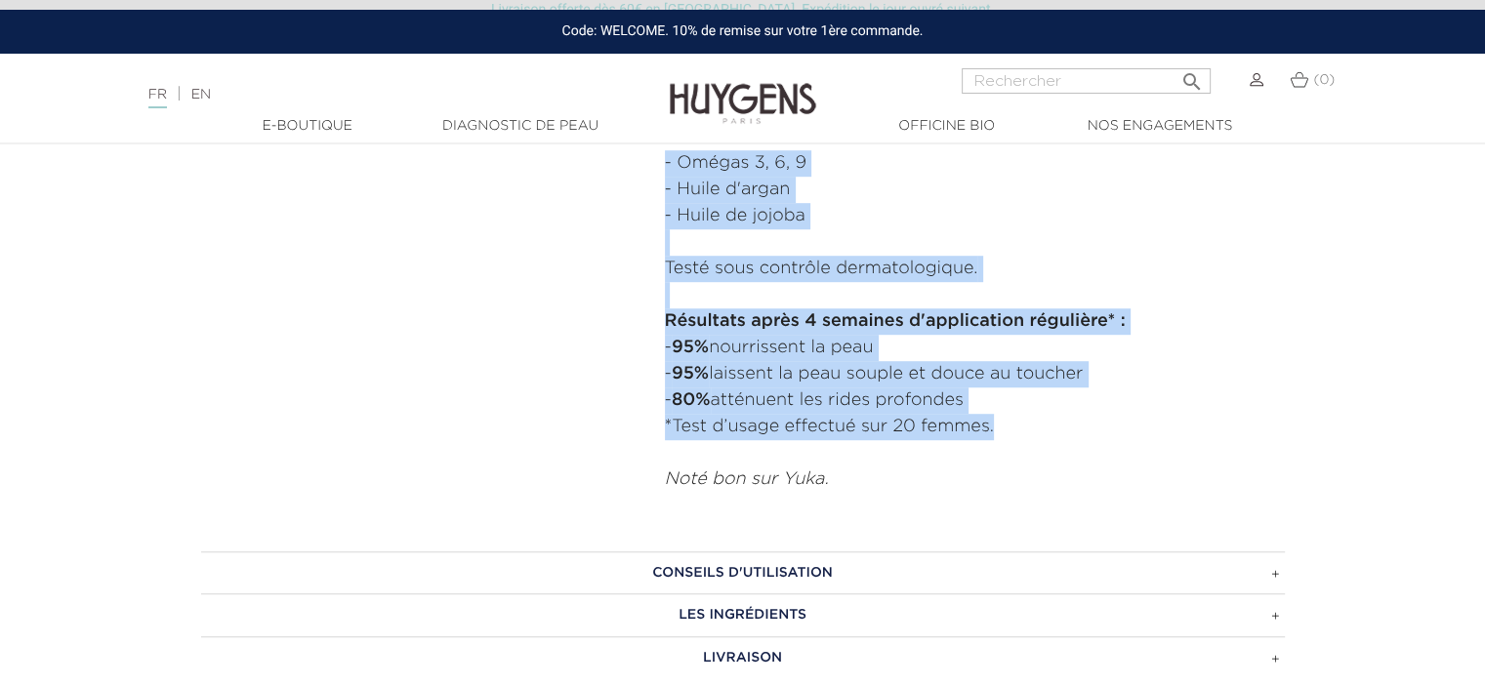
drag, startPoint x: 1004, startPoint y: 431, endPoint x: 664, endPoint y: 161, distance: 434.9
click at [665, 161] on div "Cette huile sèche nourrissante anti-rides soutient le processus naturel de régé…" at bounding box center [975, 215] width 620 height 553
copy div "- Omégas 3, 6, 9 - Huile d'argan - Huile de jojoba Testé sous contrôle dermatol…"
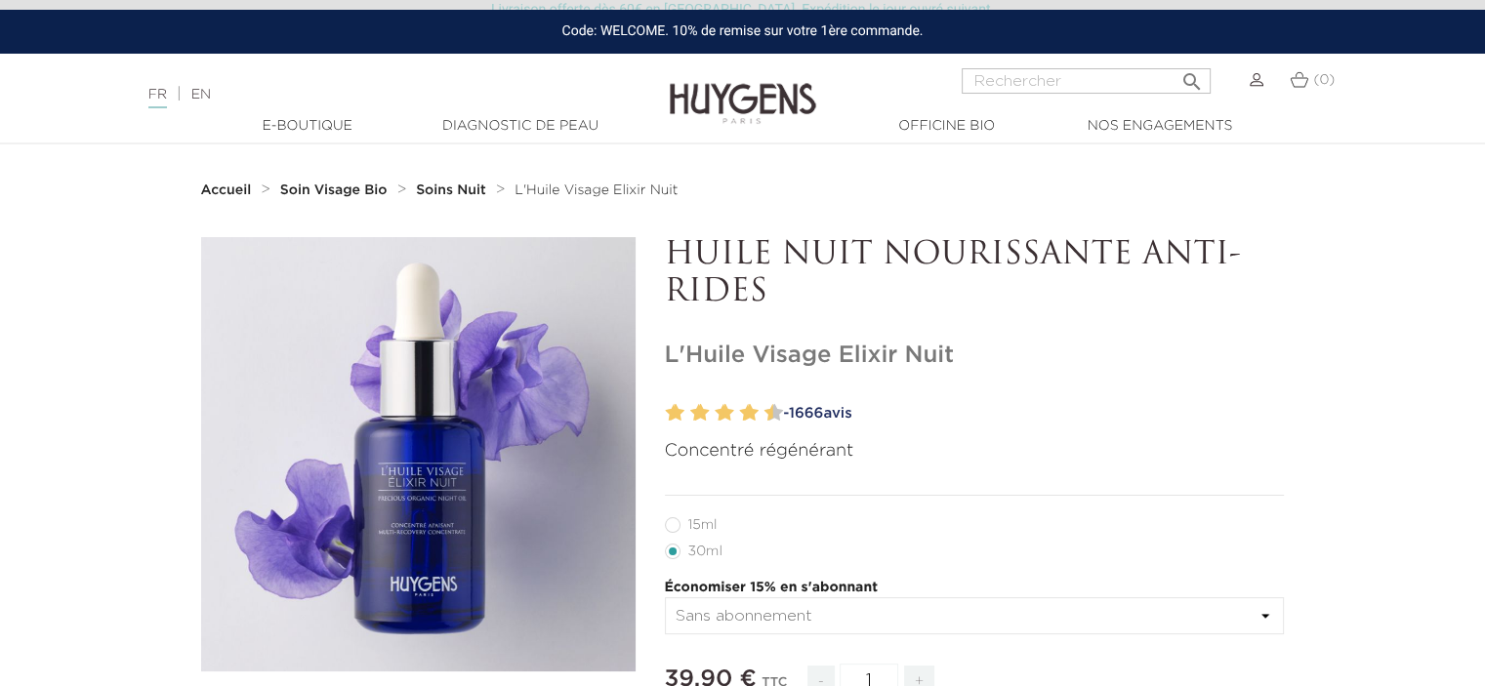
scroll to position [0, 0]
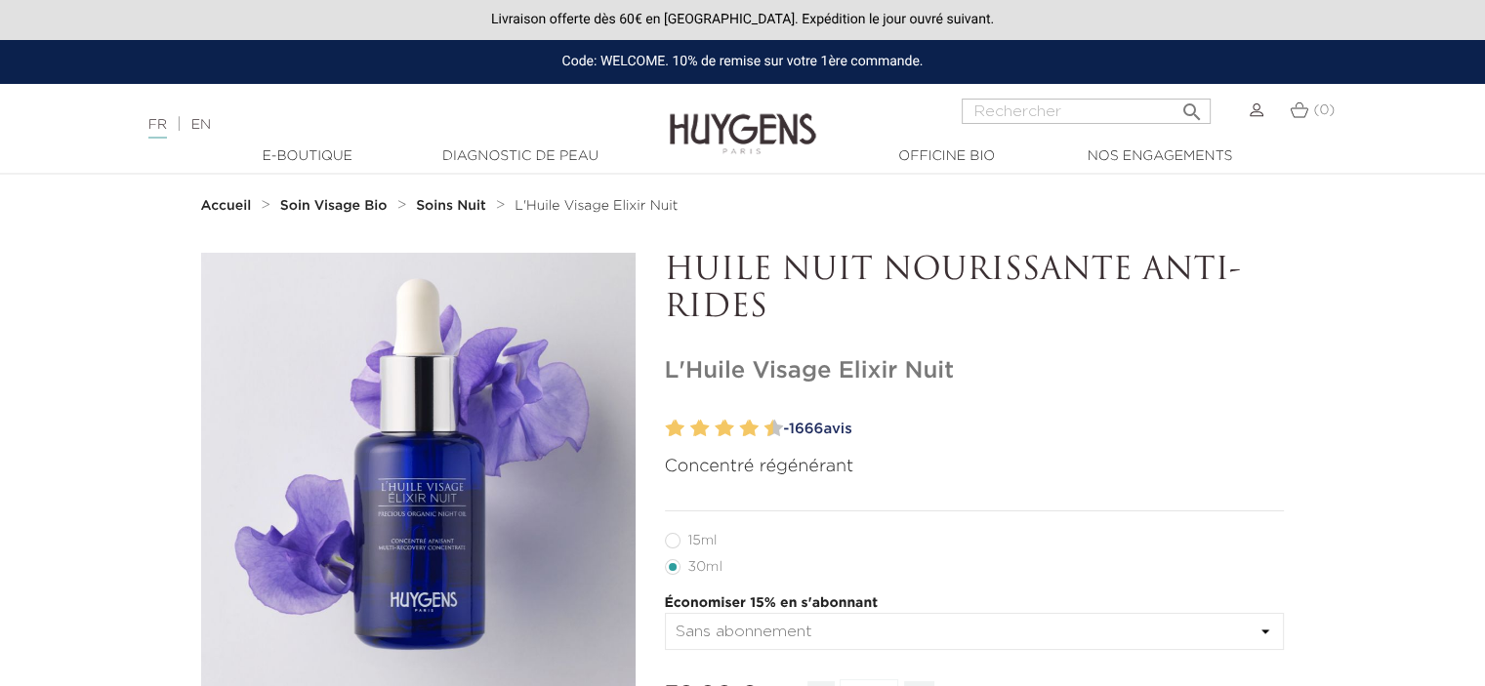
drag, startPoint x: 781, startPoint y: 304, endPoint x: 654, endPoint y: 260, distance: 134.3
copy p "HUILE NUIT NOURISSANTE ANTI-RIDES"
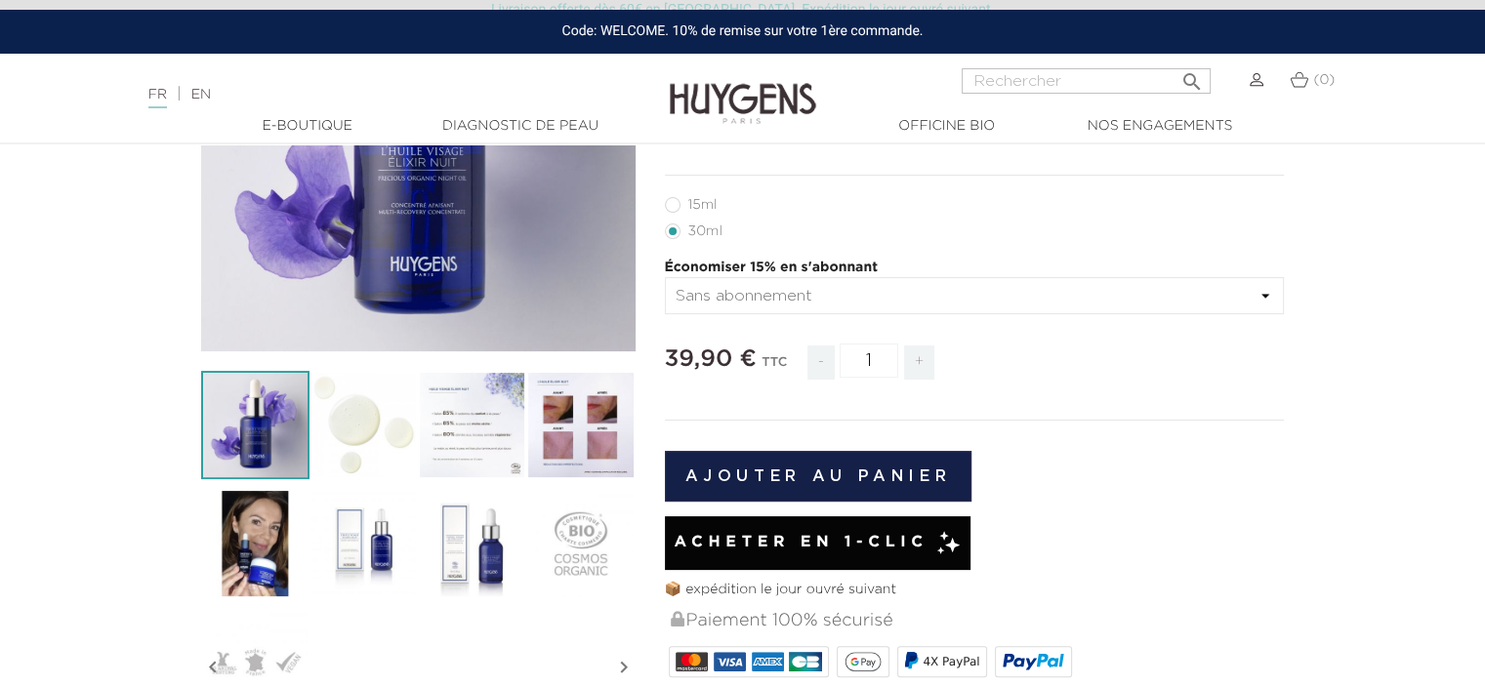
scroll to position [348, 0]
